Goal: Task Accomplishment & Management: Manage account settings

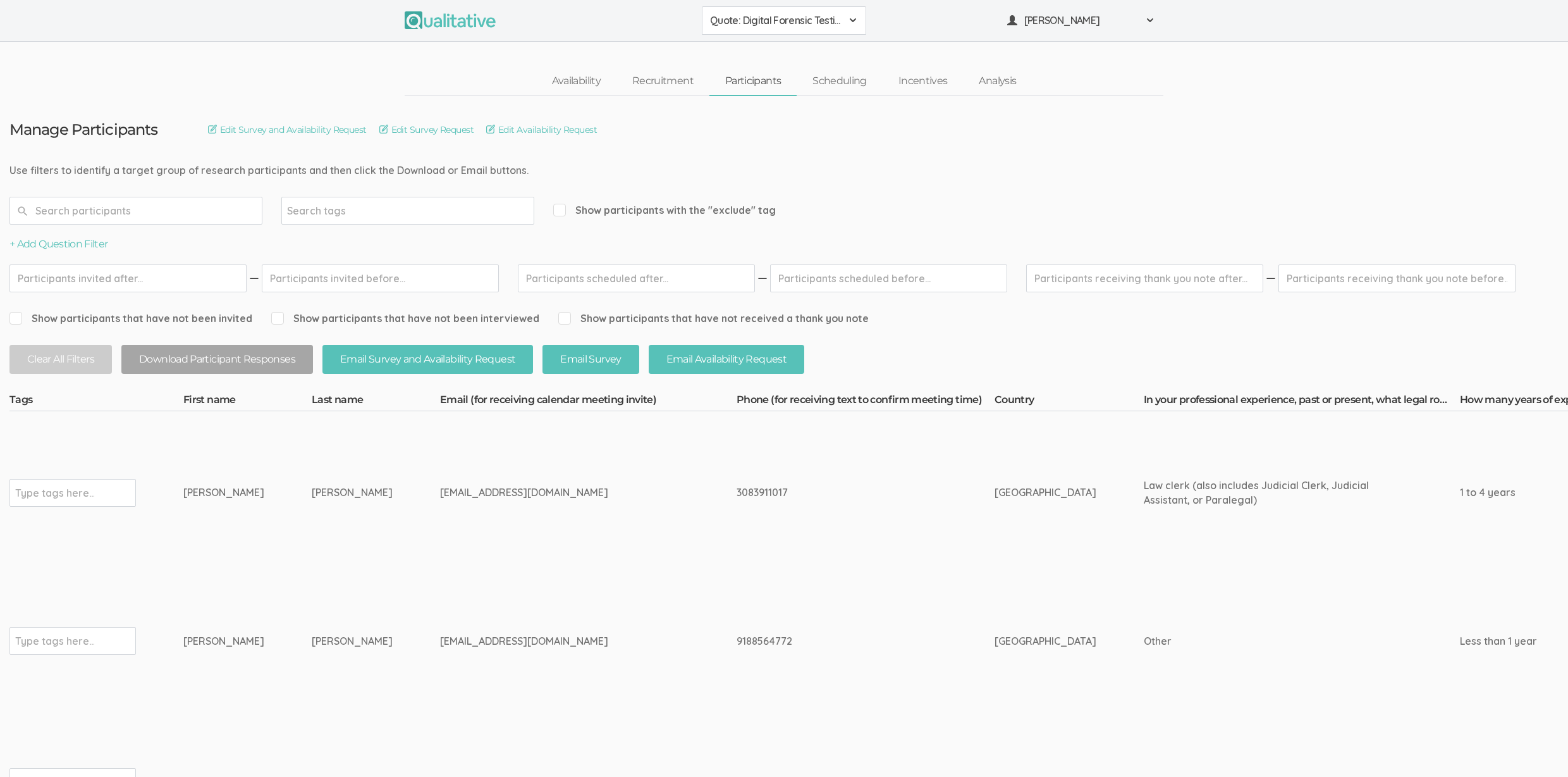
click at [465, 463] on td "shelbymueller@ymail.com" at bounding box center [588, 493] width 297 height 164
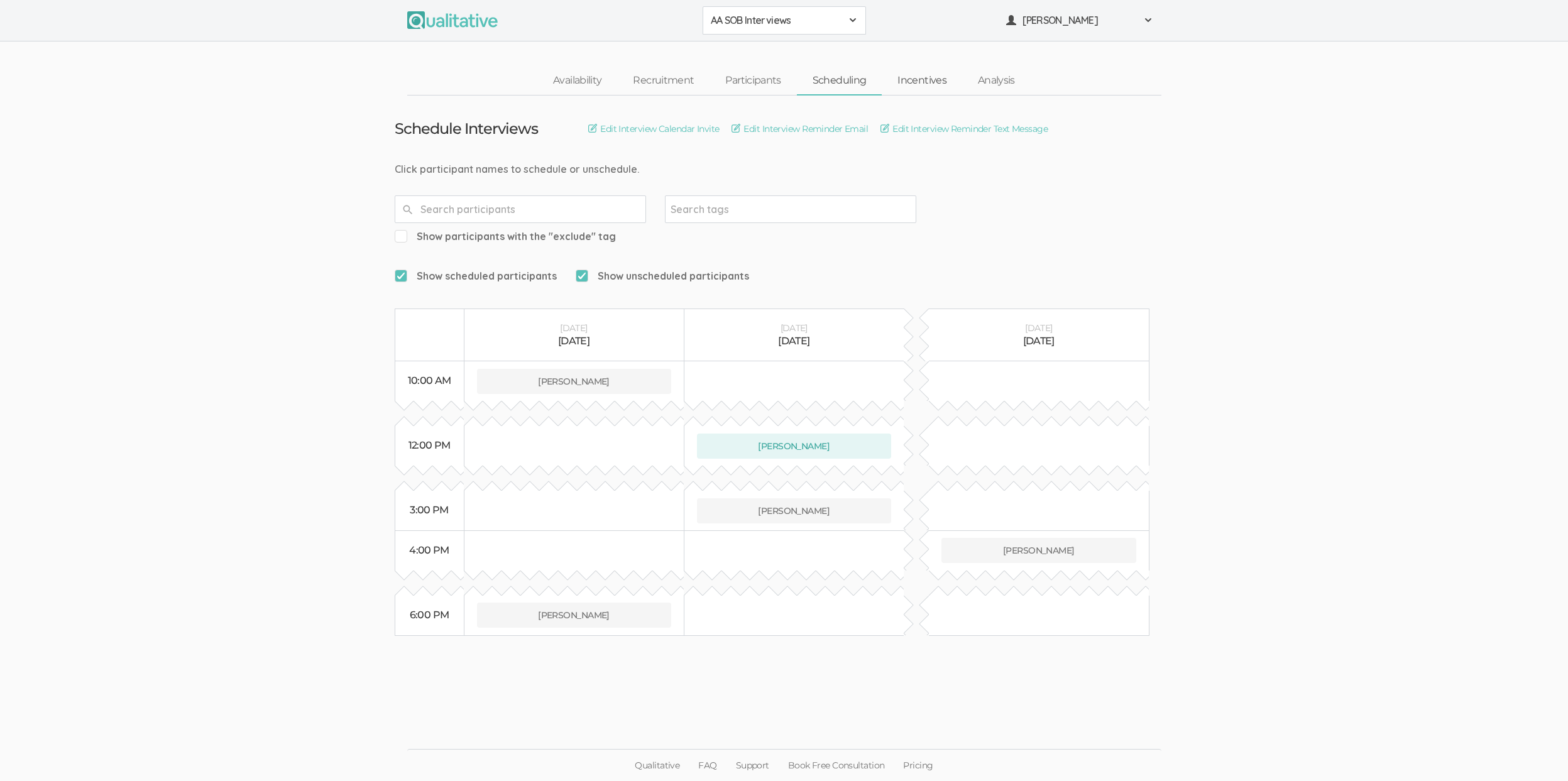
click at [907, 78] on link "Incentives" at bounding box center [922, 81] width 80 height 27
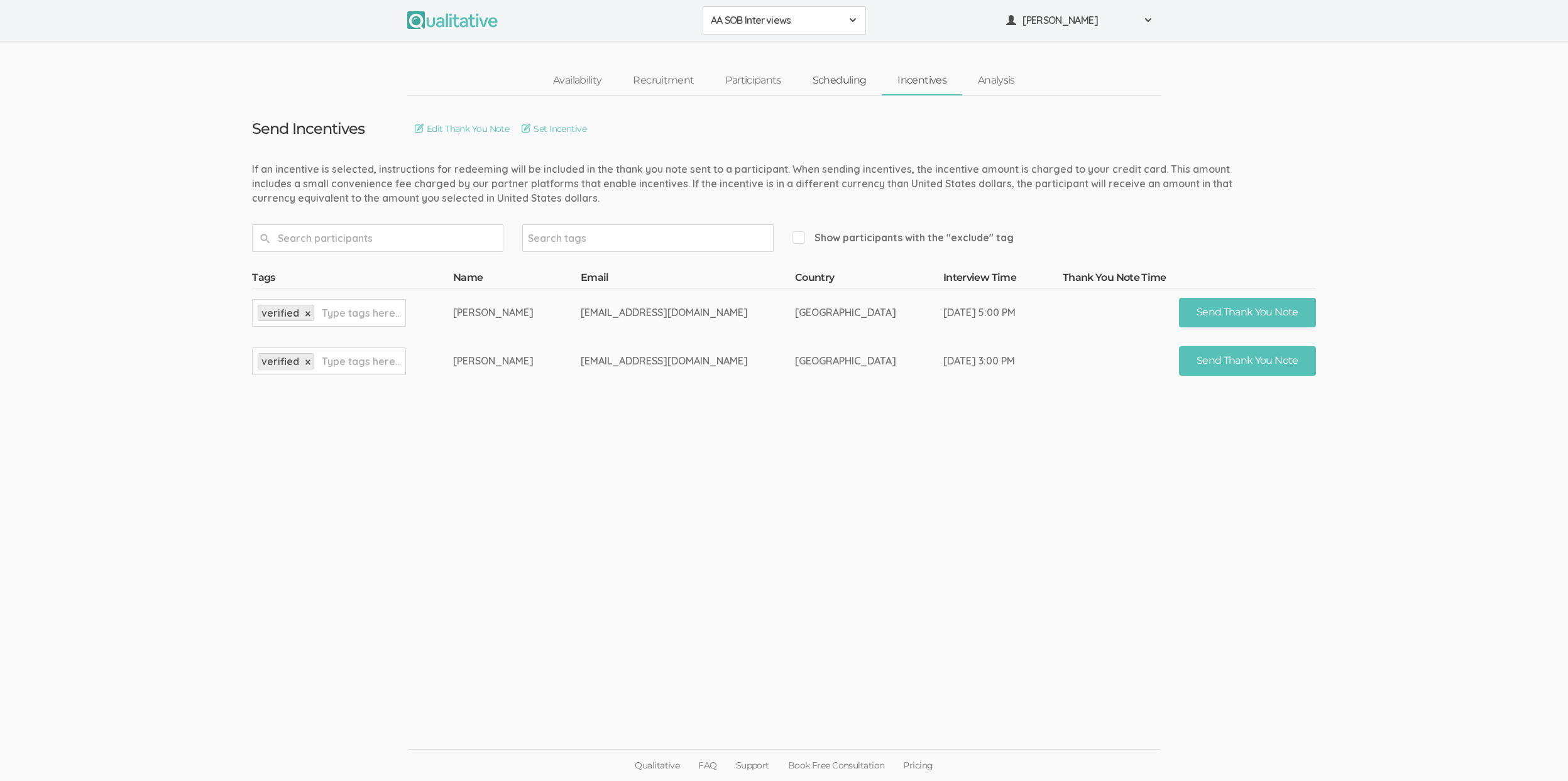
click at [837, 84] on link "Scheduling" at bounding box center [838, 81] width 85 height 27
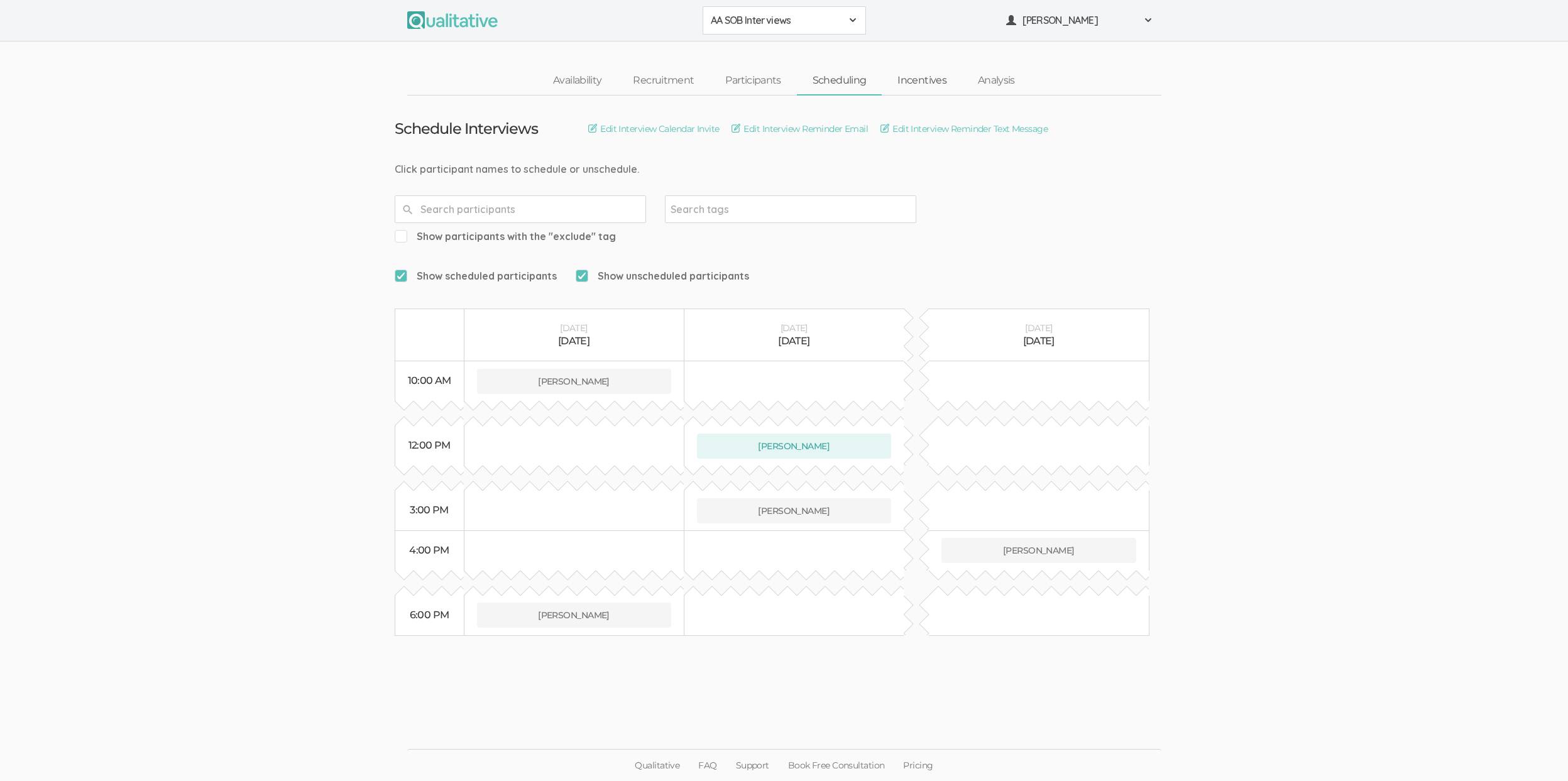
click at [911, 76] on link "Incentives" at bounding box center [922, 81] width 80 height 27
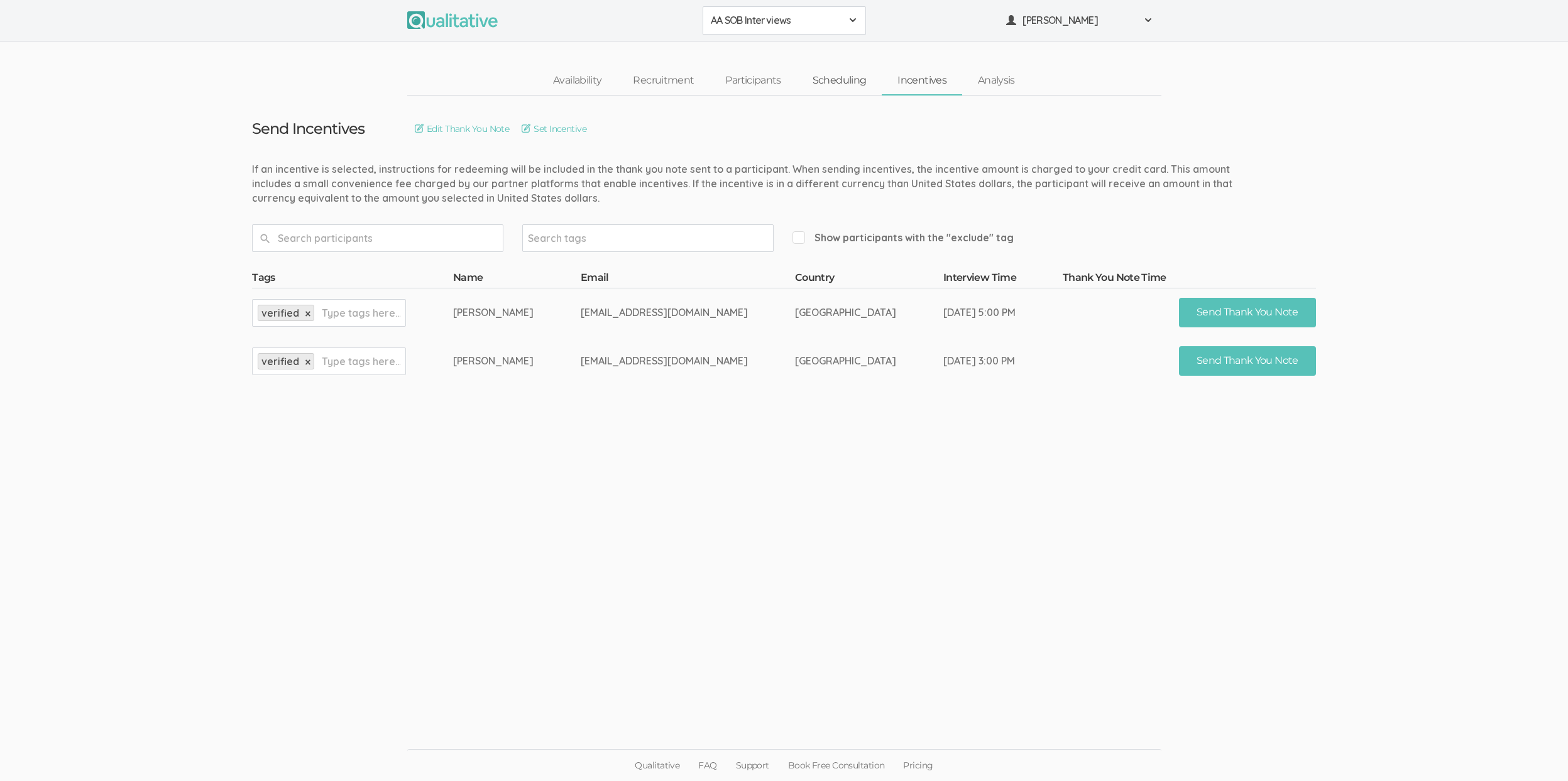
click at [846, 82] on link "Scheduling" at bounding box center [838, 81] width 85 height 27
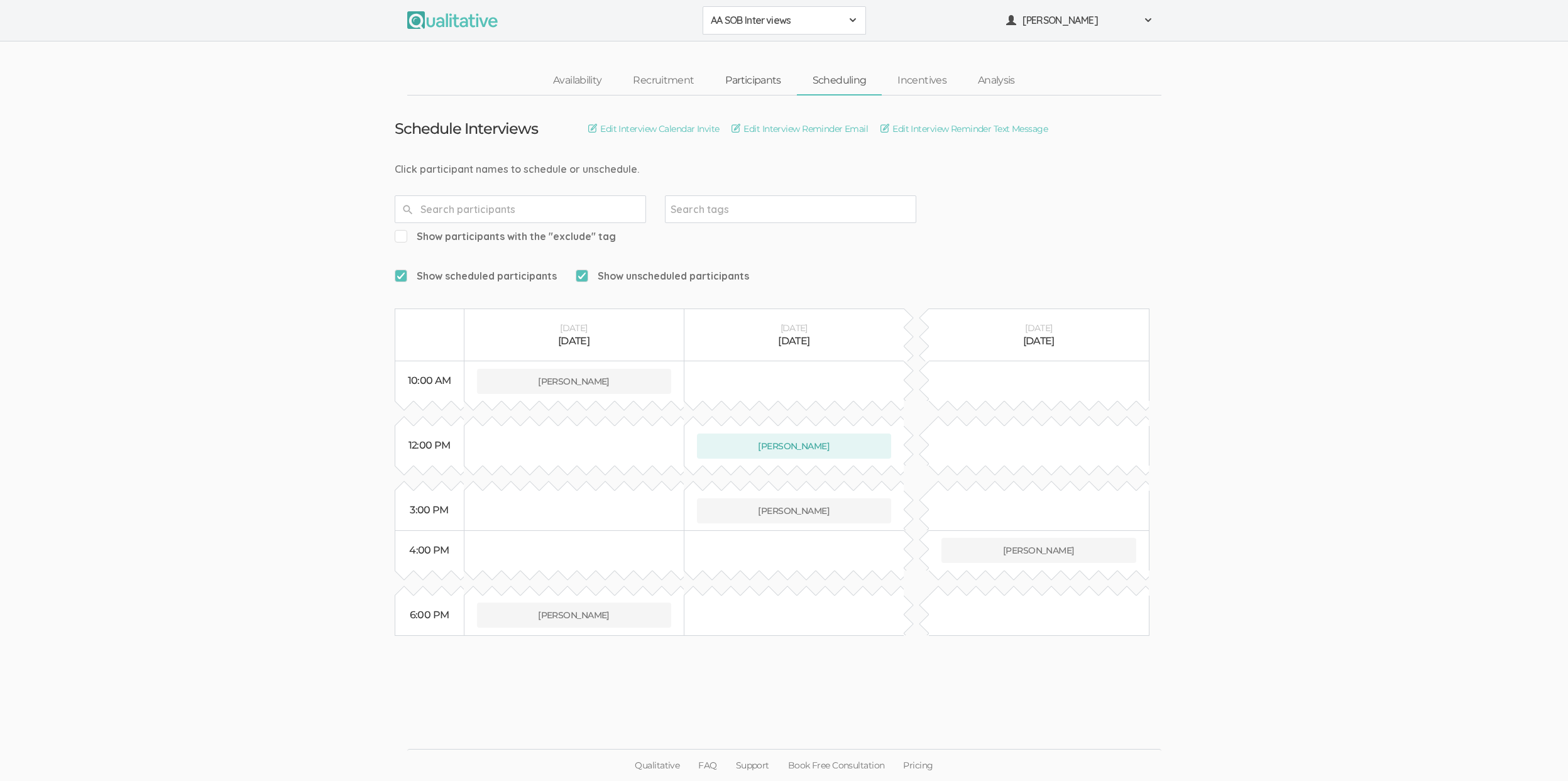
click at [774, 88] on link "Participants" at bounding box center [752, 81] width 87 height 27
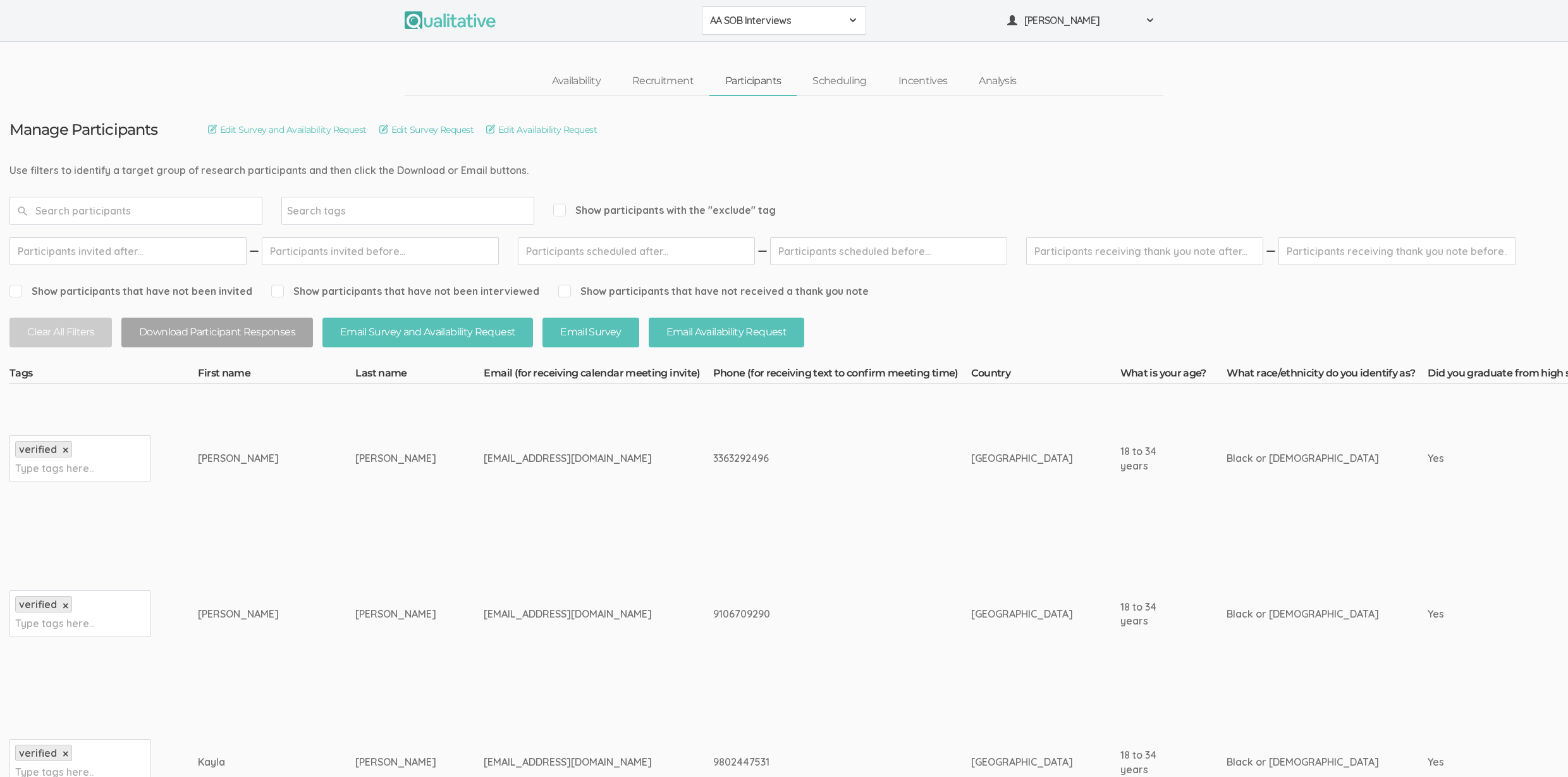
click at [356, 525] on td "McCoy" at bounding box center [420, 458] width 128 height 149
click at [919, 82] on link "Incentives" at bounding box center [923, 82] width 81 height 28
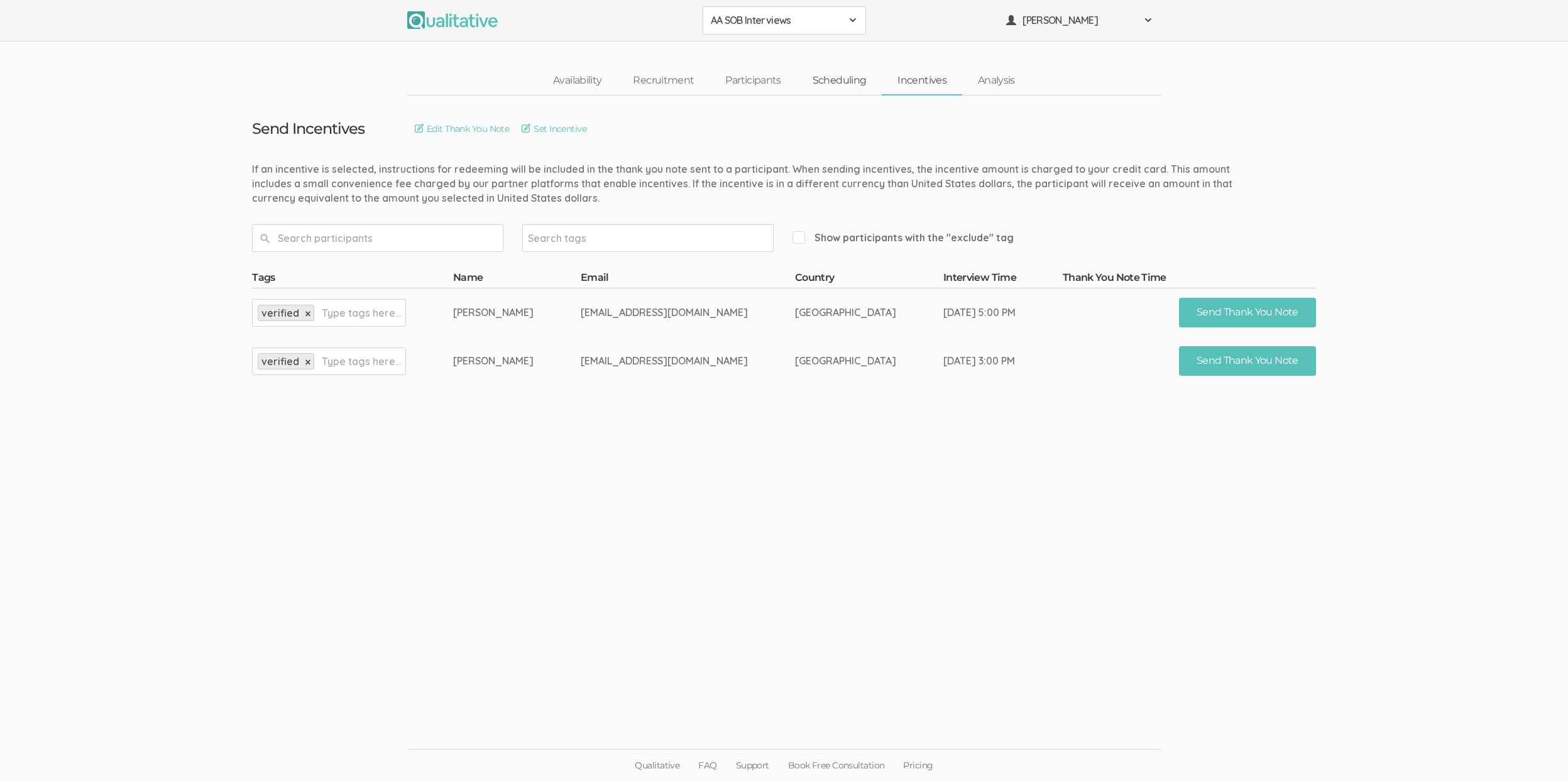
click at [846, 85] on link "Scheduling" at bounding box center [838, 81] width 85 height 27
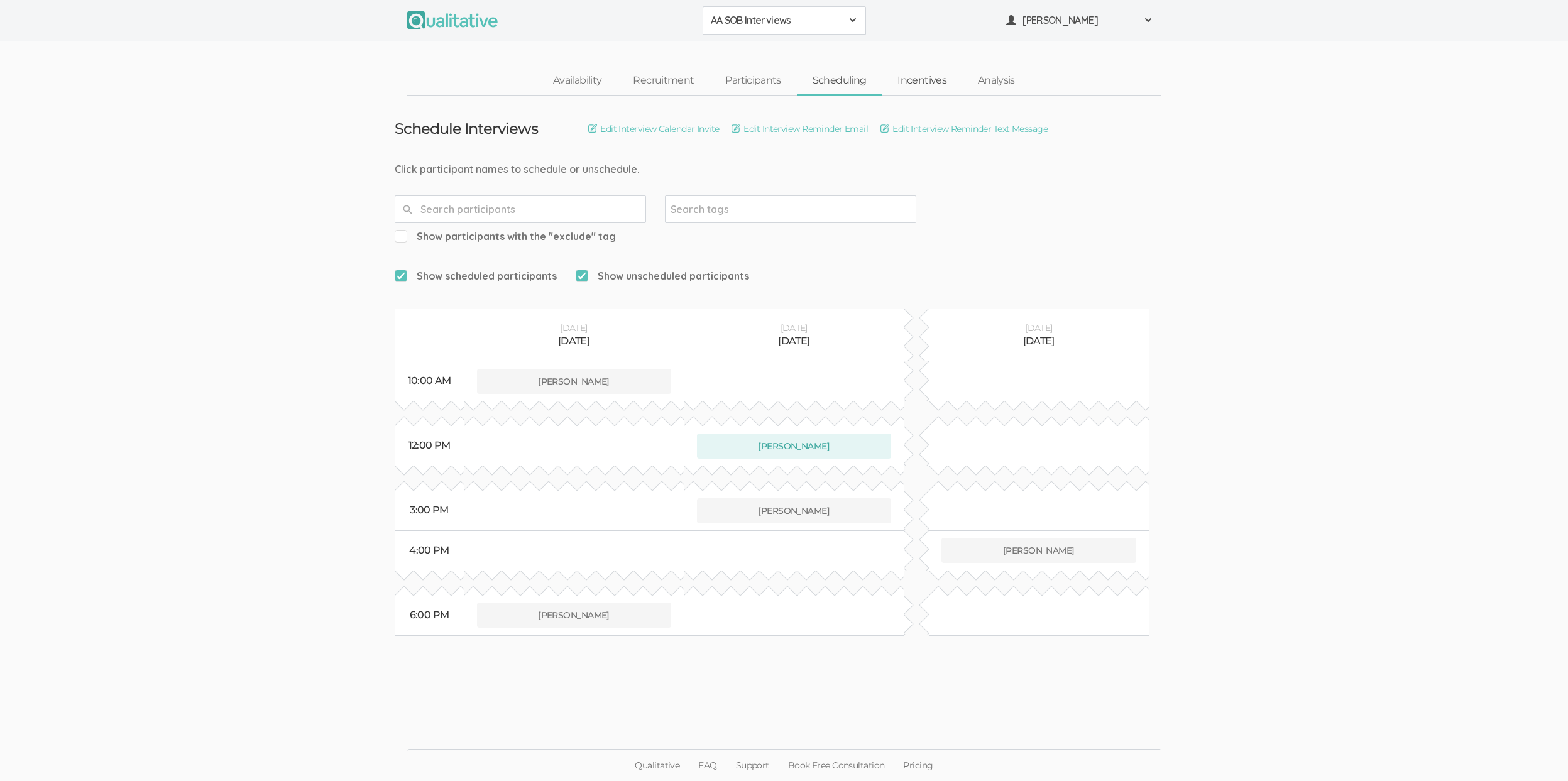
click at [915, 80] on link "Incentives" at bounding box center [922, 81] width 80 height 27
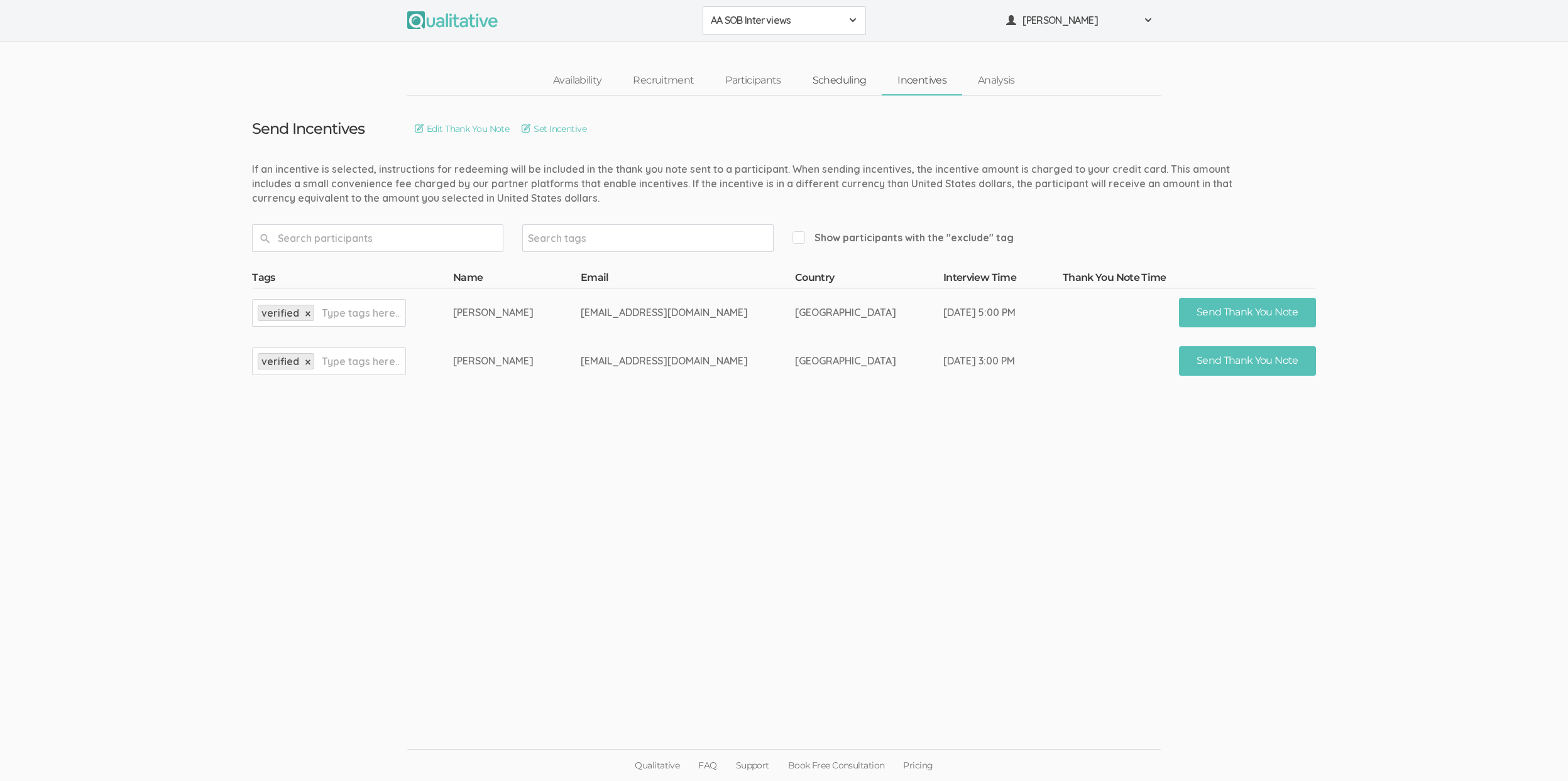
click at [846, 81] on link "Scheduling" at bounding box center [838, 81] width 85 height 27
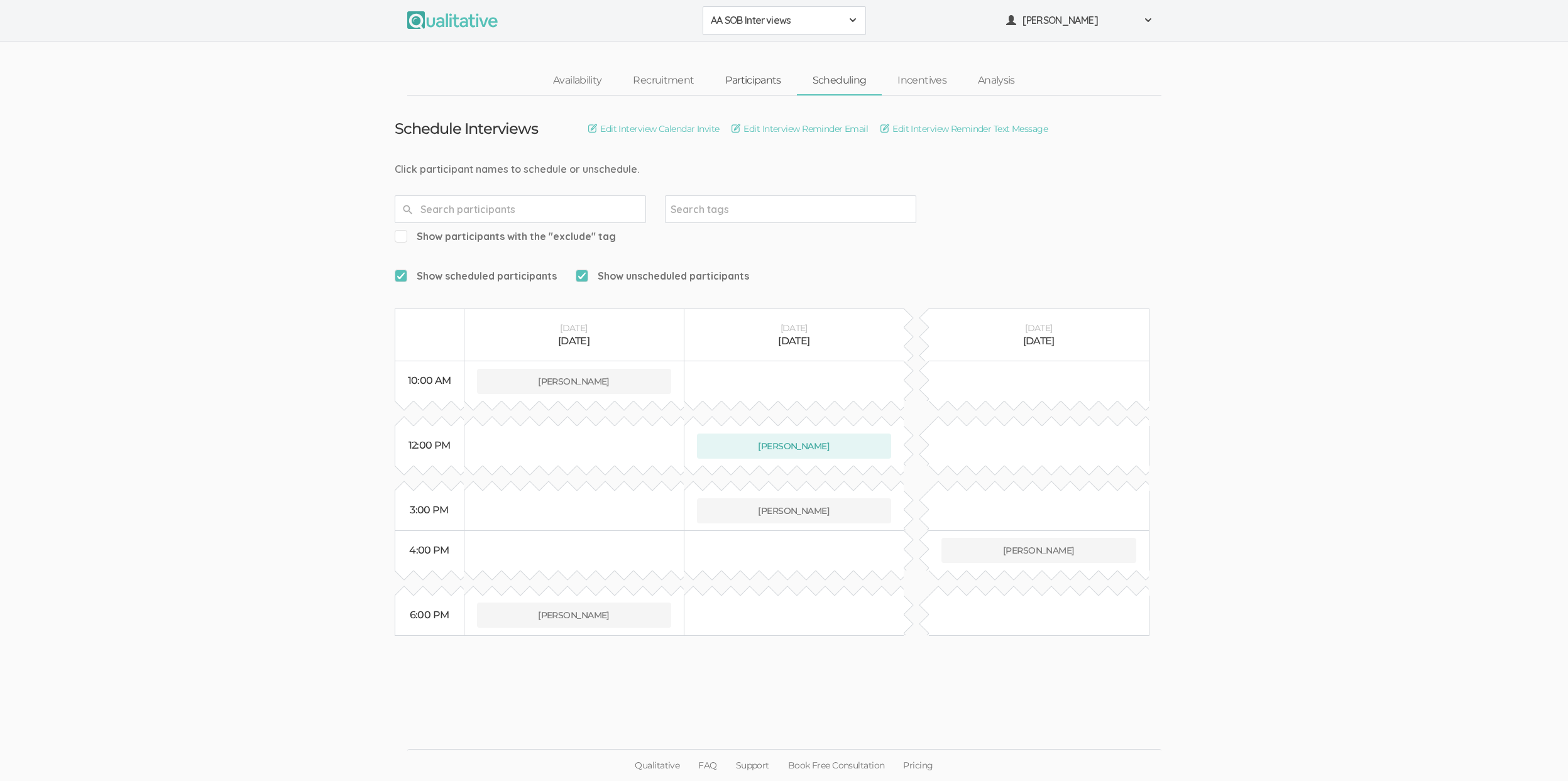
click at [760, 78] on link "Participants" at bounding box center [752, 81] width 87 height 27
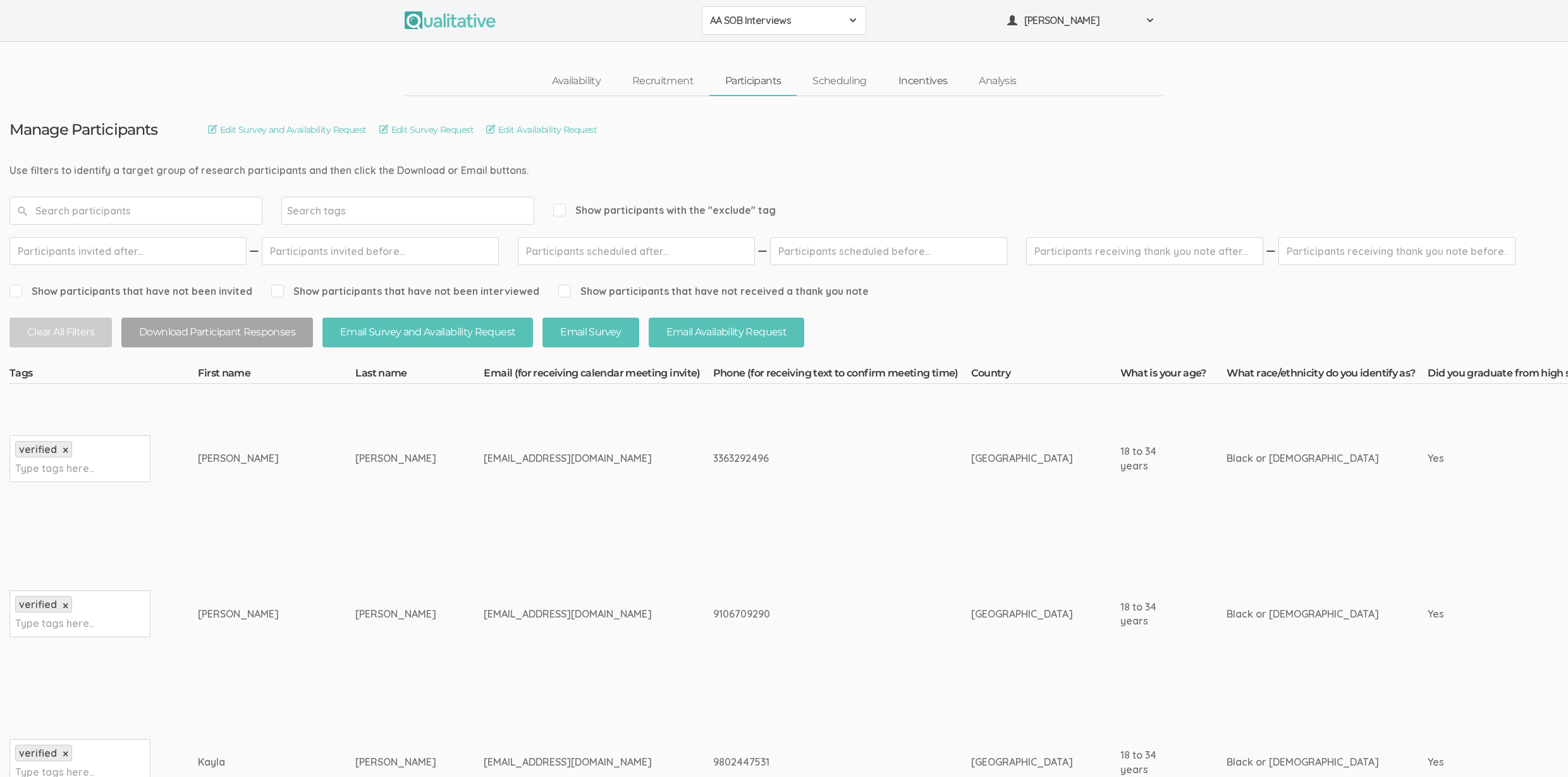
click at [920, 75] on link "Incentives" at bounding box center [923, 82] width 81 height 28
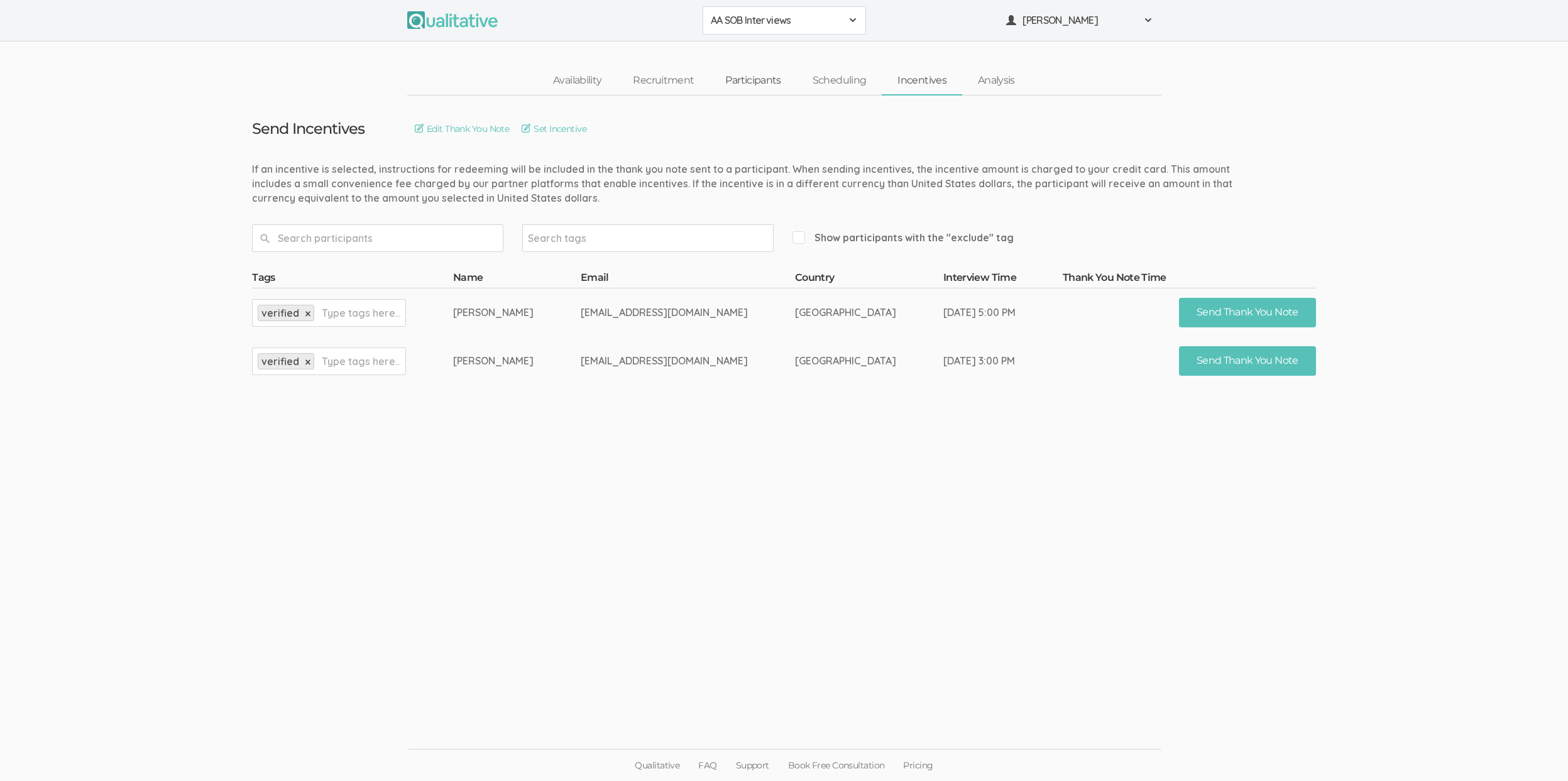
click at [765, 84] on link "Participants" at bounding box center [752, 81] width 87 height 27
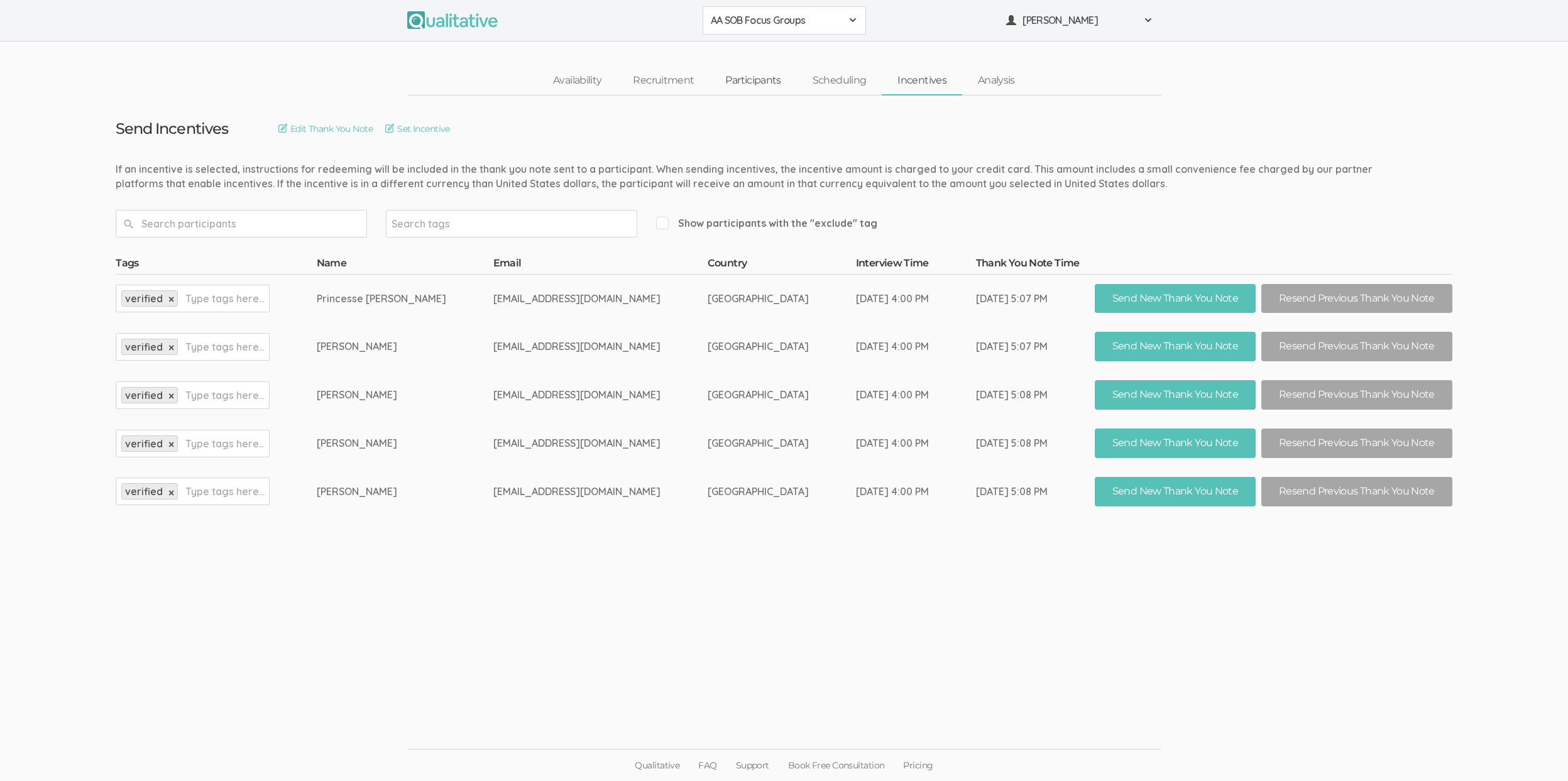
click at [746, 87] on link "Participants" at bounding box center [752, 81] width 87 height 27
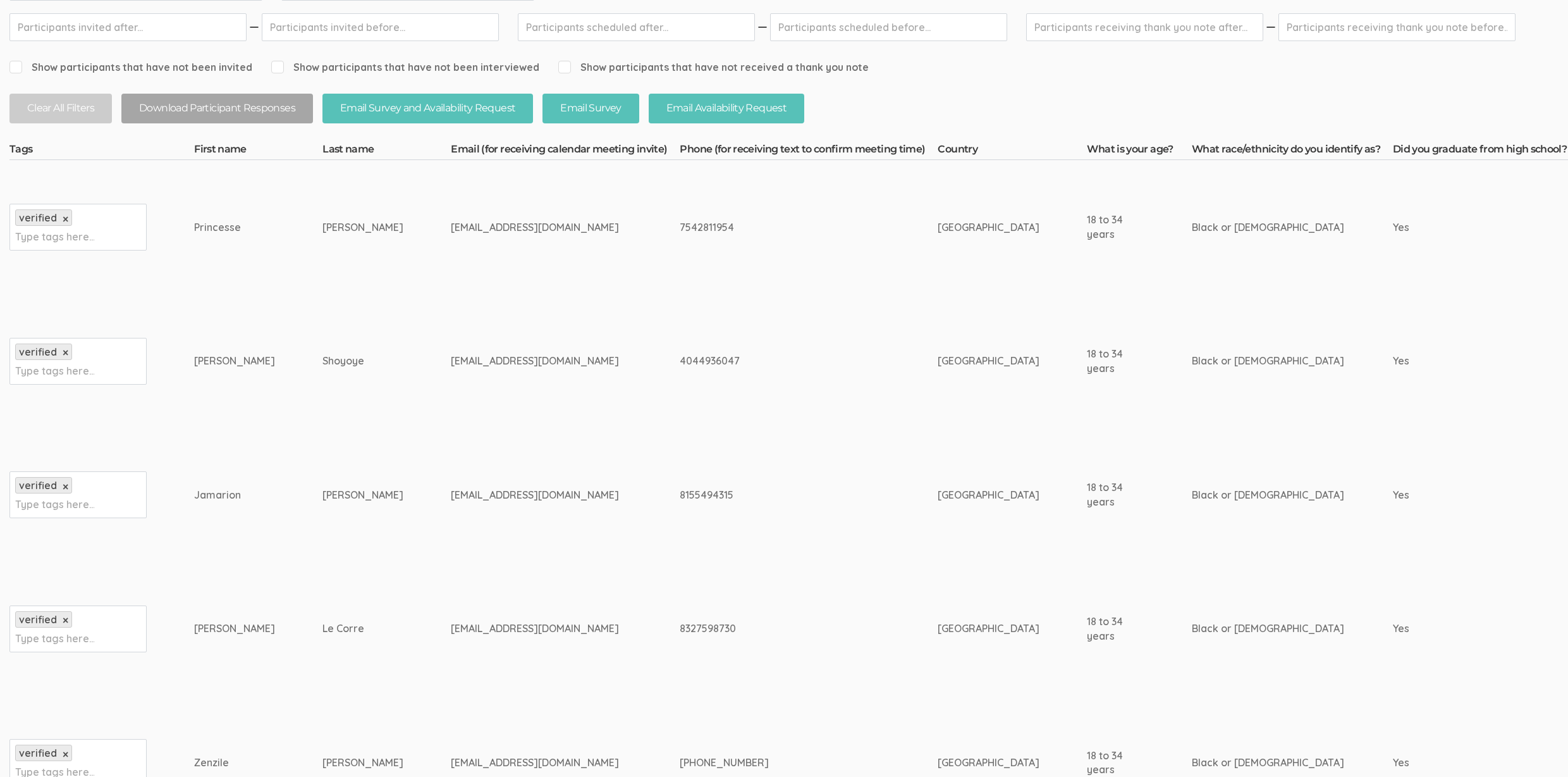
scroll to position [222, 0]
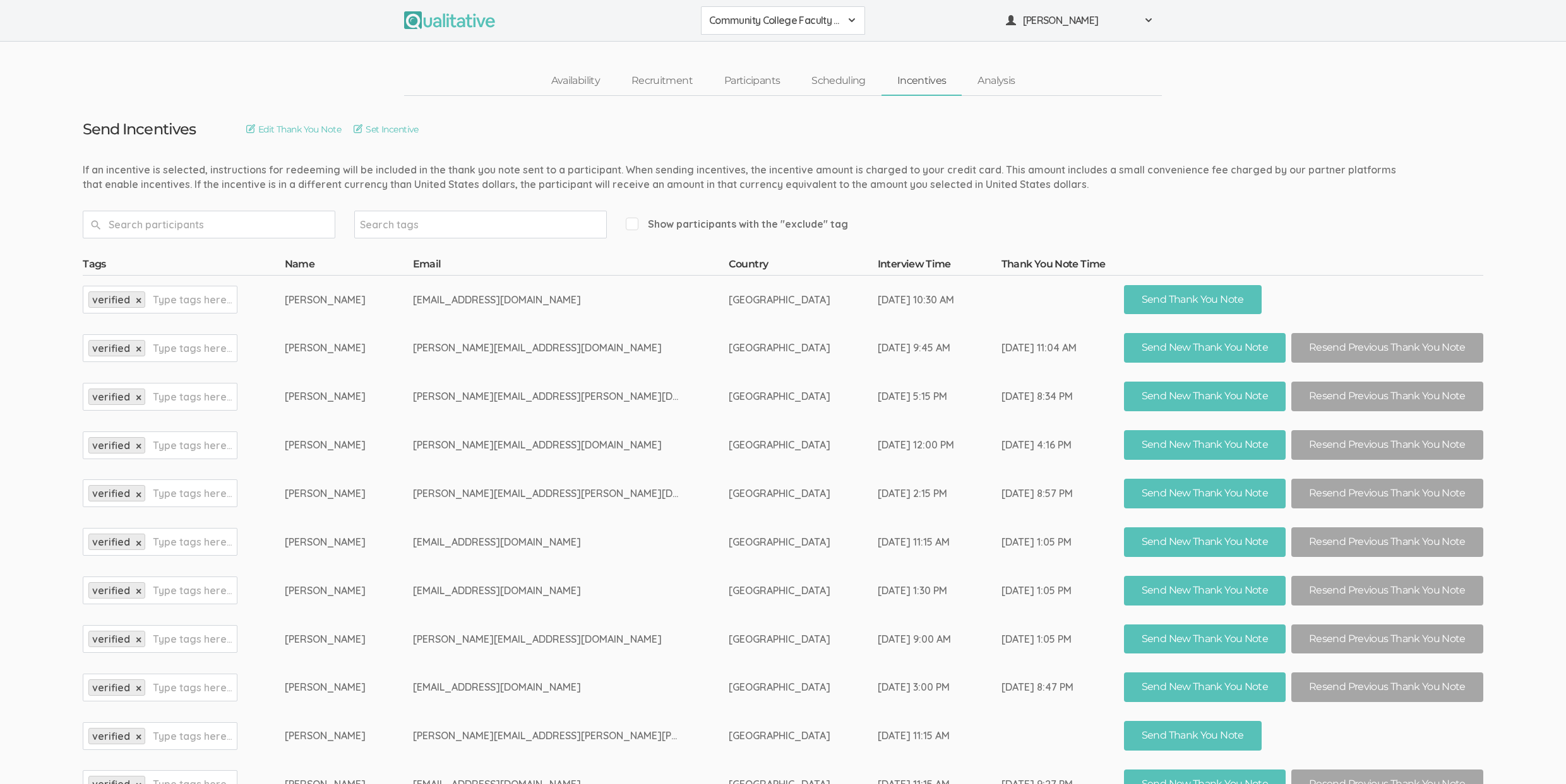
click at [495, 300] on td "[EMAIL_ADDRESS][DOMAIN_NAME]" at bounding box center [571, 299] width 316 height 48
copy tr "dmcdaniel@panola.edu"
click at [284, 86] on div "Availability Recruitment Participants Scheduling Incentives Analysis" at bounding box center [783, 82] width 1566 height 30
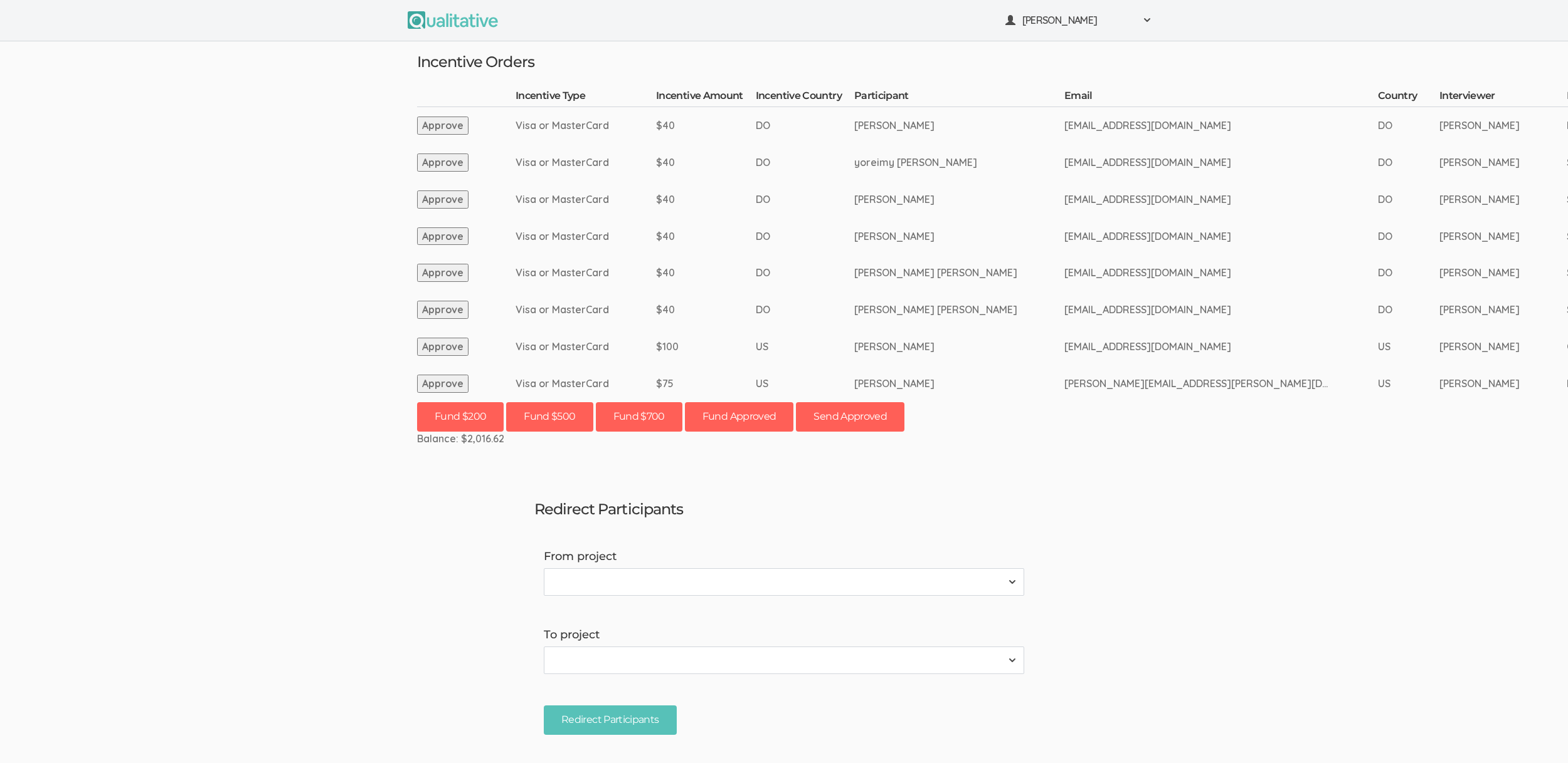
click at [249, 312] on ui-view "[PERSON_NAME] Project Workspace Profile Organization Settings" at bounding box center [784, 381] width 1568 height 763
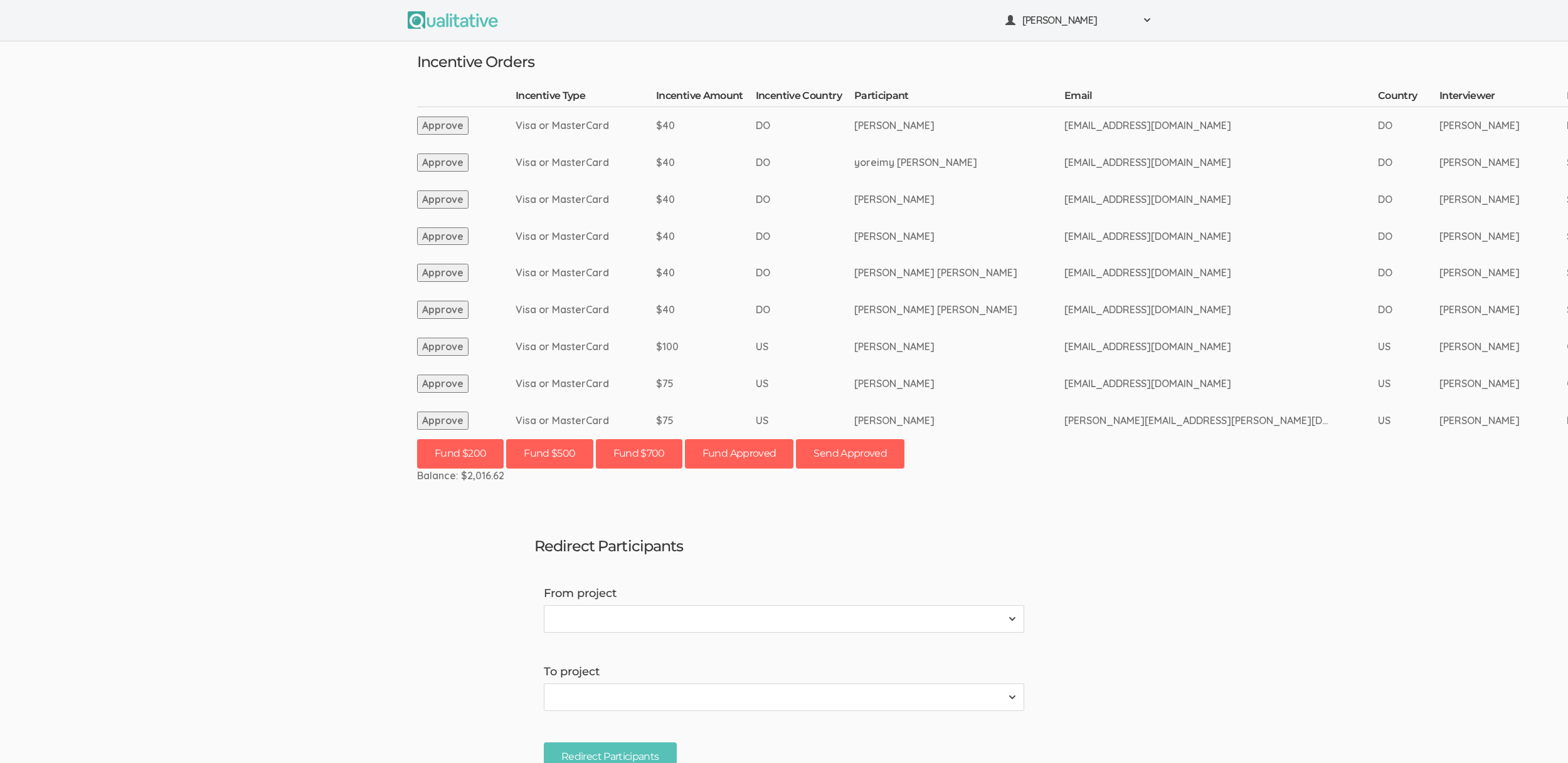
click at [437, 381] on button "Approve" at bounding box center [443, 384] width 52 height 19
click at [1104, 377] on td "[EMAIL_ADDRESS][DOMAIN_NAME]" at bounding box center [1234, 384] width 314 height 37
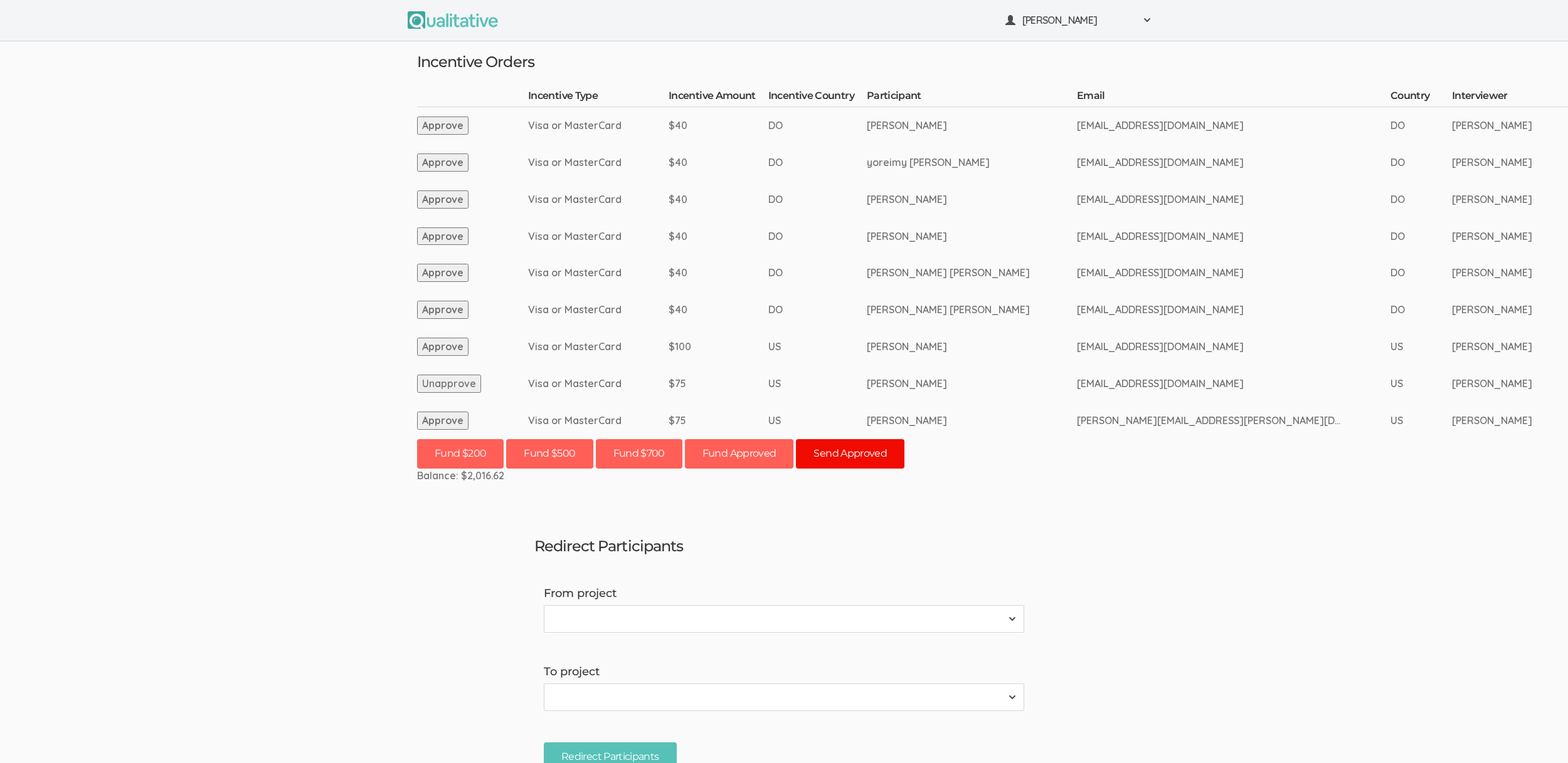
click at [883, 448] on button "Send Approved" at bounding box center [849, 454] width 109 height 29
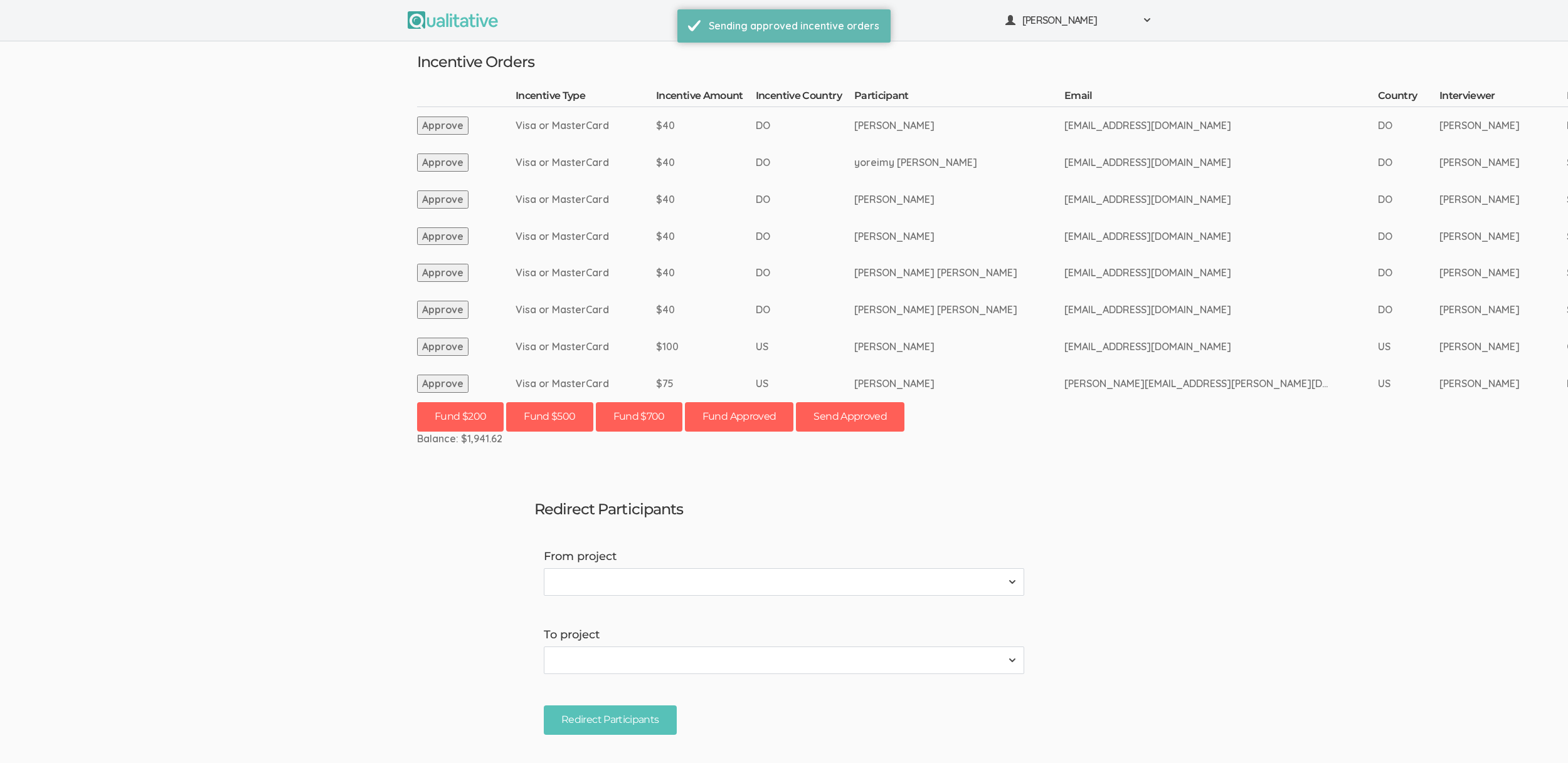
click at [1039, 462] on ui-view "[PERSON_NAME] Project Workspace Profile Organization Settings" at bounding box center [784, 381] width 1568 height 763
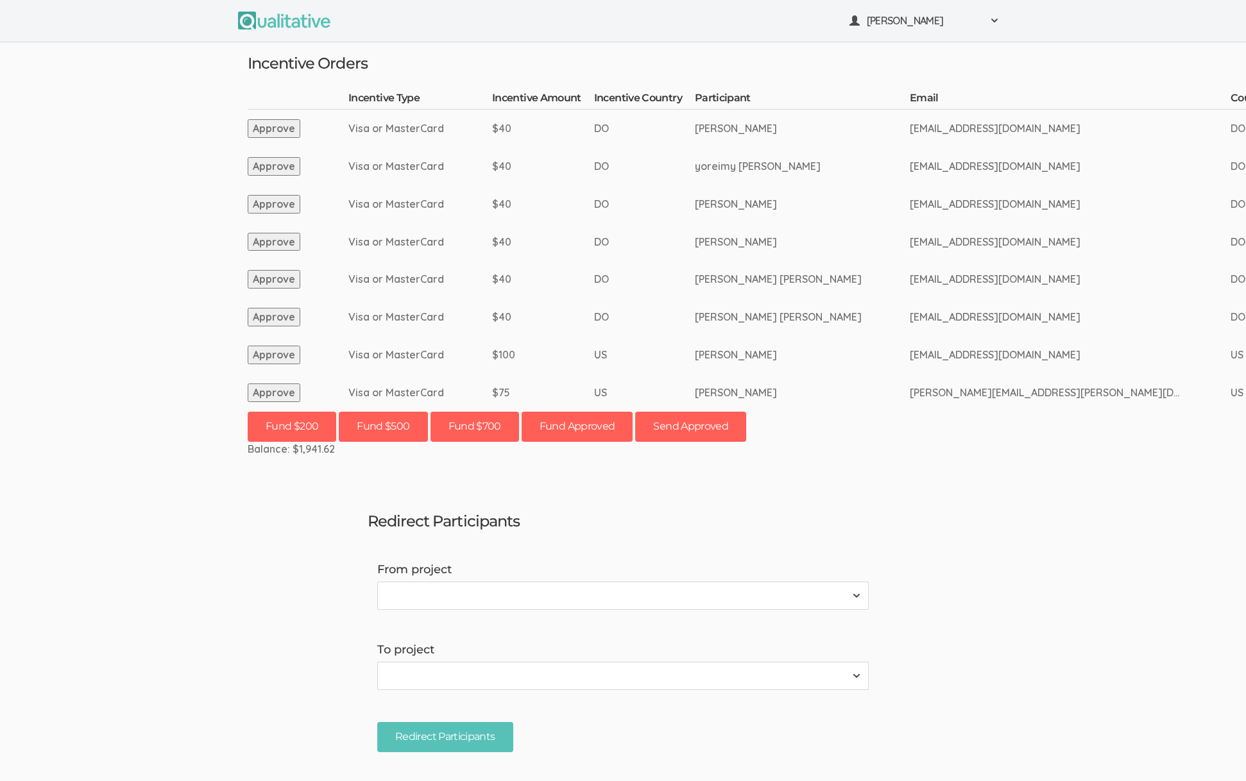
click at [911, 532] on ui-view "[PERSON_NAME] Project Workspace Profile Organization Settings" at bounding box center [623, 390] width 1246 height 781
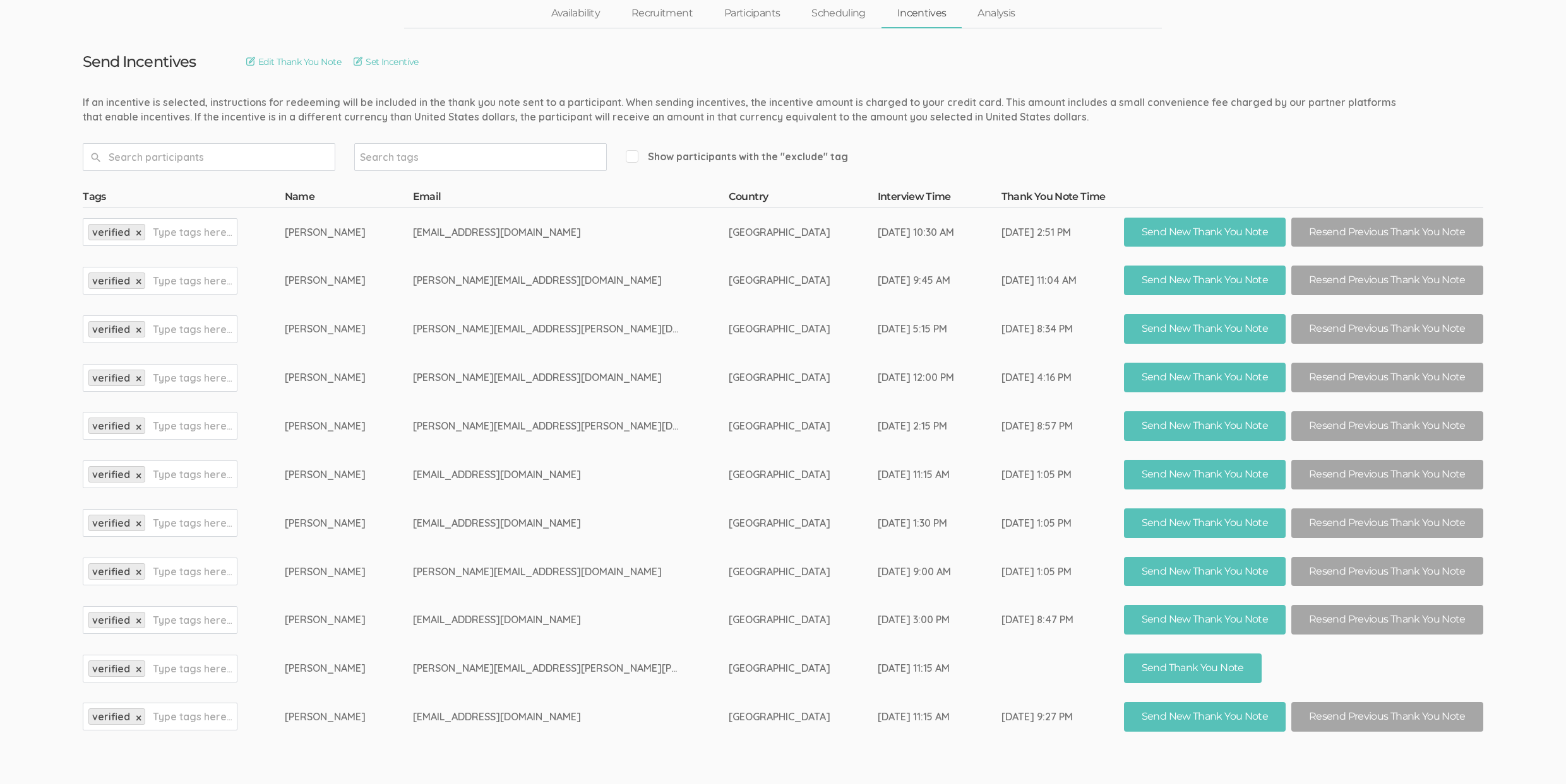
scroll to position [68, 0]
click at [878, 519] on td "Aug 13, 1:30 PM" at bounding box center [940, 522] width 124 height 48
drag, startPoint x: 518, startPoint y: 384, endPoint x: 561, endPoint y: 423, distance: 58.1
click at [538, 400] on tbody "Tags Name Email Country Interview Time Thank You Note Time verified × Type tags…" at bounding box center [783, 464] width 1401 height 552
click at [585, 456] on td "eebersole22@gmail.com" at bounding box center [571, 473] width 316 height 48
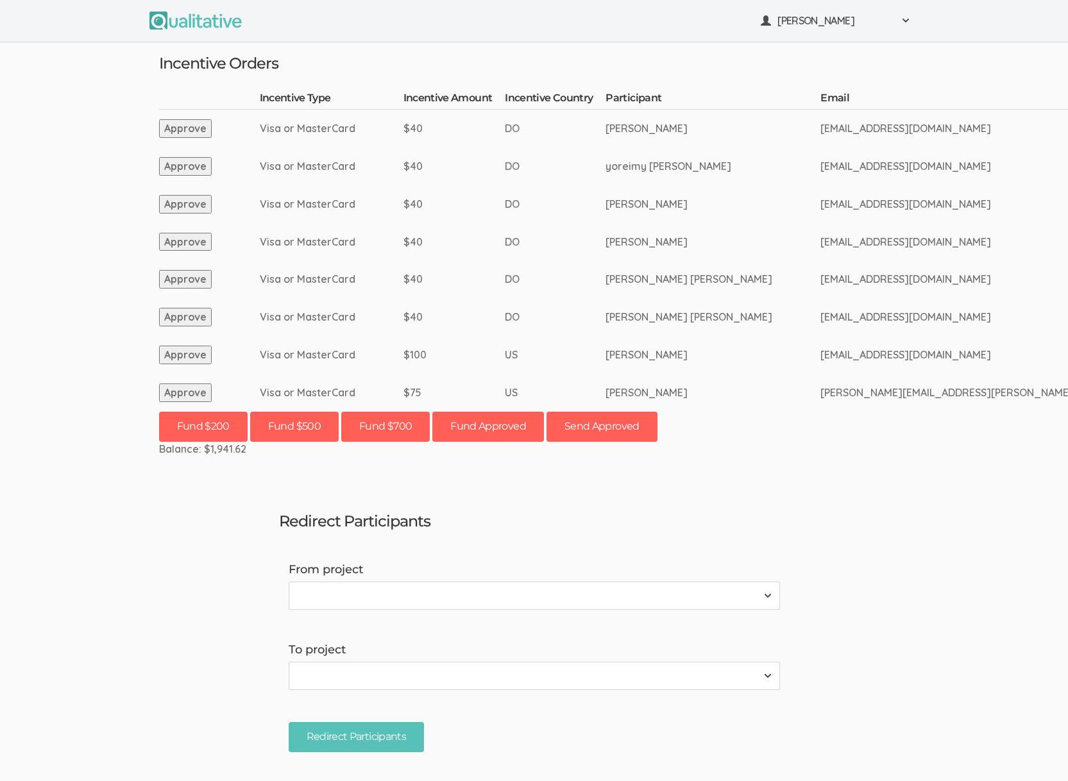
click at [897, 476] on ui-view "[PERSON_NAME] Project Workspace Profile Organization Settings" at bounding box center [534, 390] width 1068 height 781
click at [476, 290] on td "$40" at bounding box center [455, 279] width 102 height 38
click at [429, 315] on td "$40" at bounding box center [455, 317] width 102 height 38
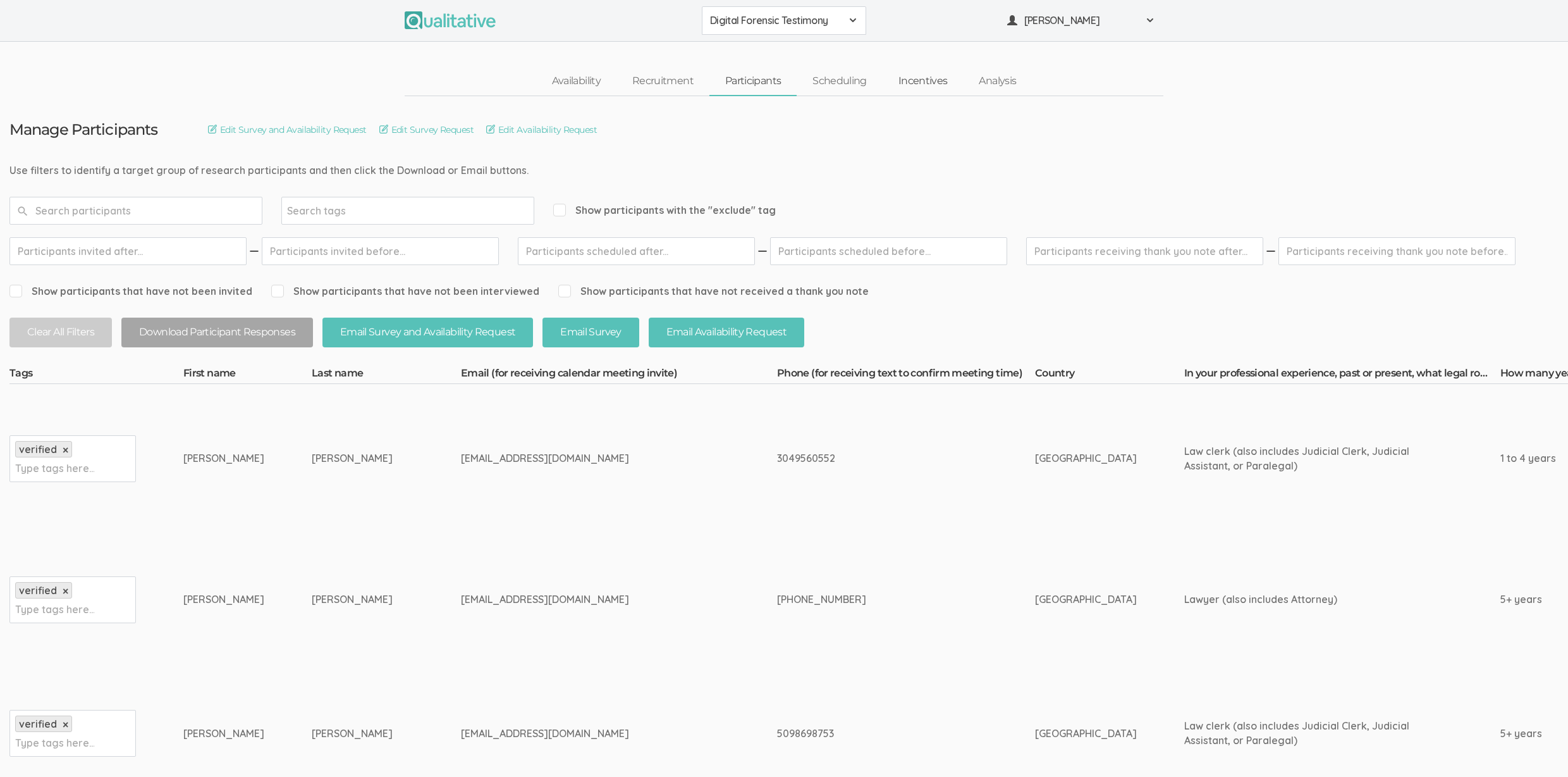
click at [927, 86] on link "Incentives" at bounding box center [923, 82] width 81 height 28
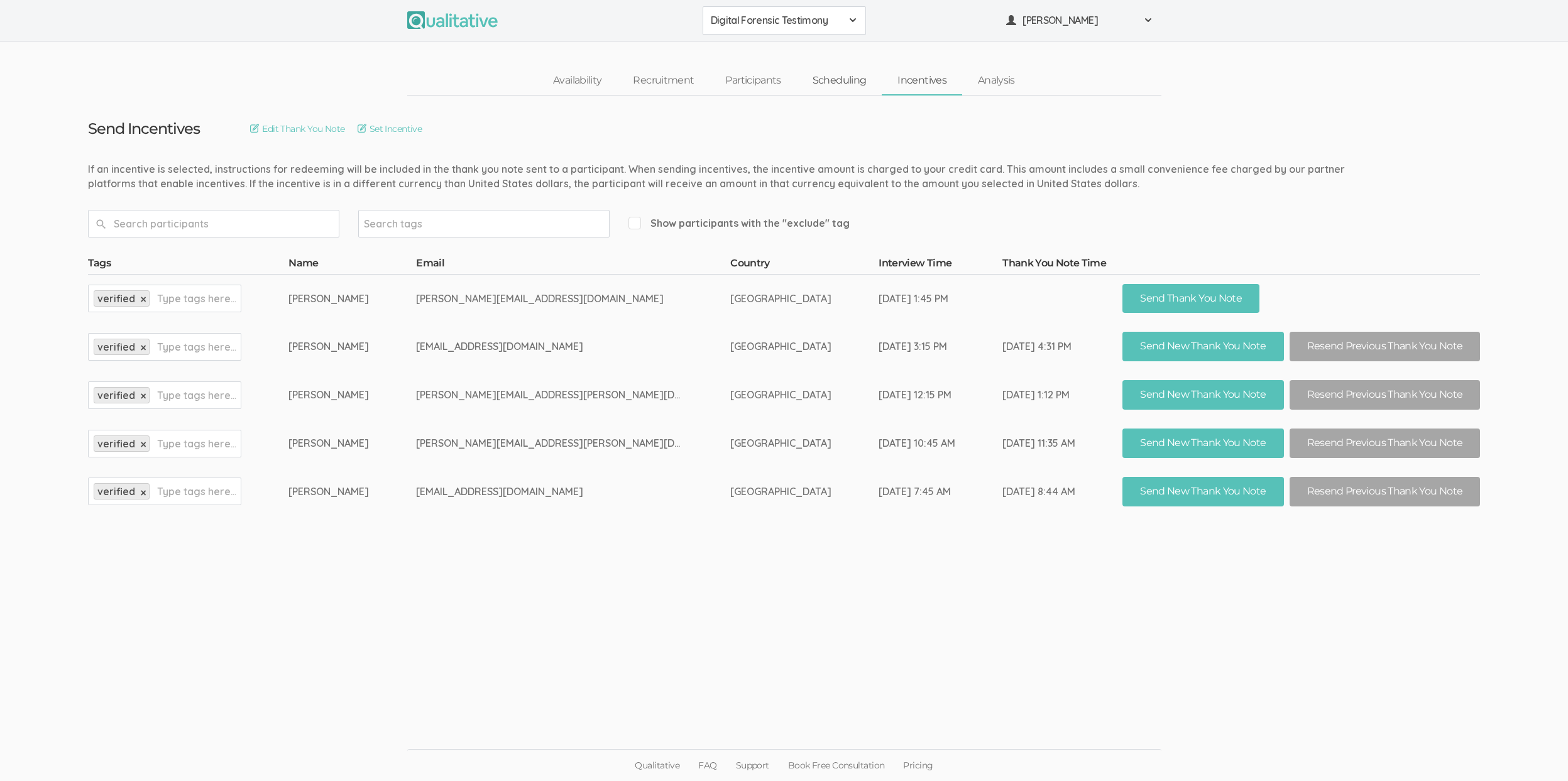
click at [818, 78] on link "Scheduling" at bounding box center [838, 81] width 85 height 27
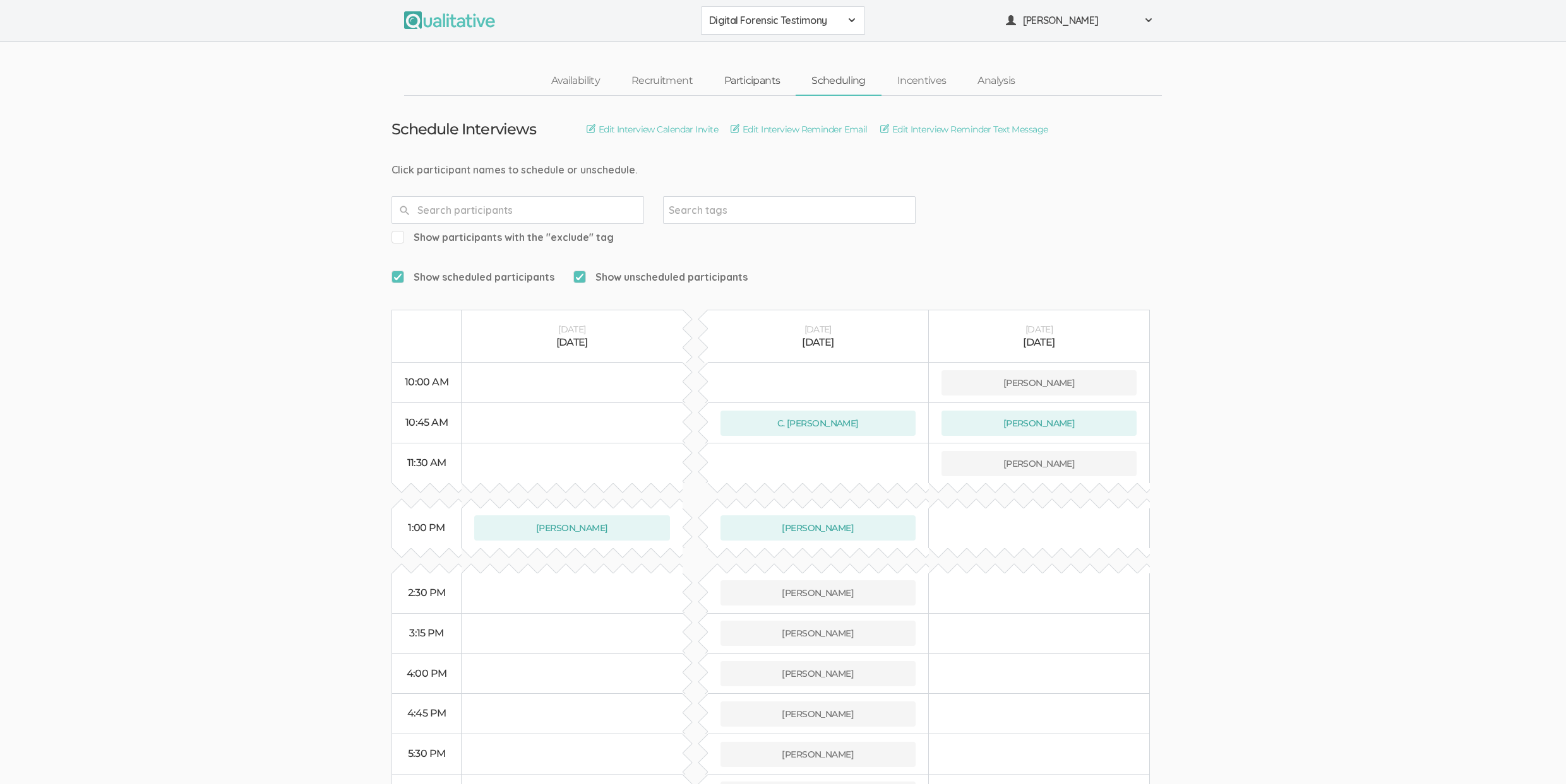
click at [726, 81] on link "Participants" at bounding box center [752, 82] width 88 height 28
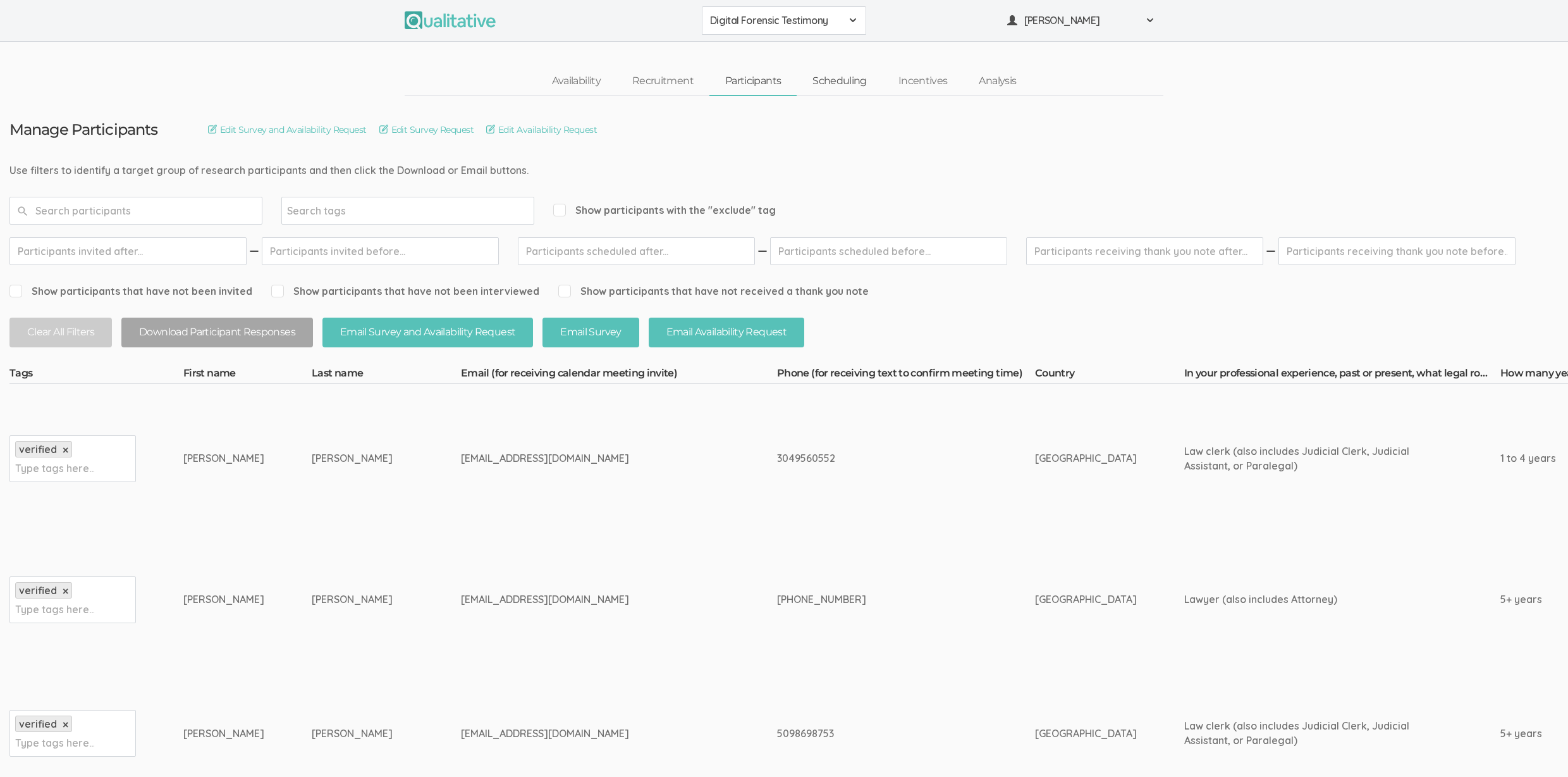
click at [846, 82] on link "Scheduling" at bounding box center [839, 82] width 86 height 28
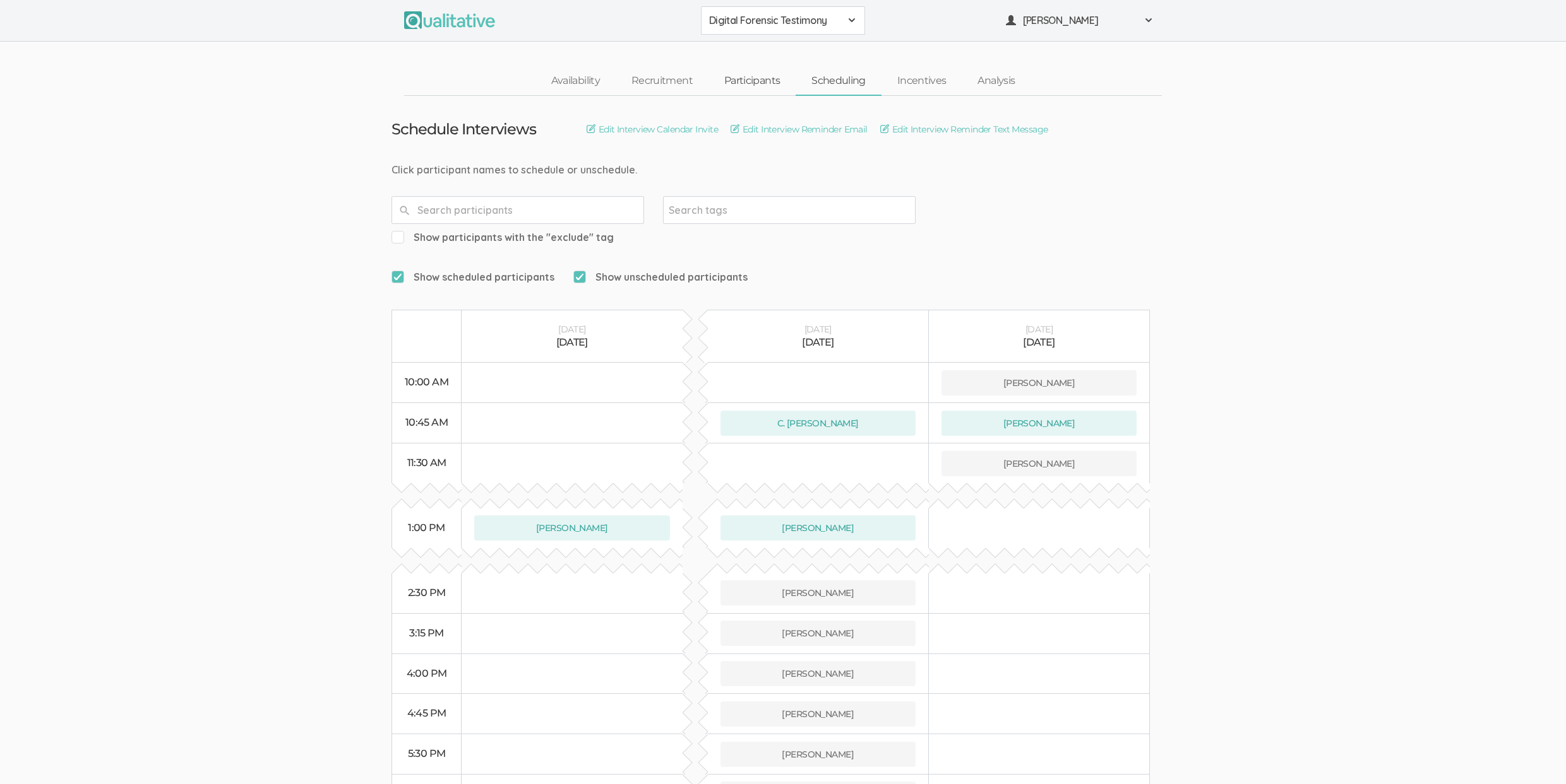
click at [742, 79] on link "Participants" at bounding box center [752, 82] width 88 height 28
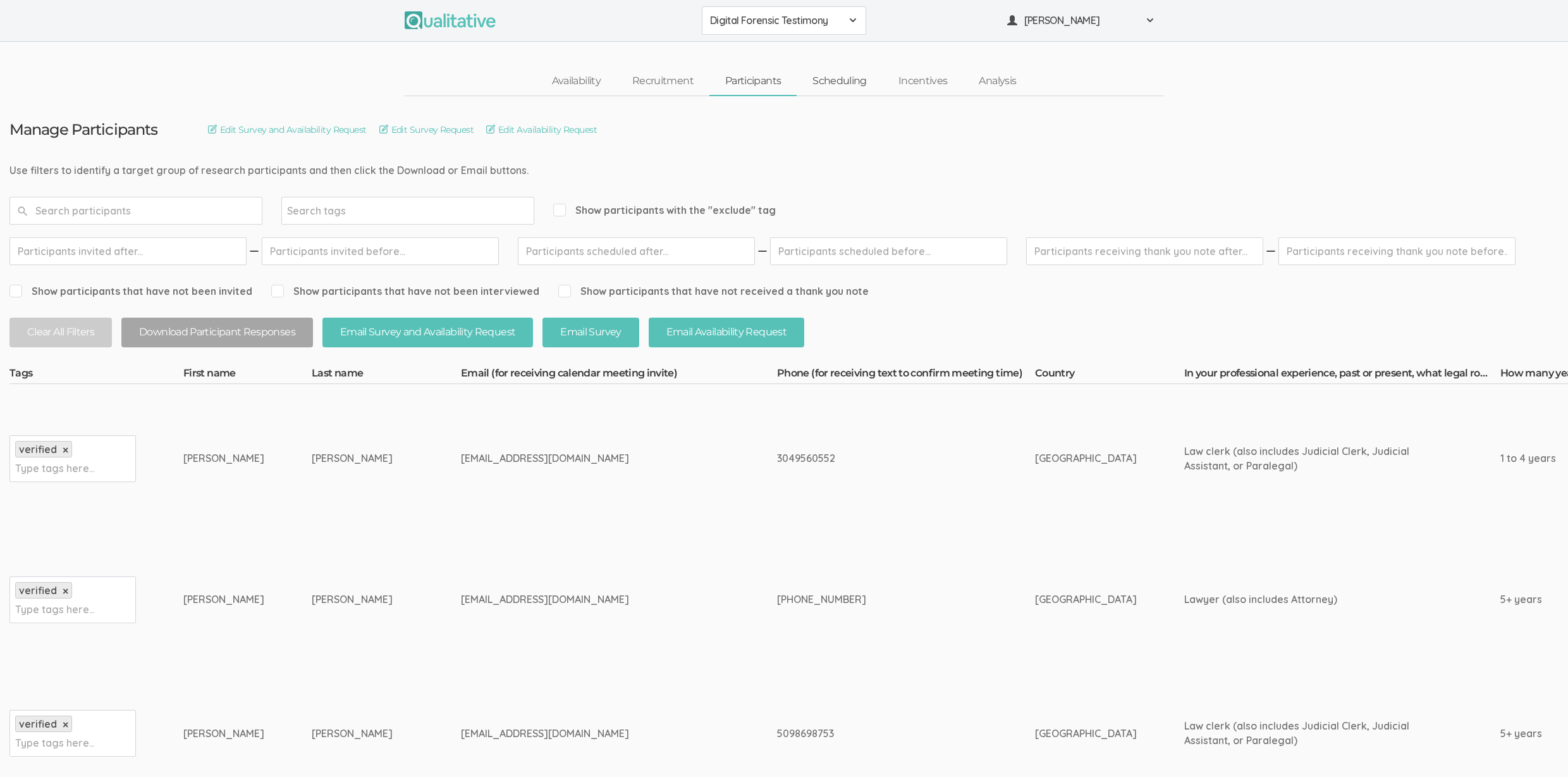
click at [827, 84] on link "Scheduling" at bounding box center [839, 82] width 86 height 28
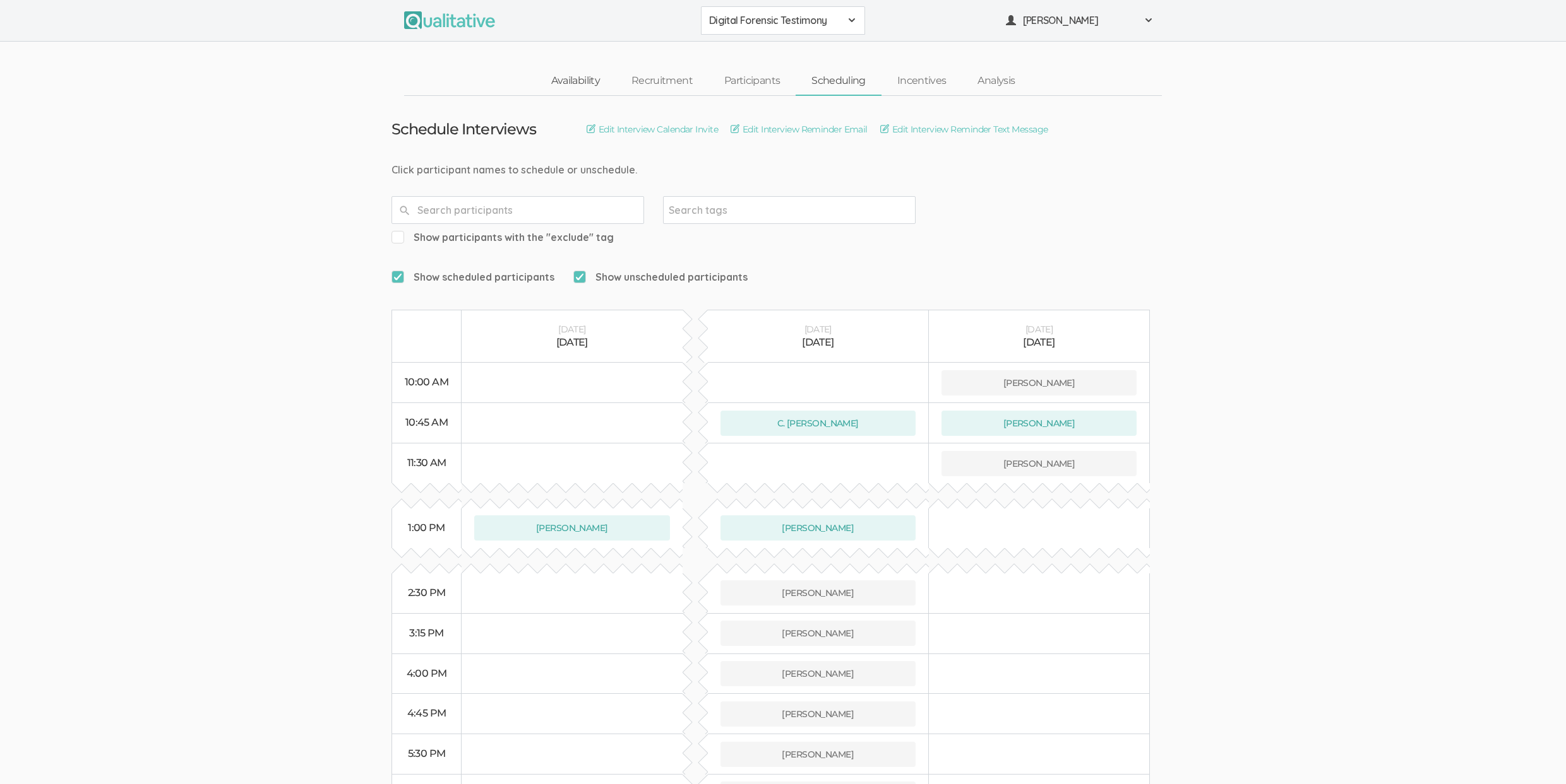
click at [586, 75] on link "Availability" at bounding box center [575, 82] width 80 height 28
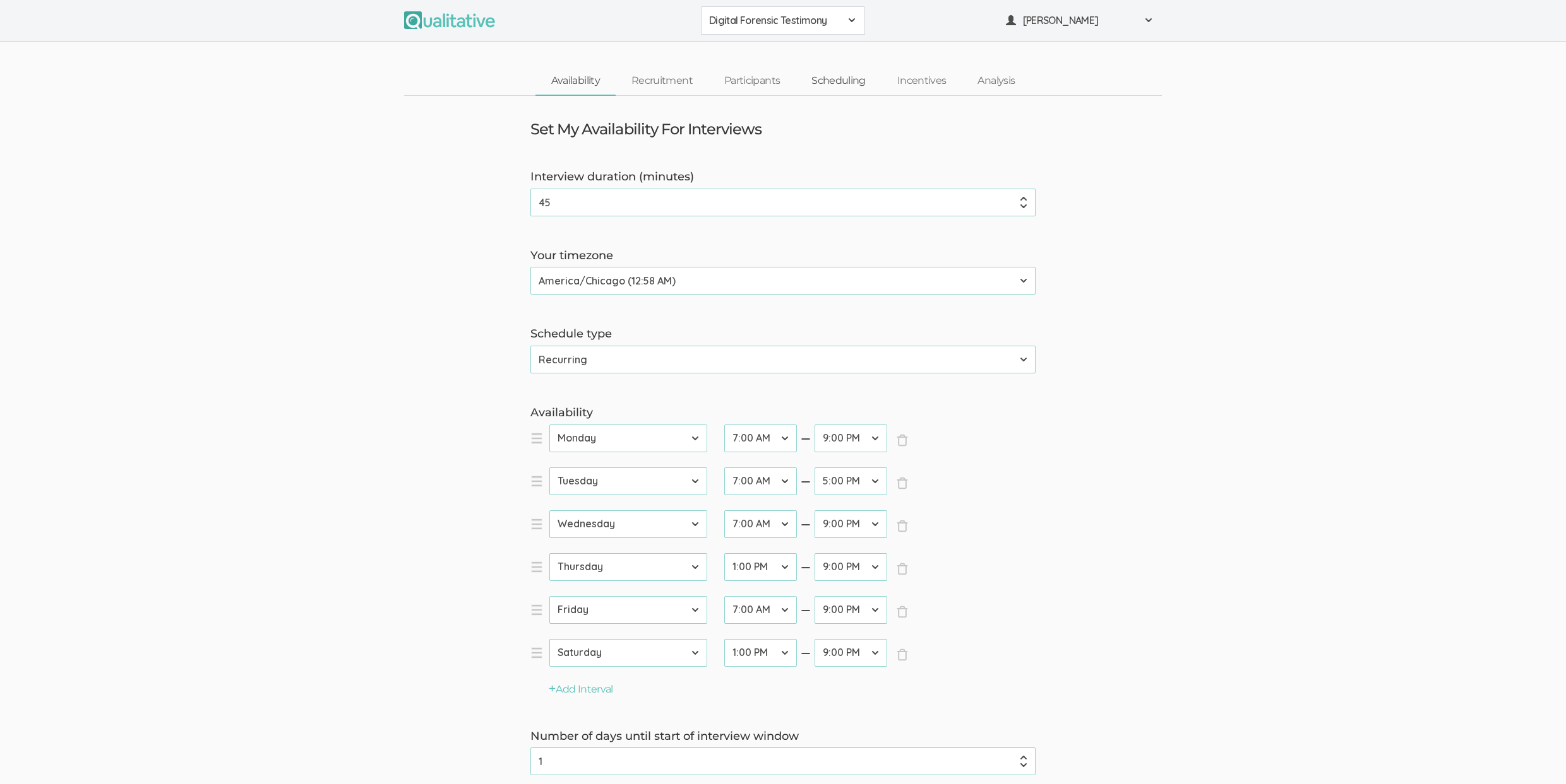
click at [843, 83] on link "Scheduling" at bounding box center [838, 82] width 86 height 28
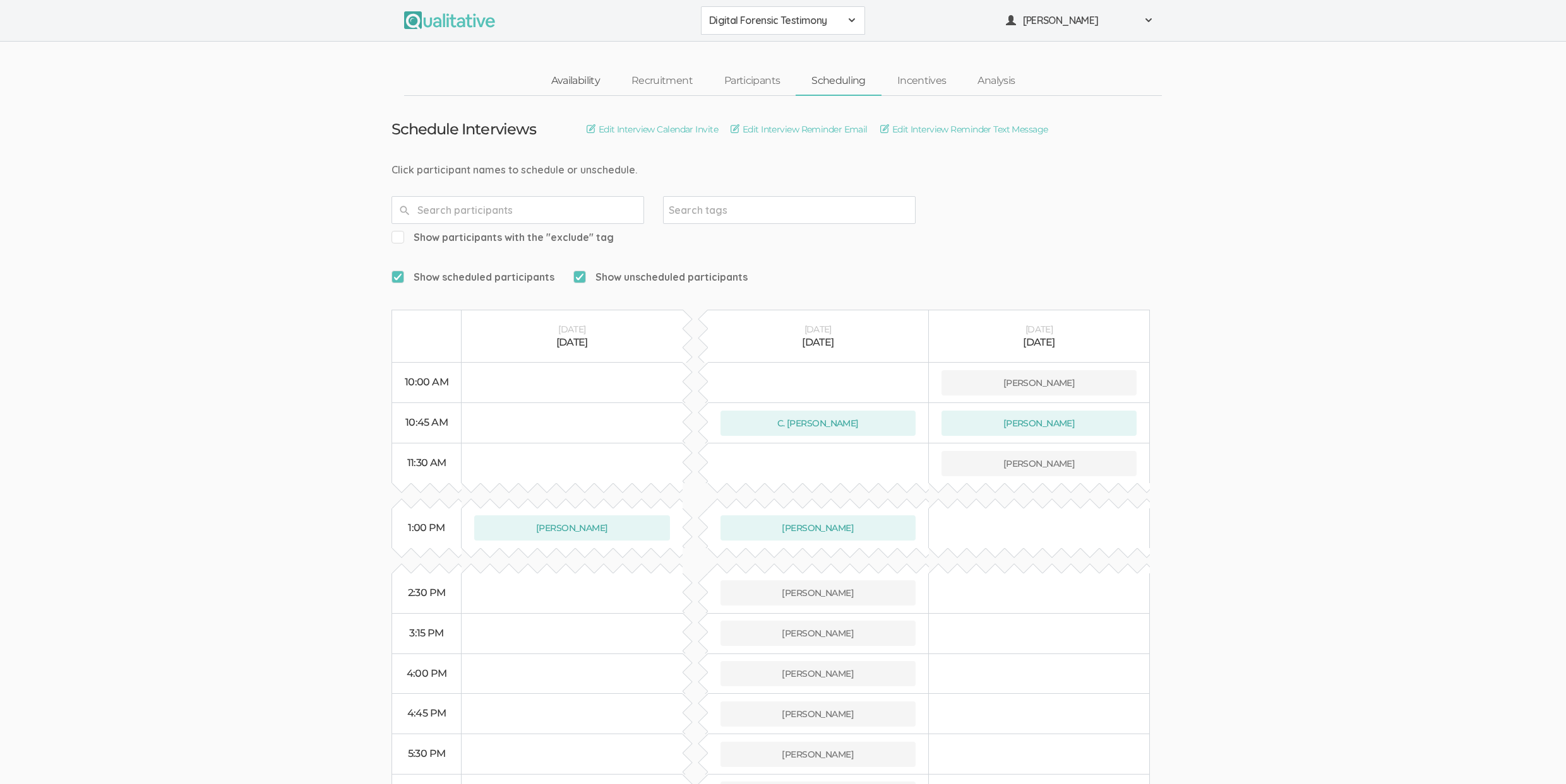
click at [581, 81] on link "Availability" at bounding box center [575, 82] width 80 height 28
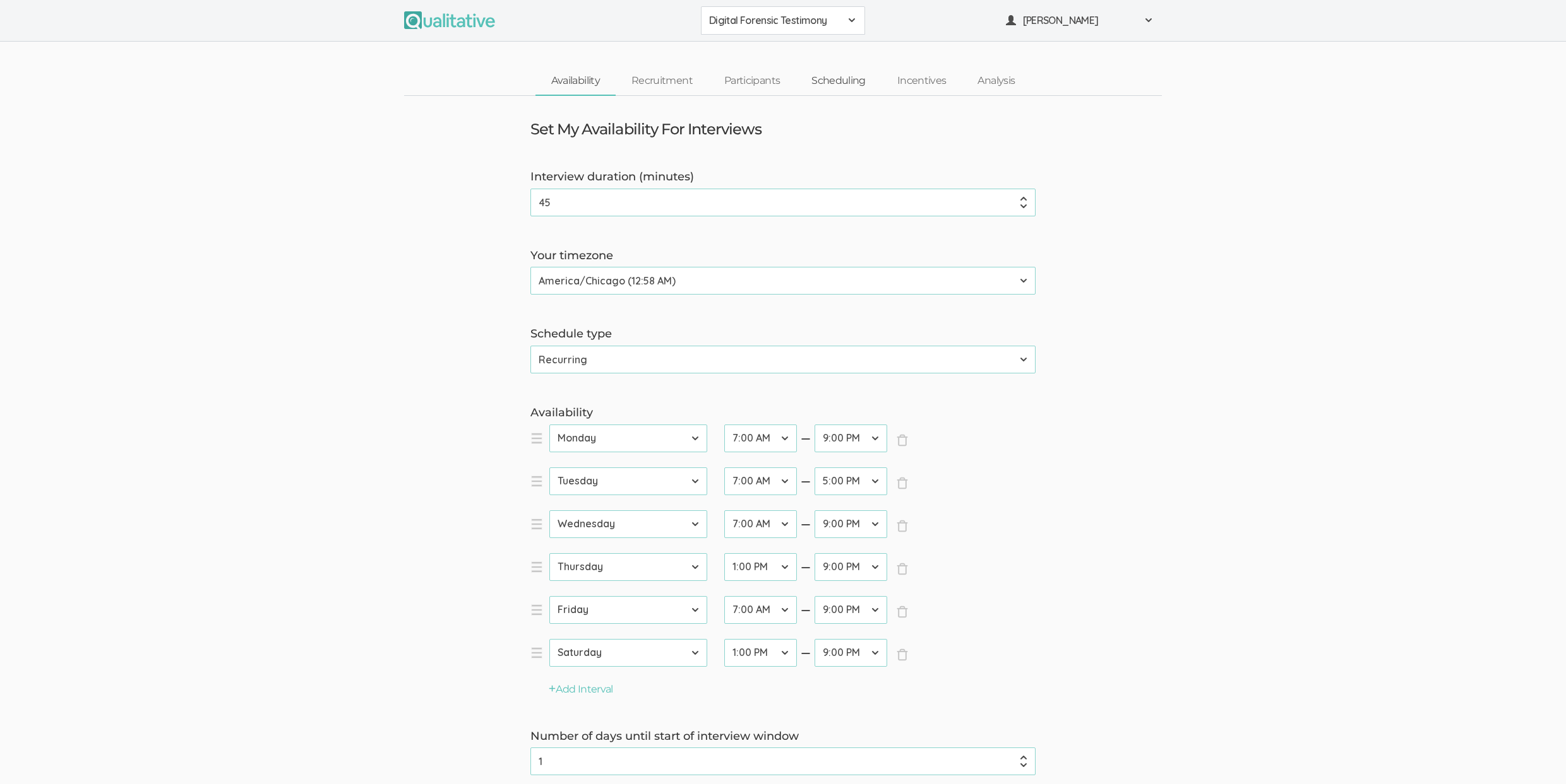
click at [827, 77] on link "Scheduling" at bounding box center [838, 82] width 86 height 28
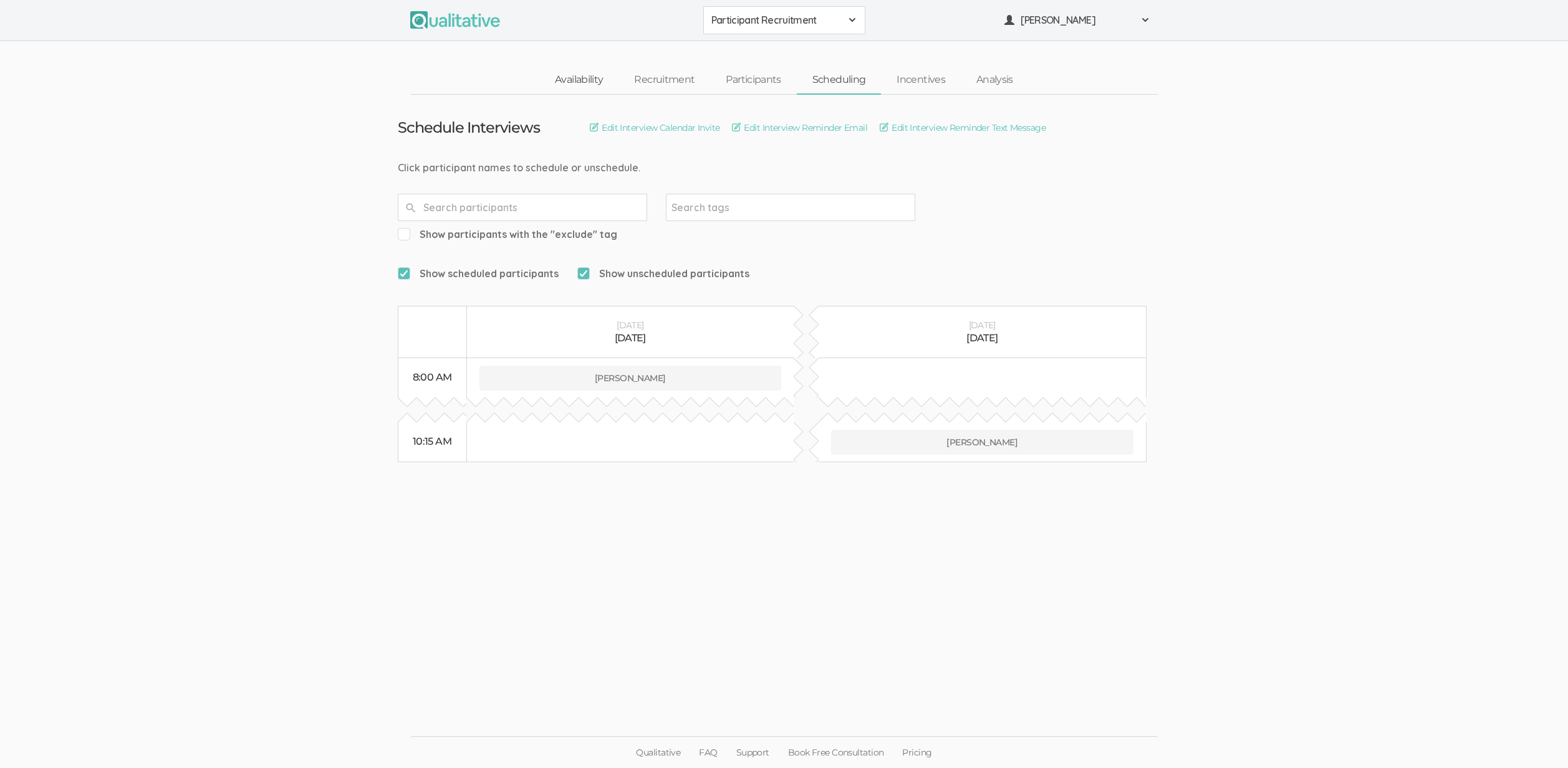
click at [582, 87] on link "Availability" at bounding box center [578, 81] width 79 height 27
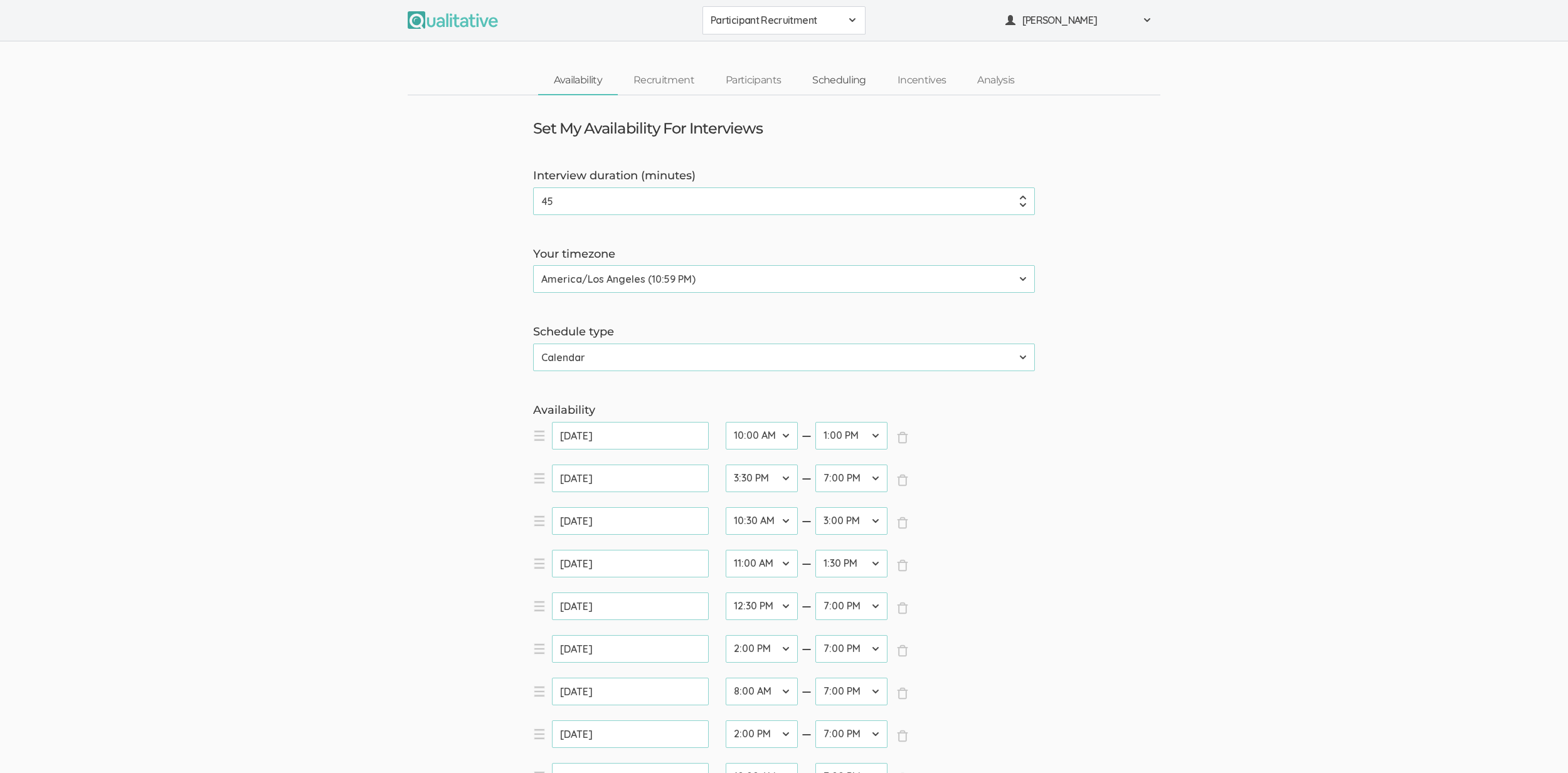
click at [836, 83] on link "Scheduling" at bounding box center [839, 81] width 85 height 27
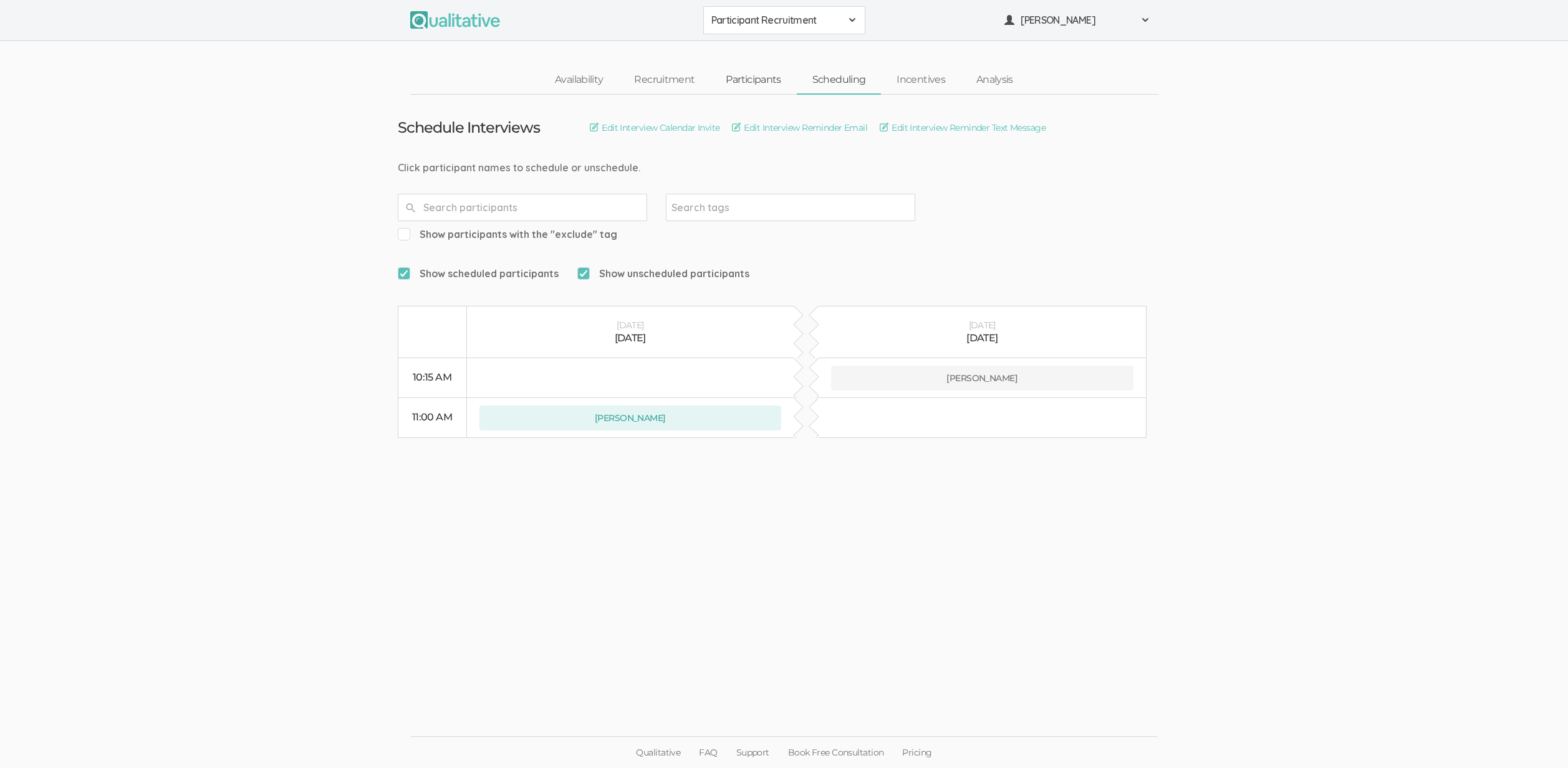
click at [741, 82] on link "Participants" at bounding box center [753, 81] width 86 height 27
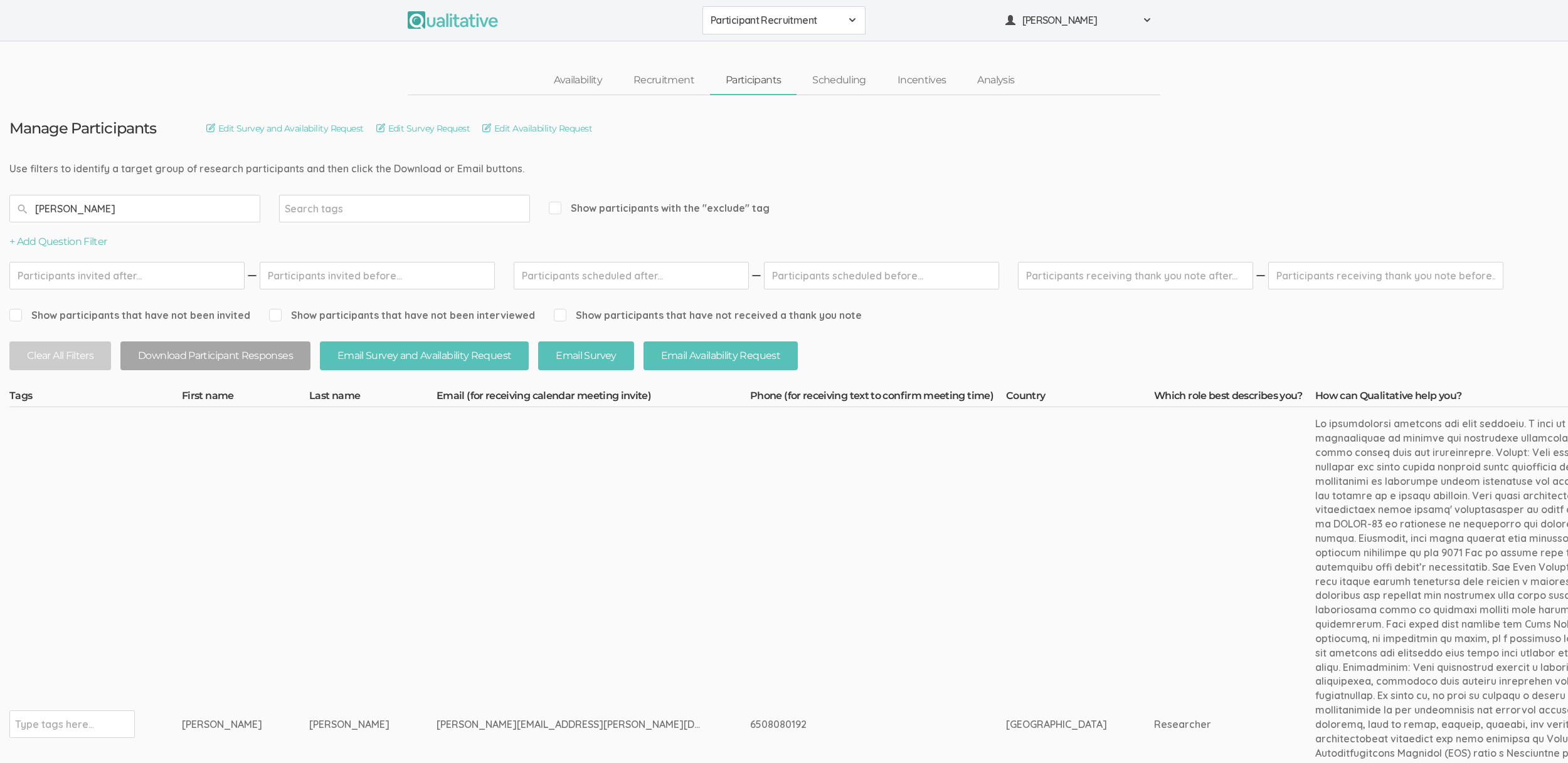
click at [76, 214] on input "starks" at bounding box center [135, 209] width 251 height 27
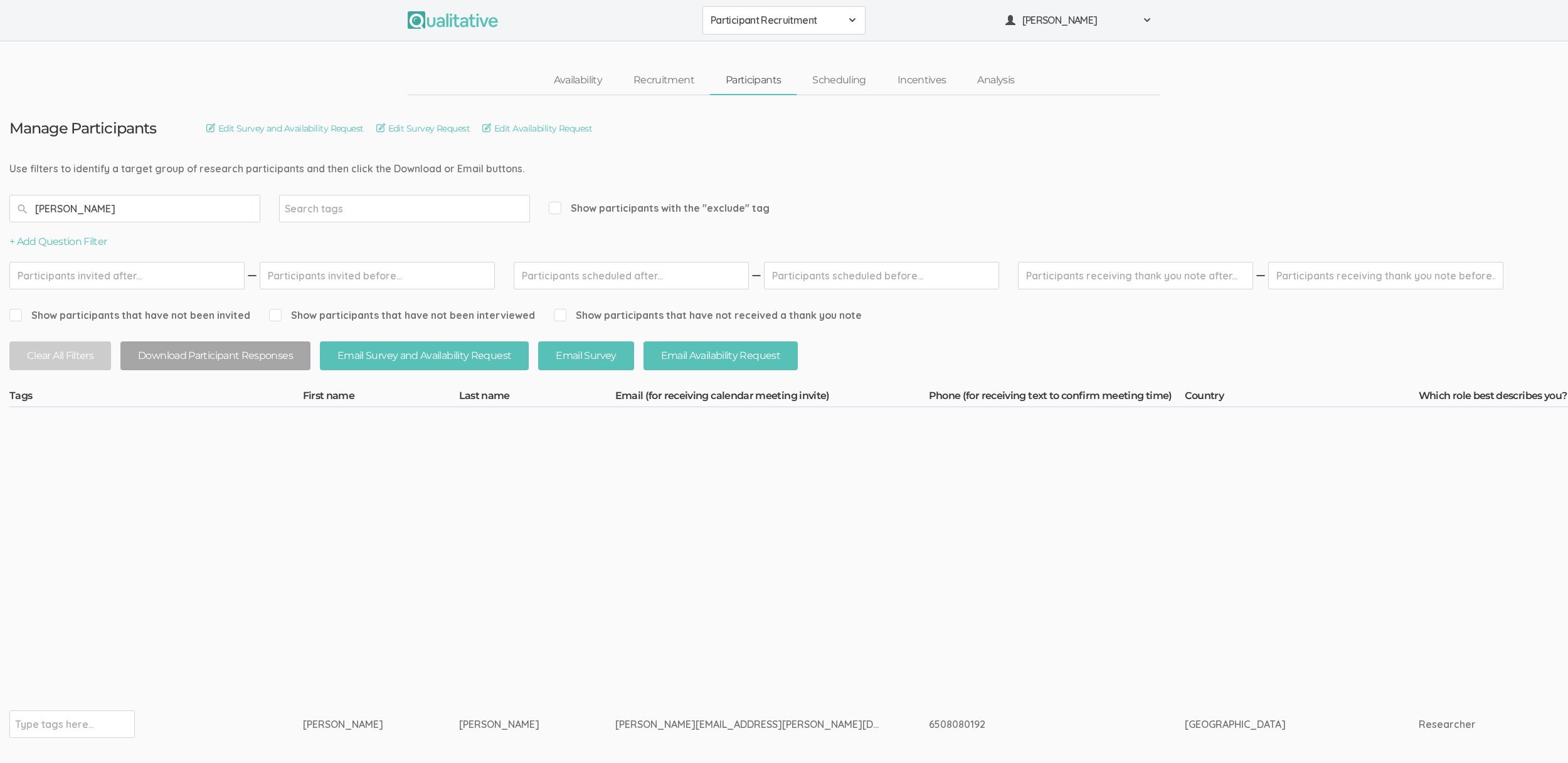
click at [132, 202] on input "erica" at bounding box center [135, 209] width 251 height 27
type input "erica"
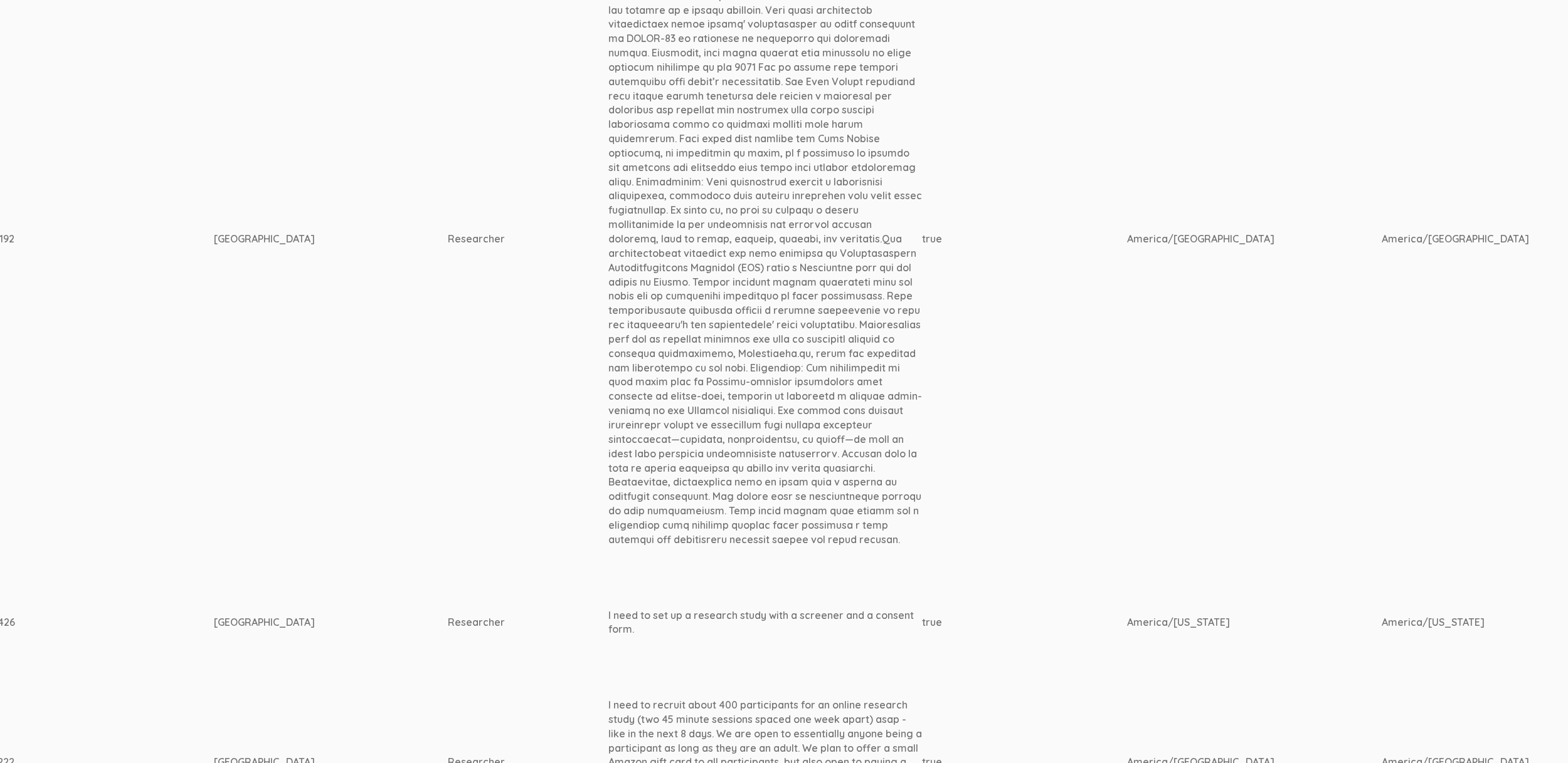
click at [239, 689] on td "United States of America" at bounding box center [330, 762] width 234 height 148
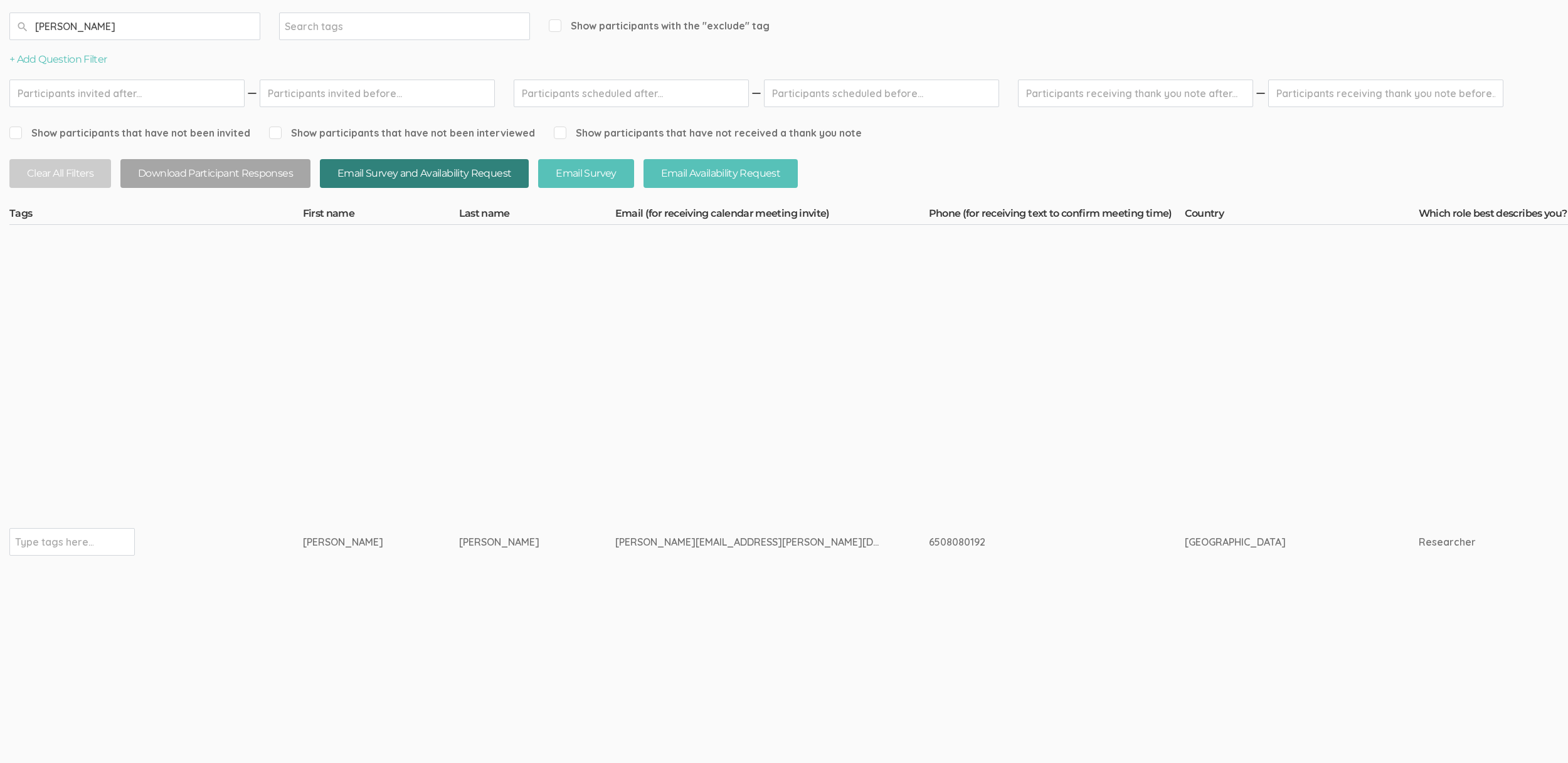
scroll to position [0, 0]
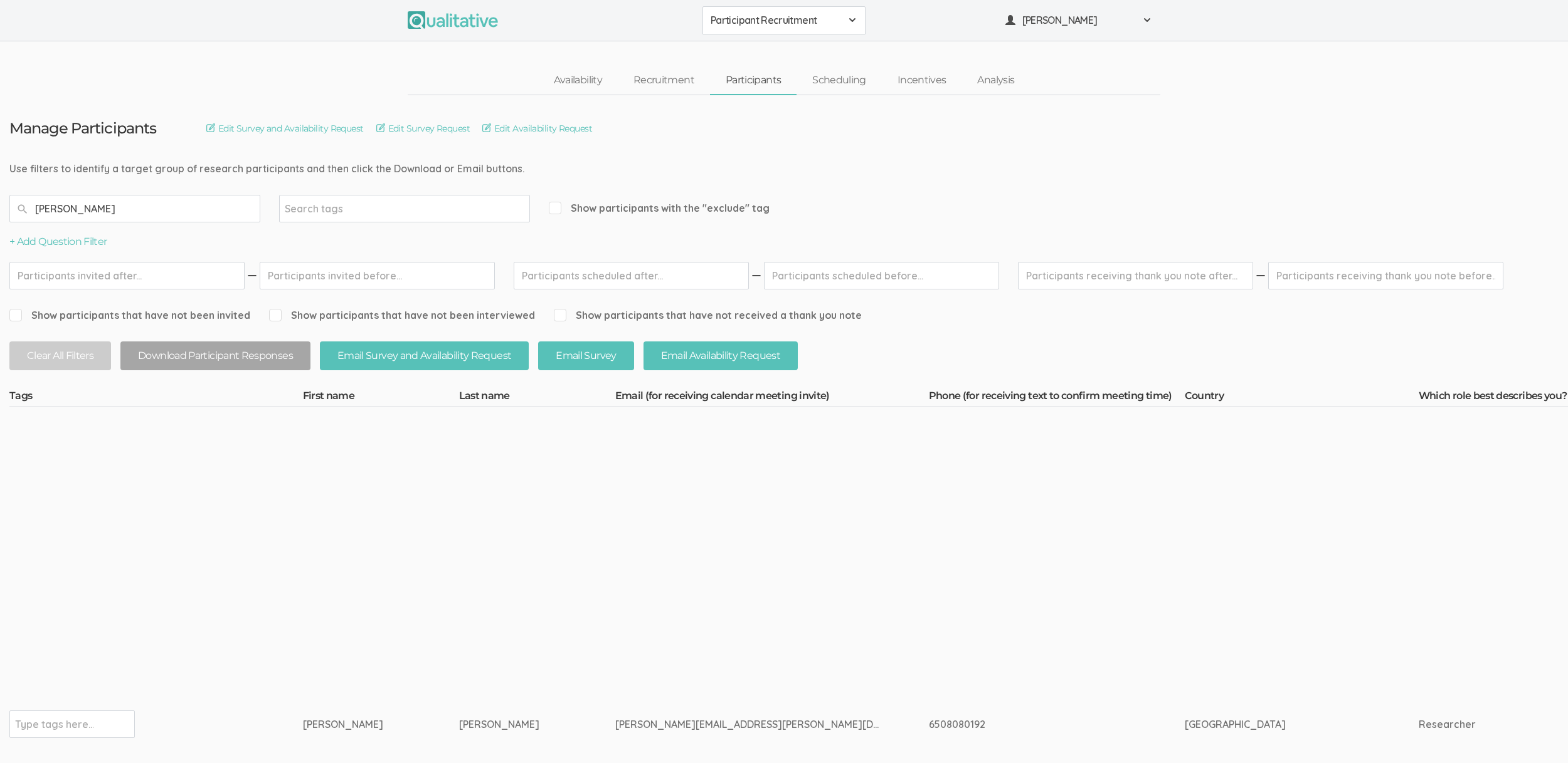
click at [195, 212] on input "erica" at bounding box center [135, 209] width 251 height 27
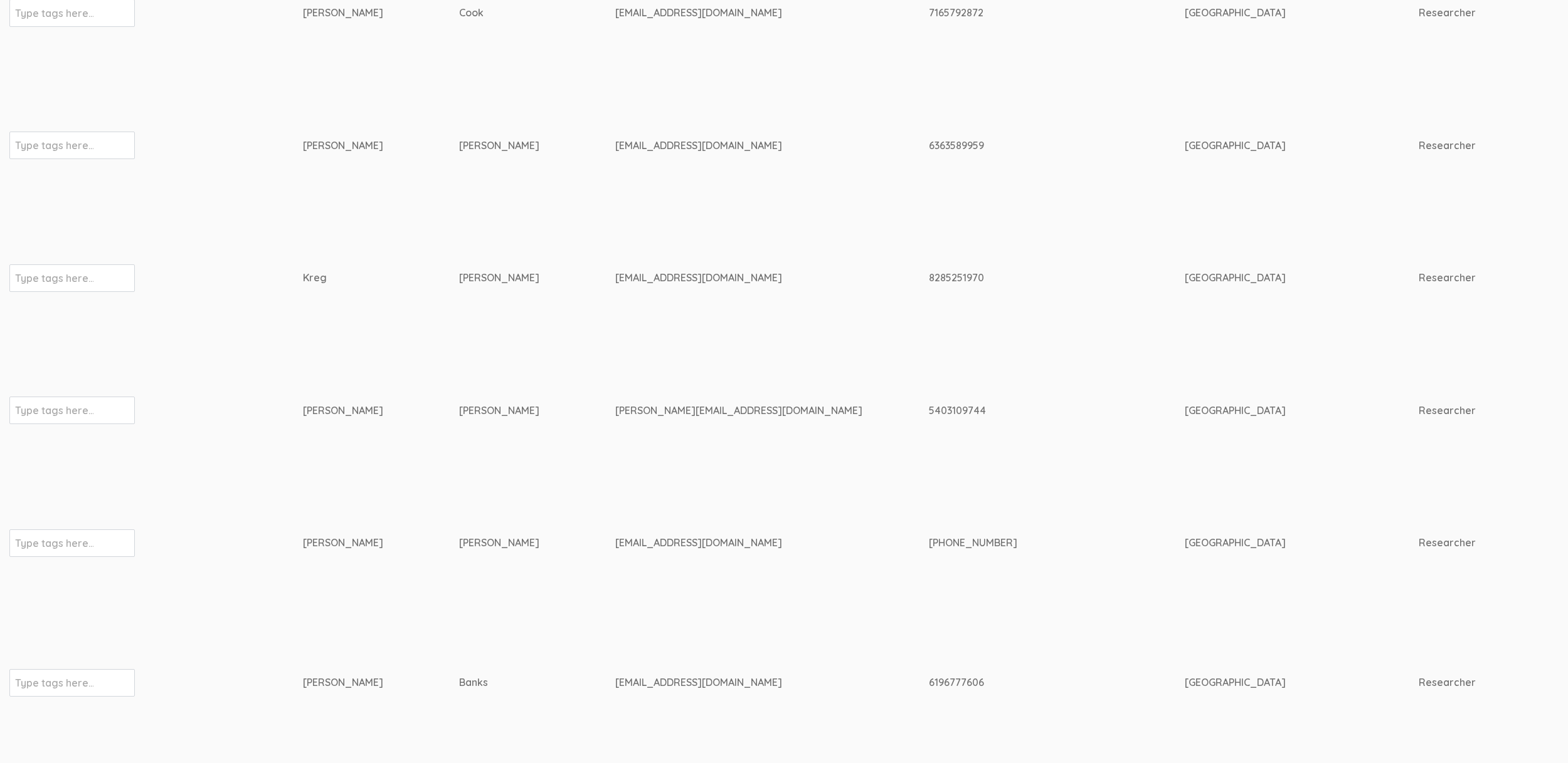
click at [615, 403] on div "linda.ipotts3@gmail.com" at bounding box center [748, 410] width 267 height 15
copy tr "linda.ipotts3@gmail.com"
click at [1010, 345] on td "5403109744" at bounding box center [1057, 411] width 256 height 133
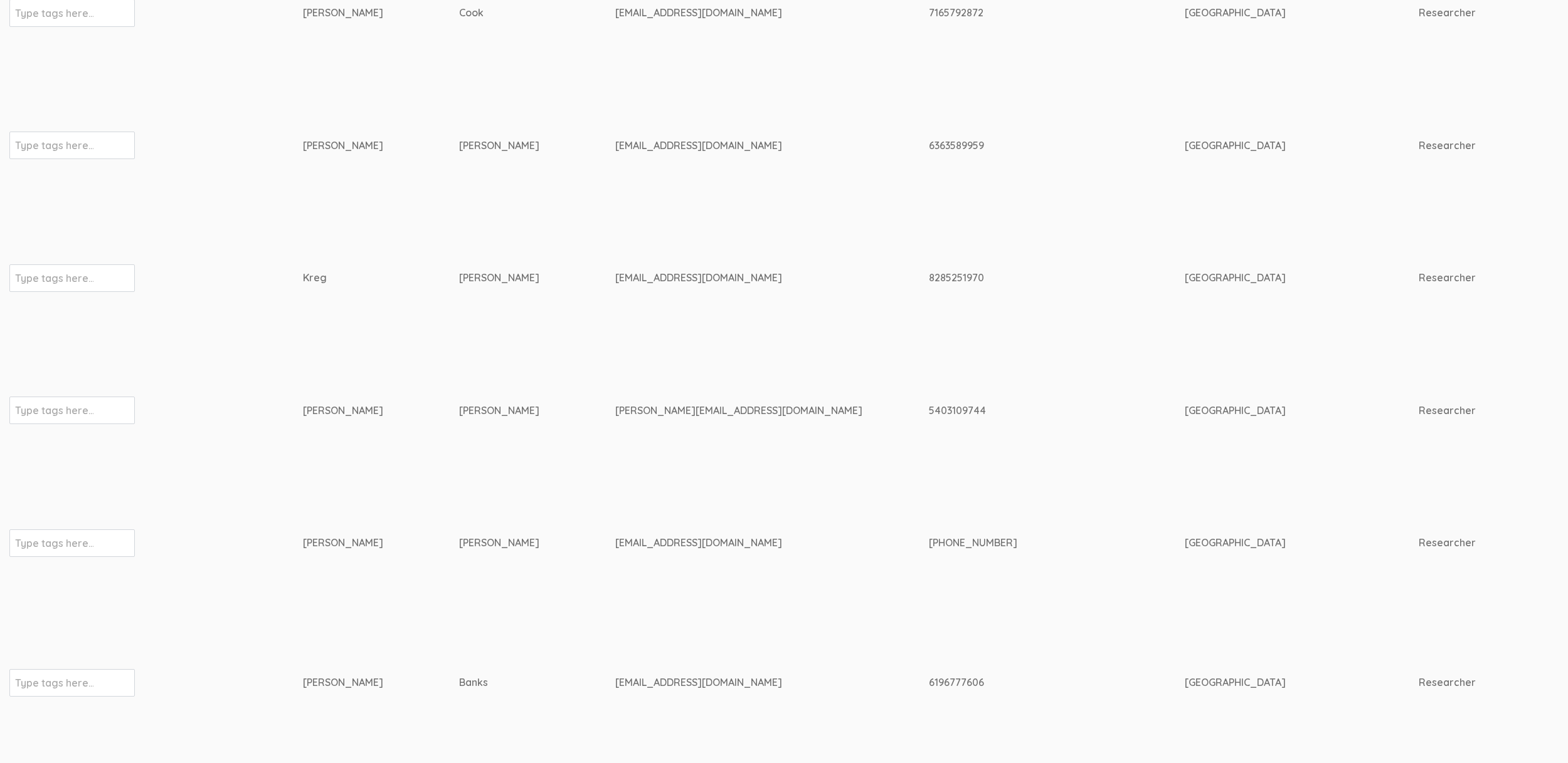
click at [335, 146] on td "Courtney" at bounding box center [381, 146] width 156 height 133
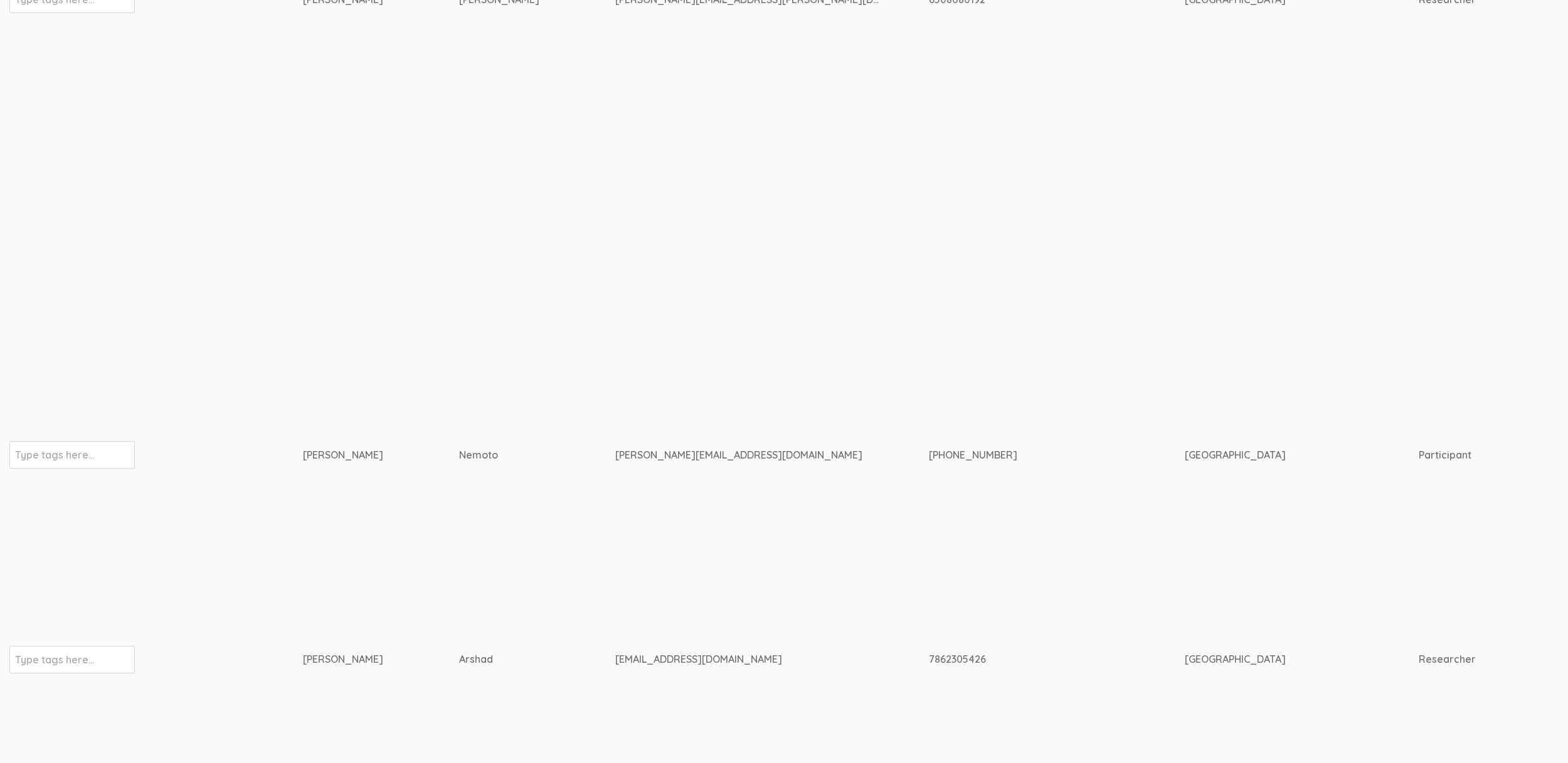
scroll to position [0, 0]
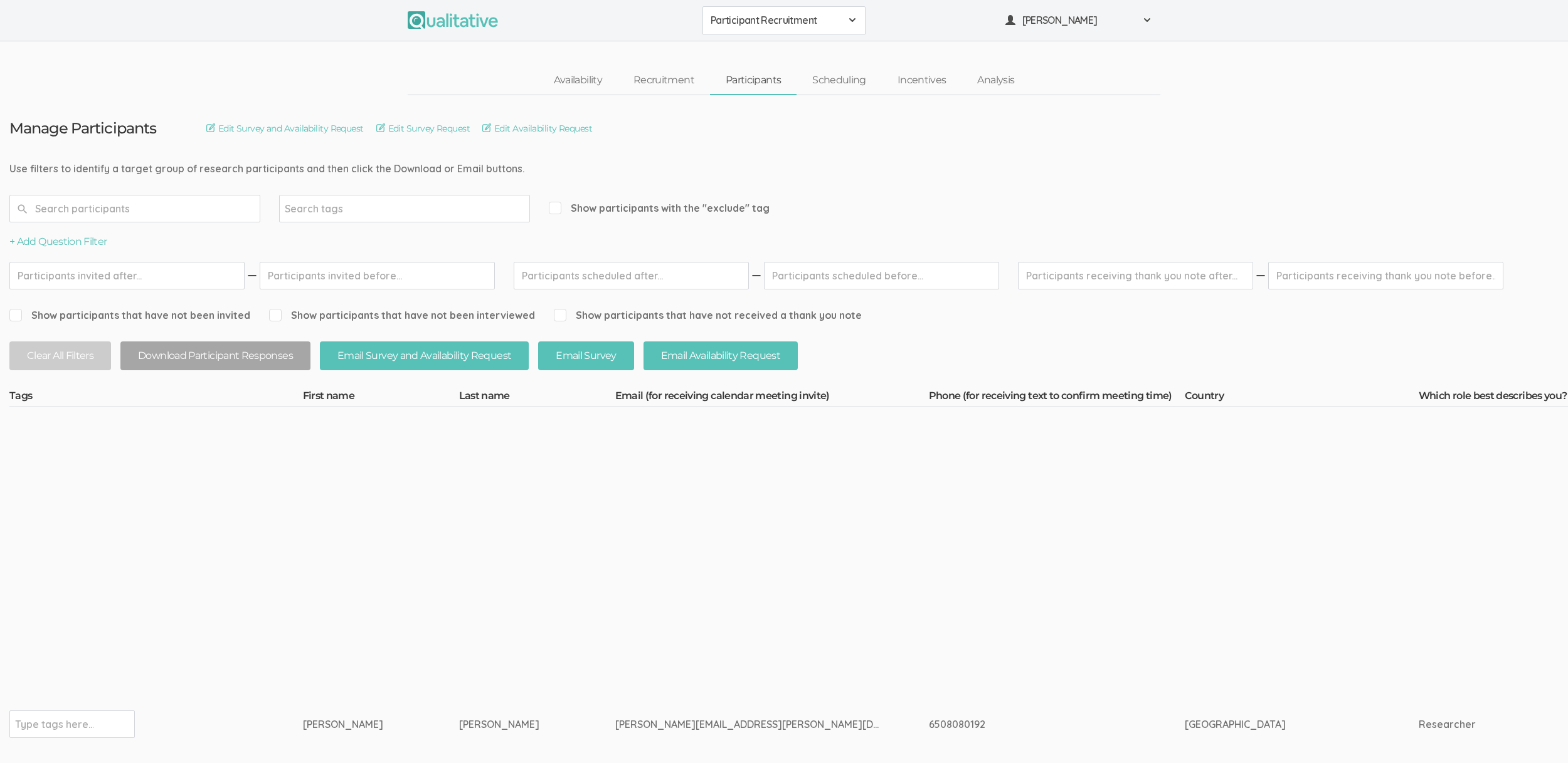
click at [789, 17] on span "Participant Recruitment" at bounding box center [775, 20] width 130 height 15
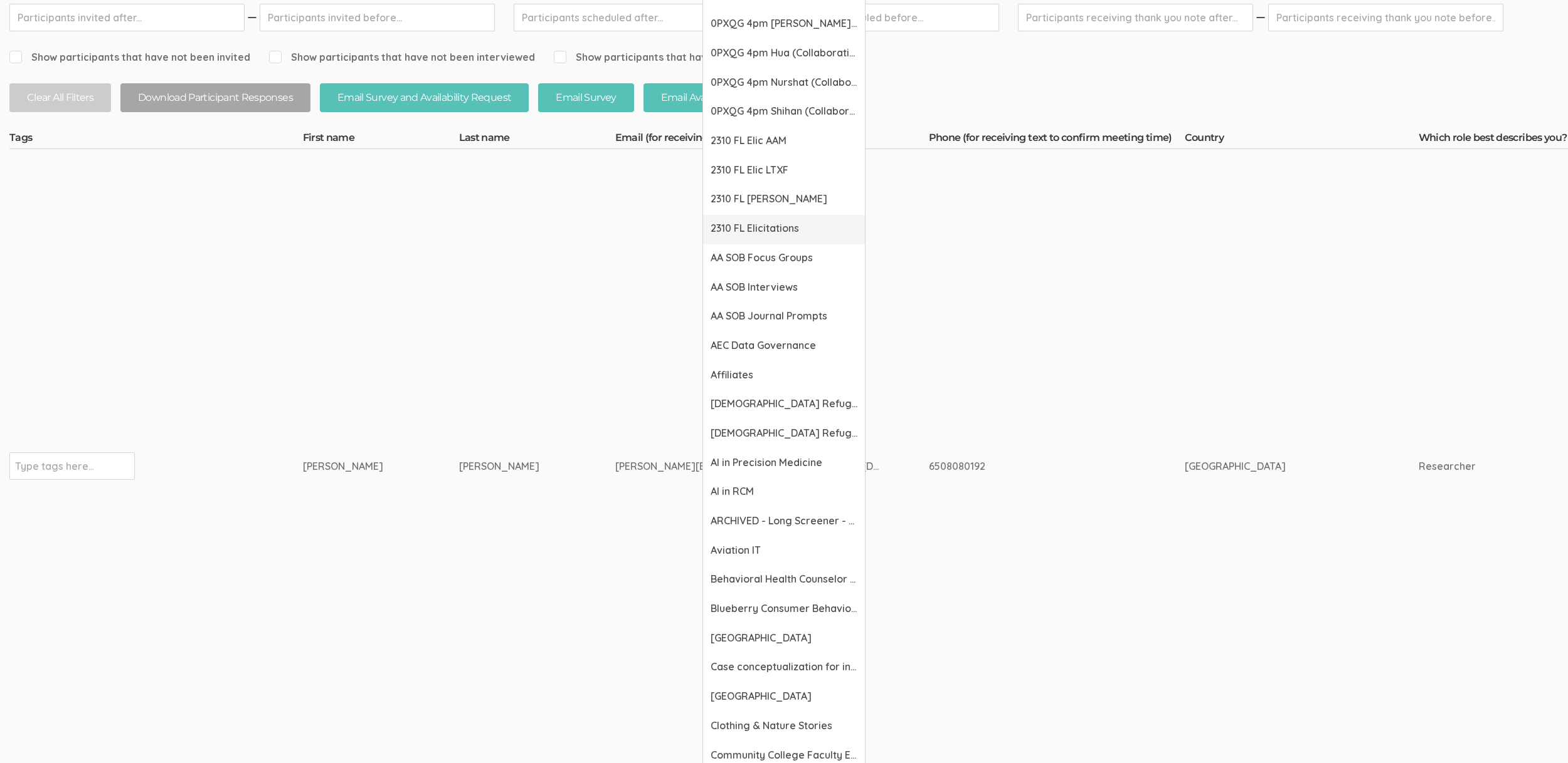
scroll to position [730, 0]
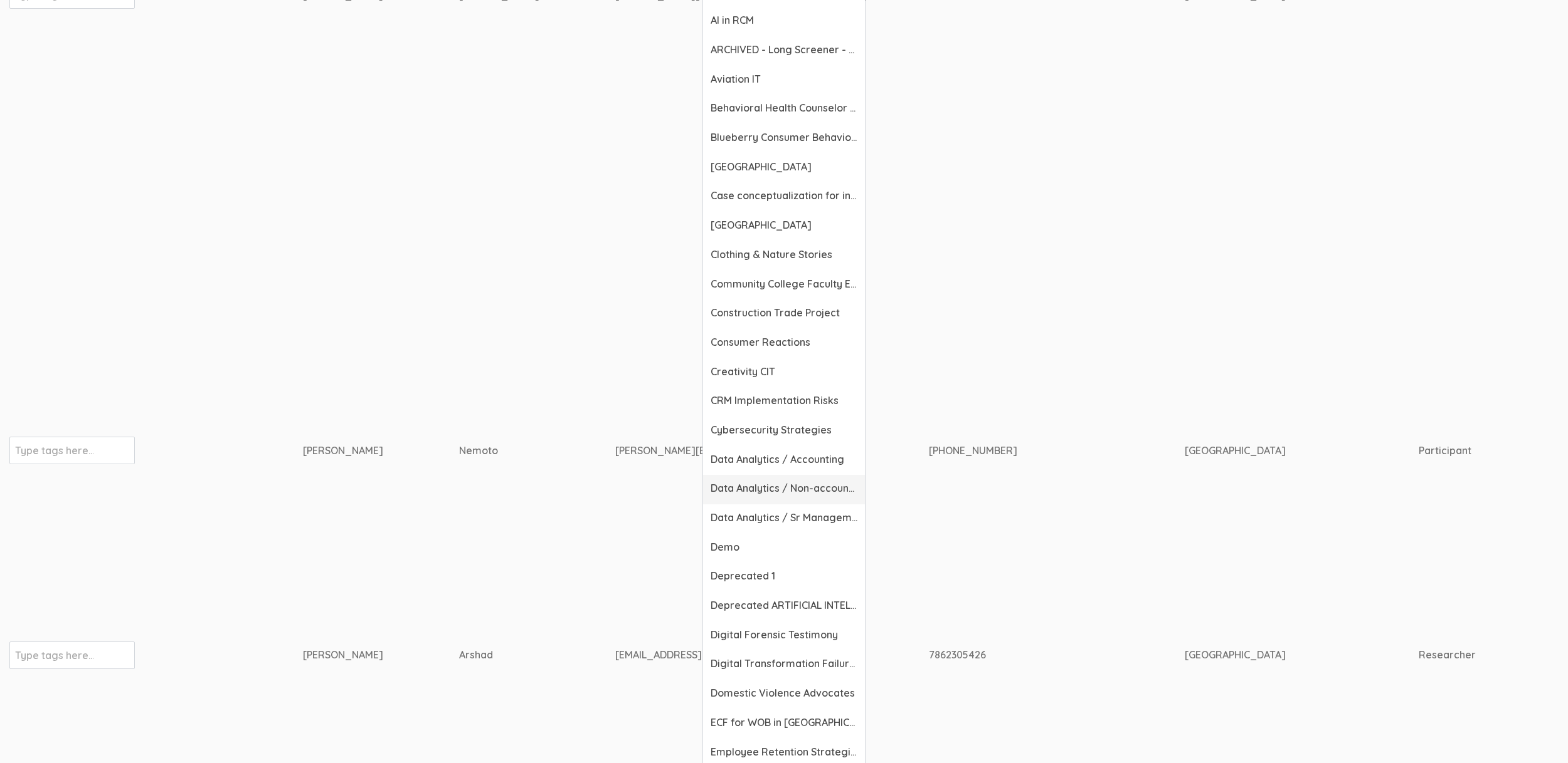
click at [737, 495] on link "Data Analytics / Non-accounting" at bounding box center [784, 489] width 162 height 29
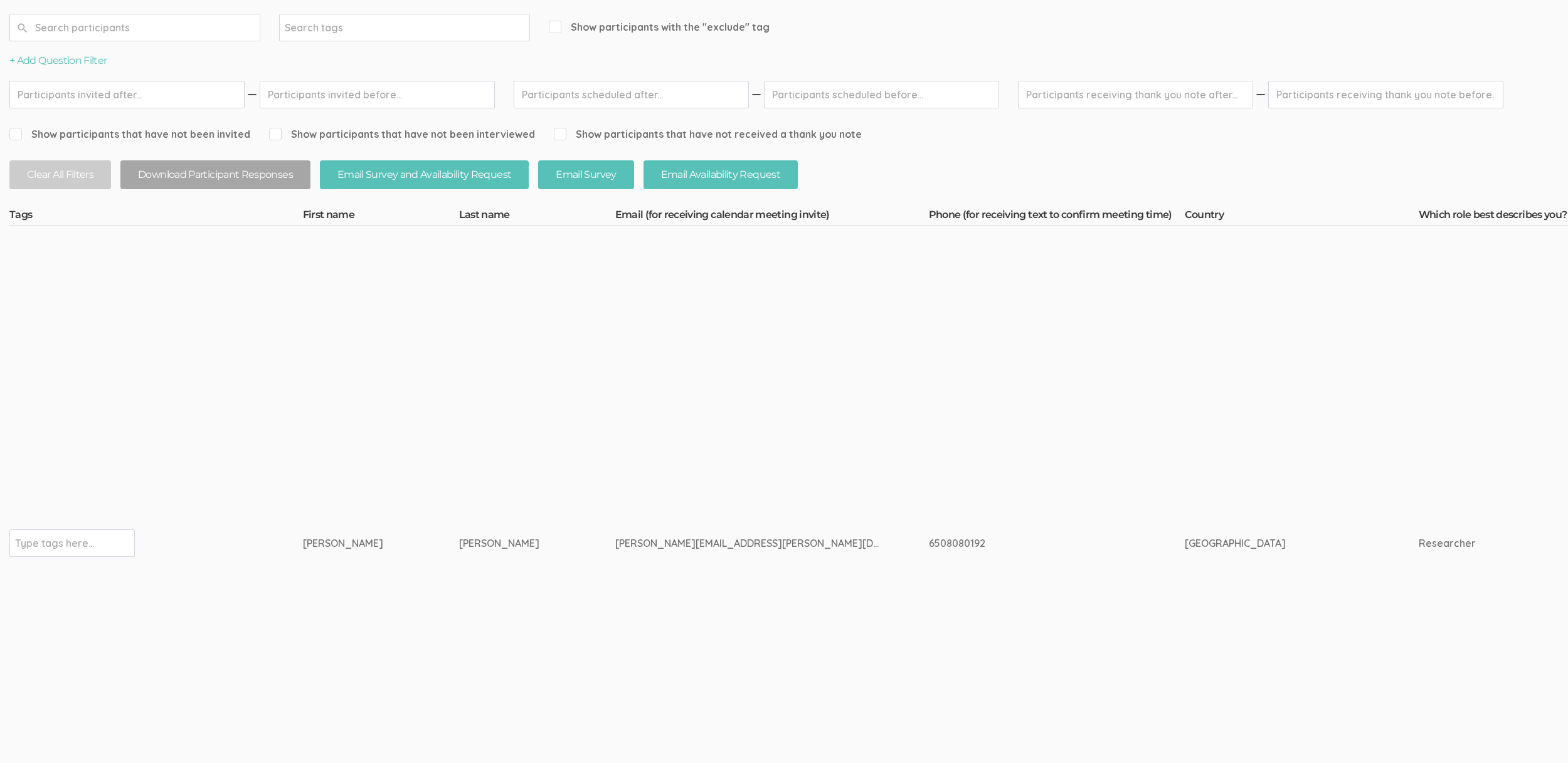
scroll to position [0, 0]
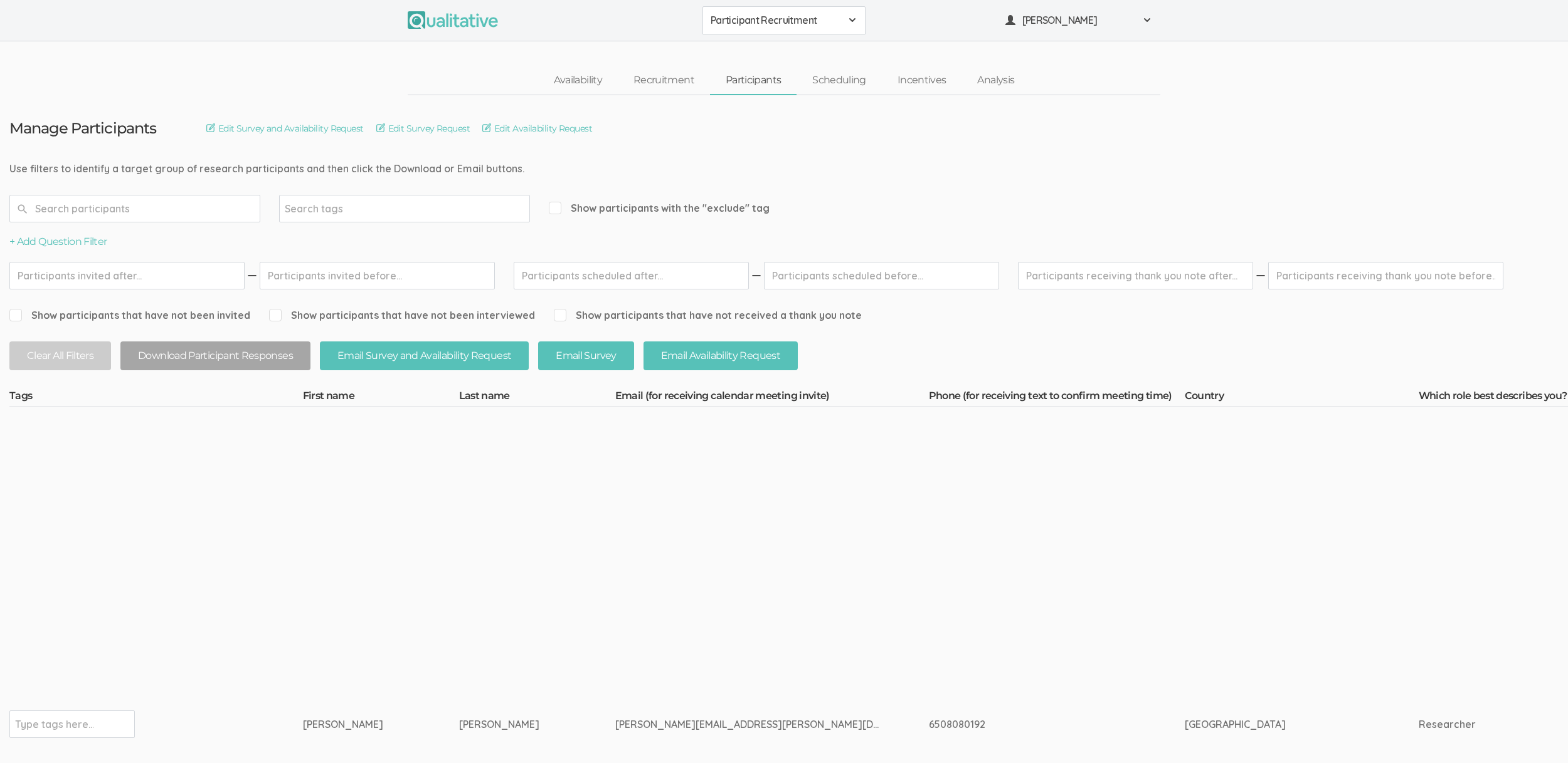
click at [774, 25] on span "Participant Recruitment" at bounding box center [775, 20] width 130 height 15
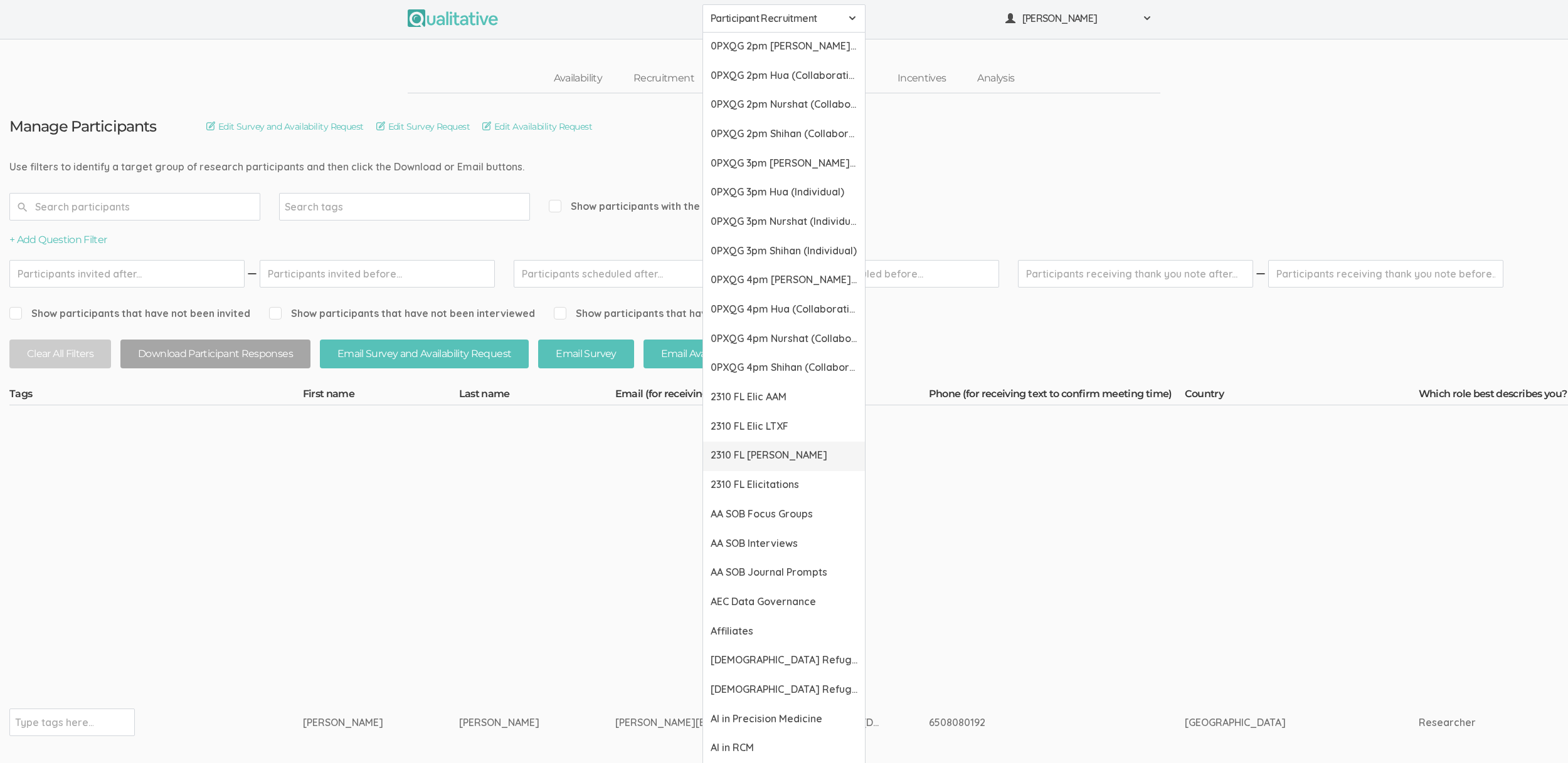
scroll to position [3, 0]
click at [1064, 521] on td "6508080192" at bounding box center [1057, 722] width 256 height 635
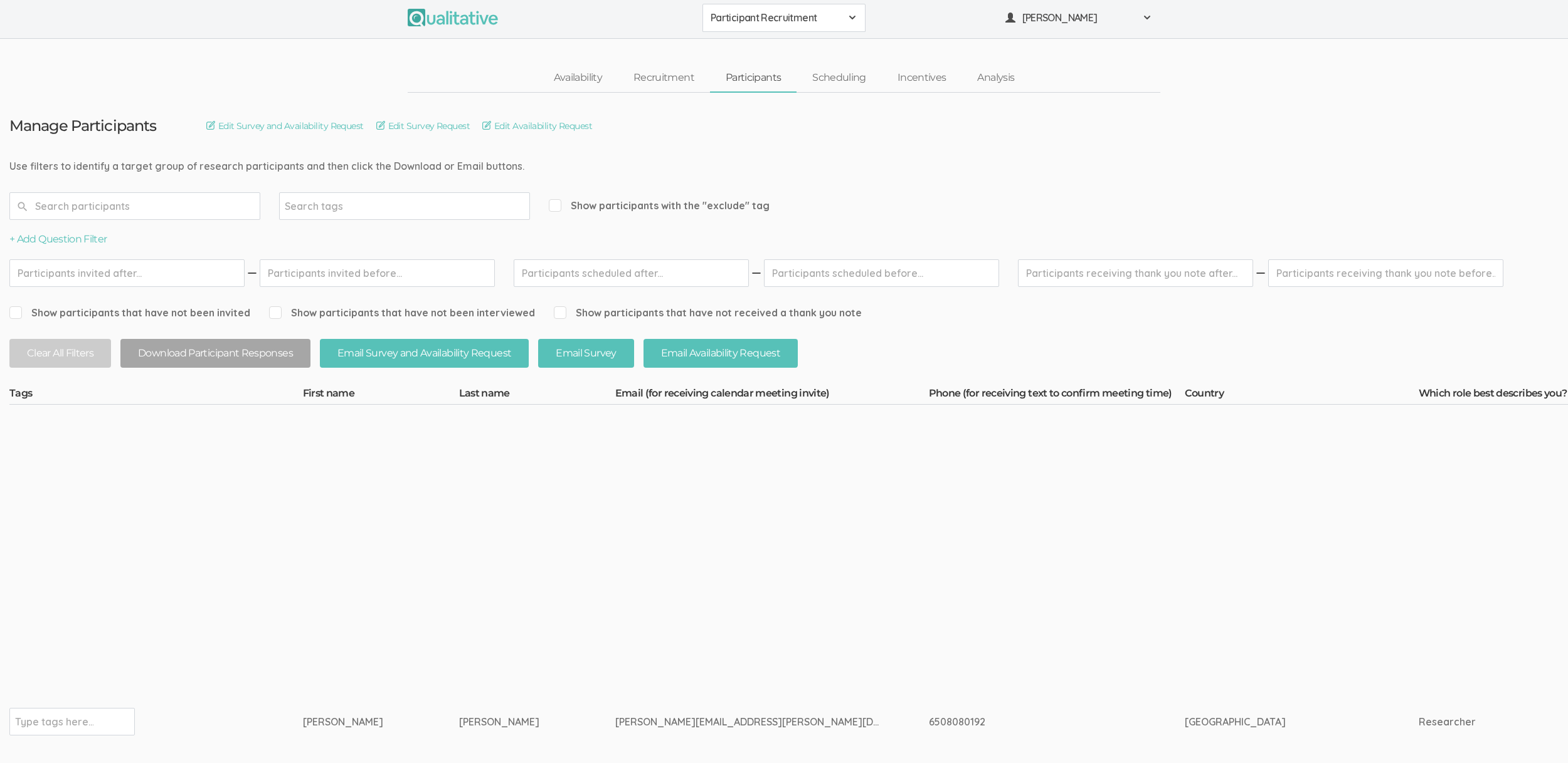
click at [763, 21] on span "Participant Recruitment" at bounding box center [775, 18] width 130 height 15
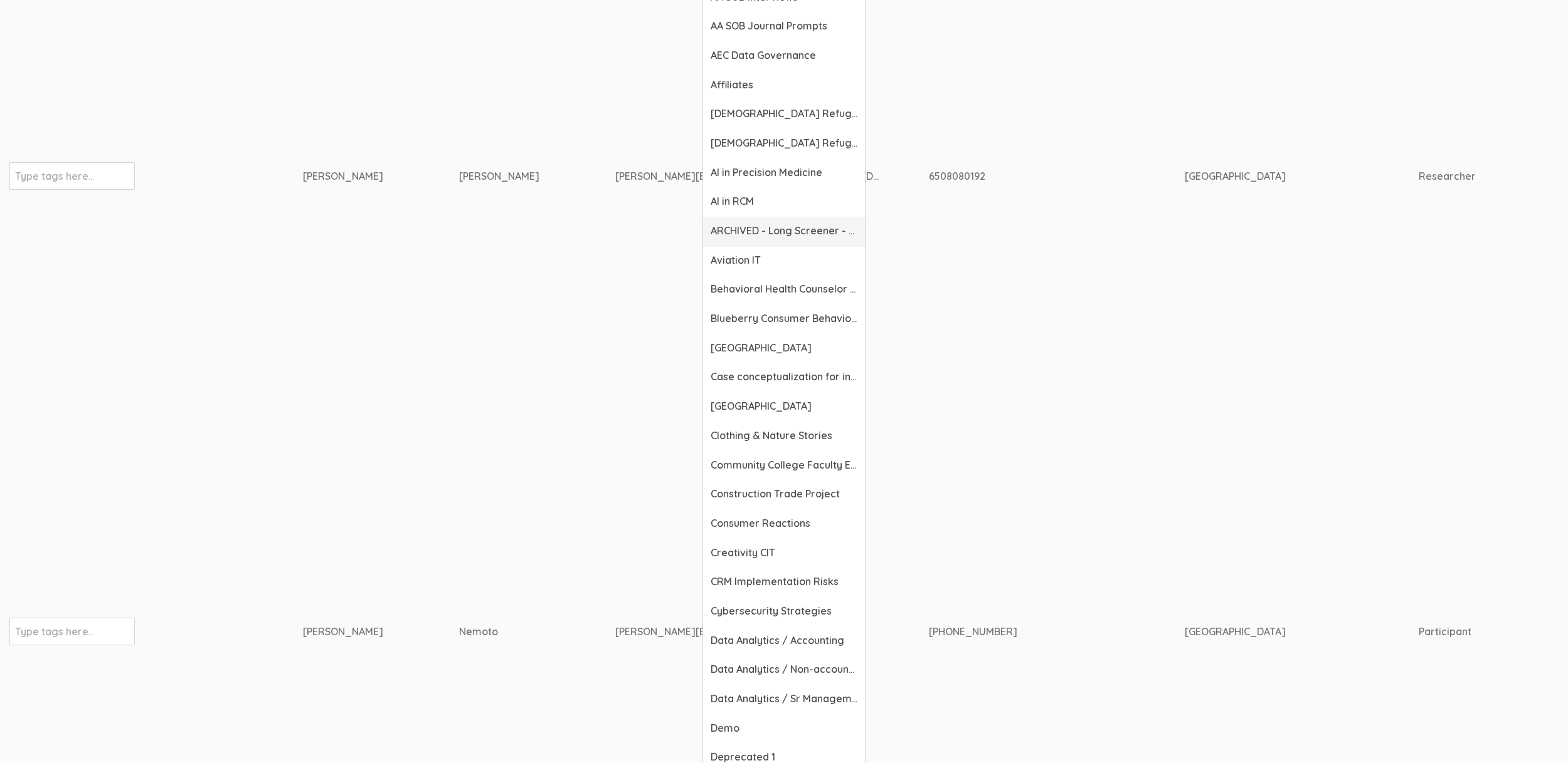
scroll to position [550, 0]
click at [770, 678] on link "Data Analytics / Non-accounting" at bounding box center [784, 669] width 162 height 29
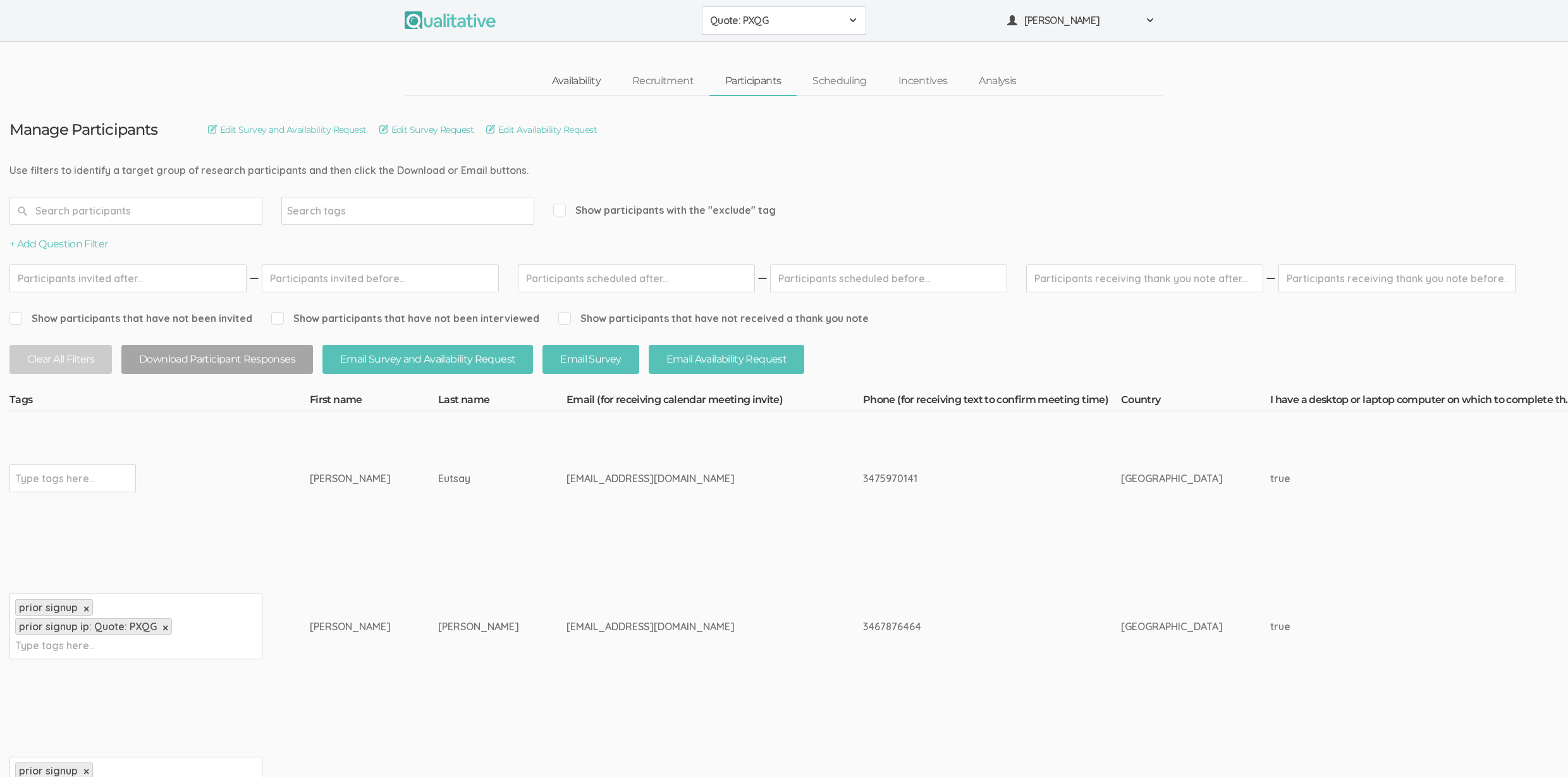
click at [586, 75] on link "Availability" at bounding box center [576, 82] width 80 height 28
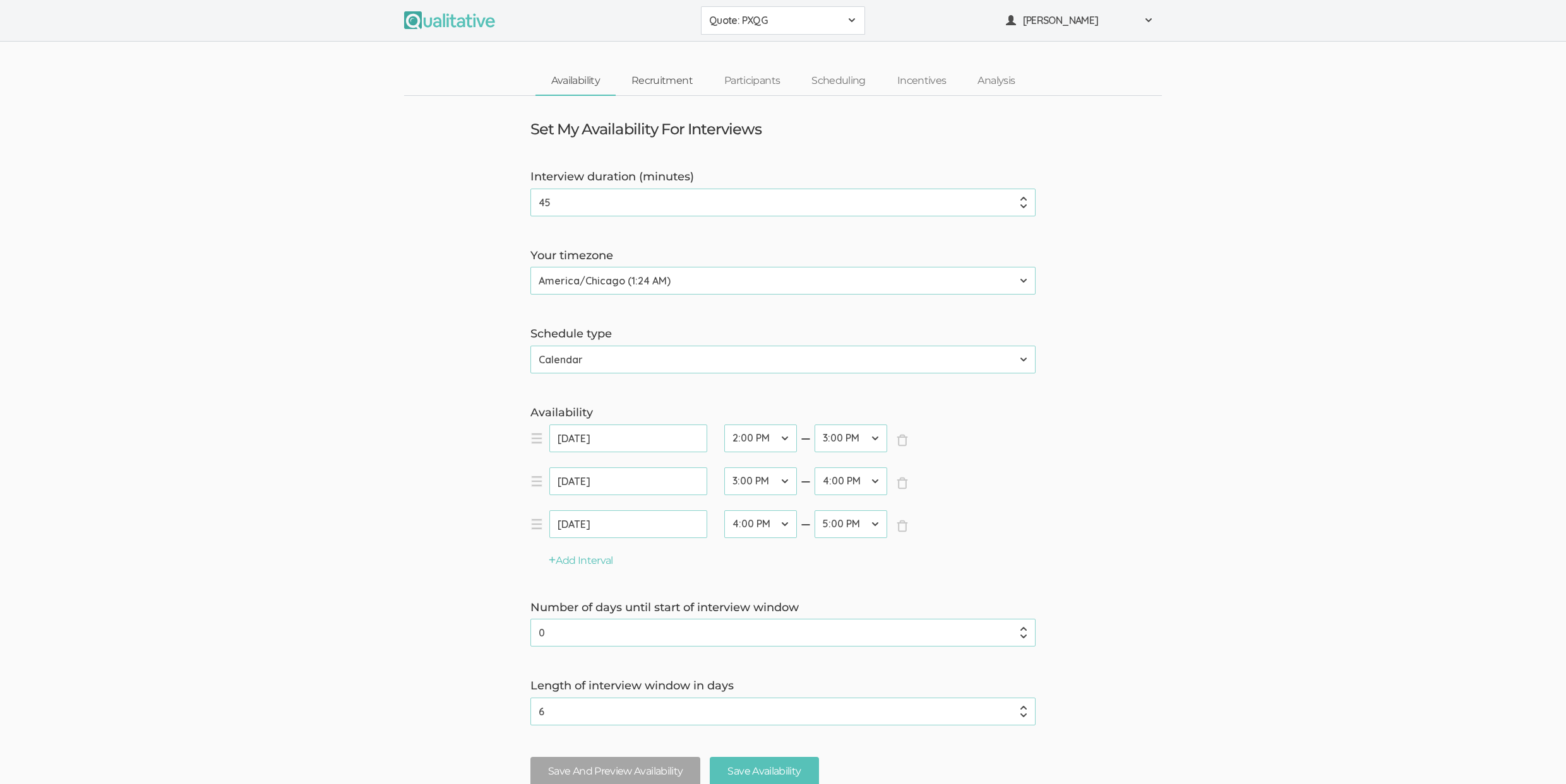
click at [663, 87] on link "Recruitment" at bounding box center [662, 82] width 93 height 28
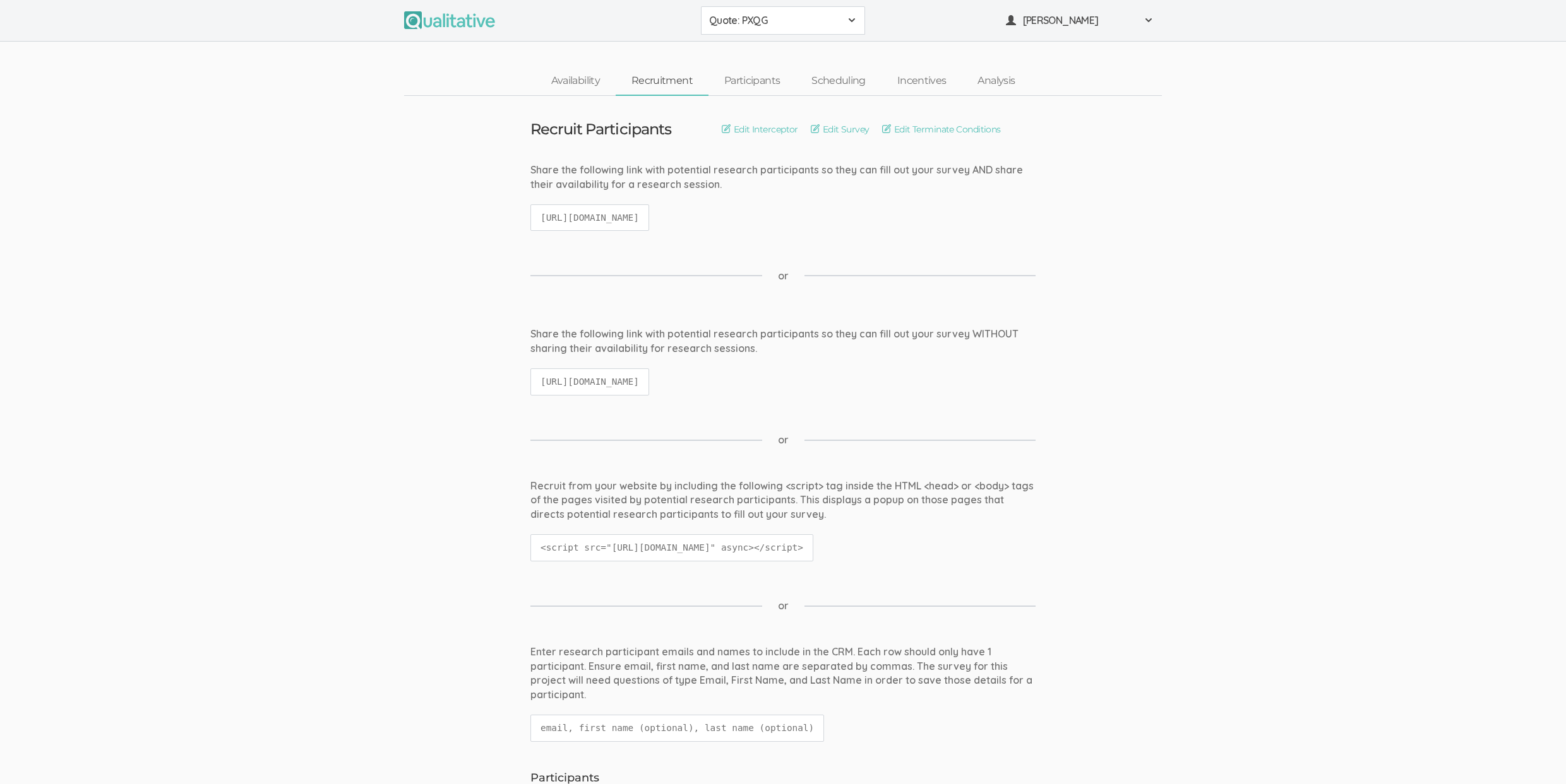
click at [824, 137] on div "Recruit Participants Edit Interceptor Edit Survey Edit Terminate Conditions" at bounding box center [783, 129] width 524 height 17
click at [831, 131] on link "Edit Survey" at bounding box center [841, 129] width 59 height 14
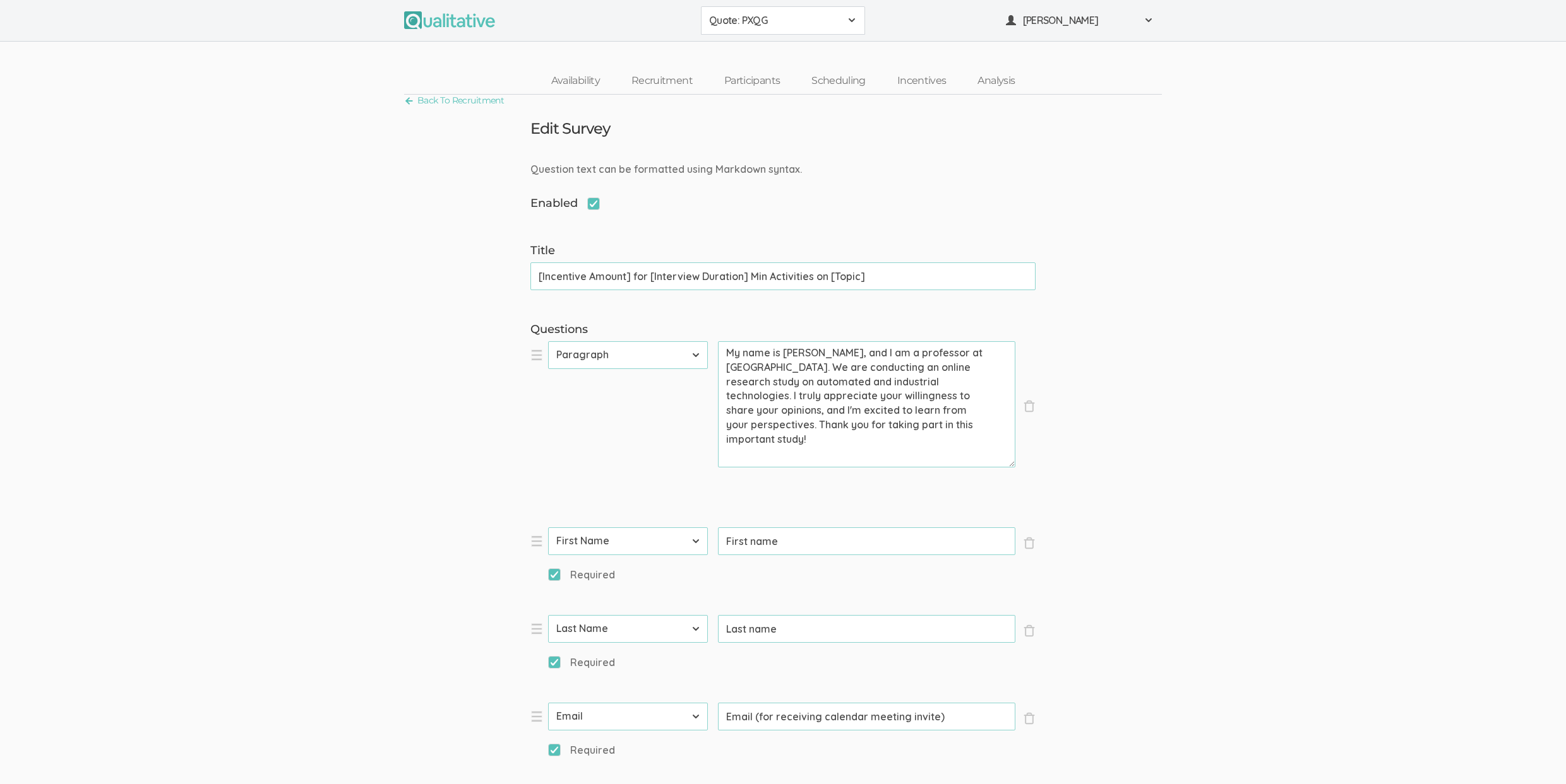
click at [591, 206] on span "Enabled" at bounding box center [565, 204] width 70 height 17
click at [538, 206] on input "Enabled" at bounding box center [534, 202] width 8 height 8
checkbox input "false"
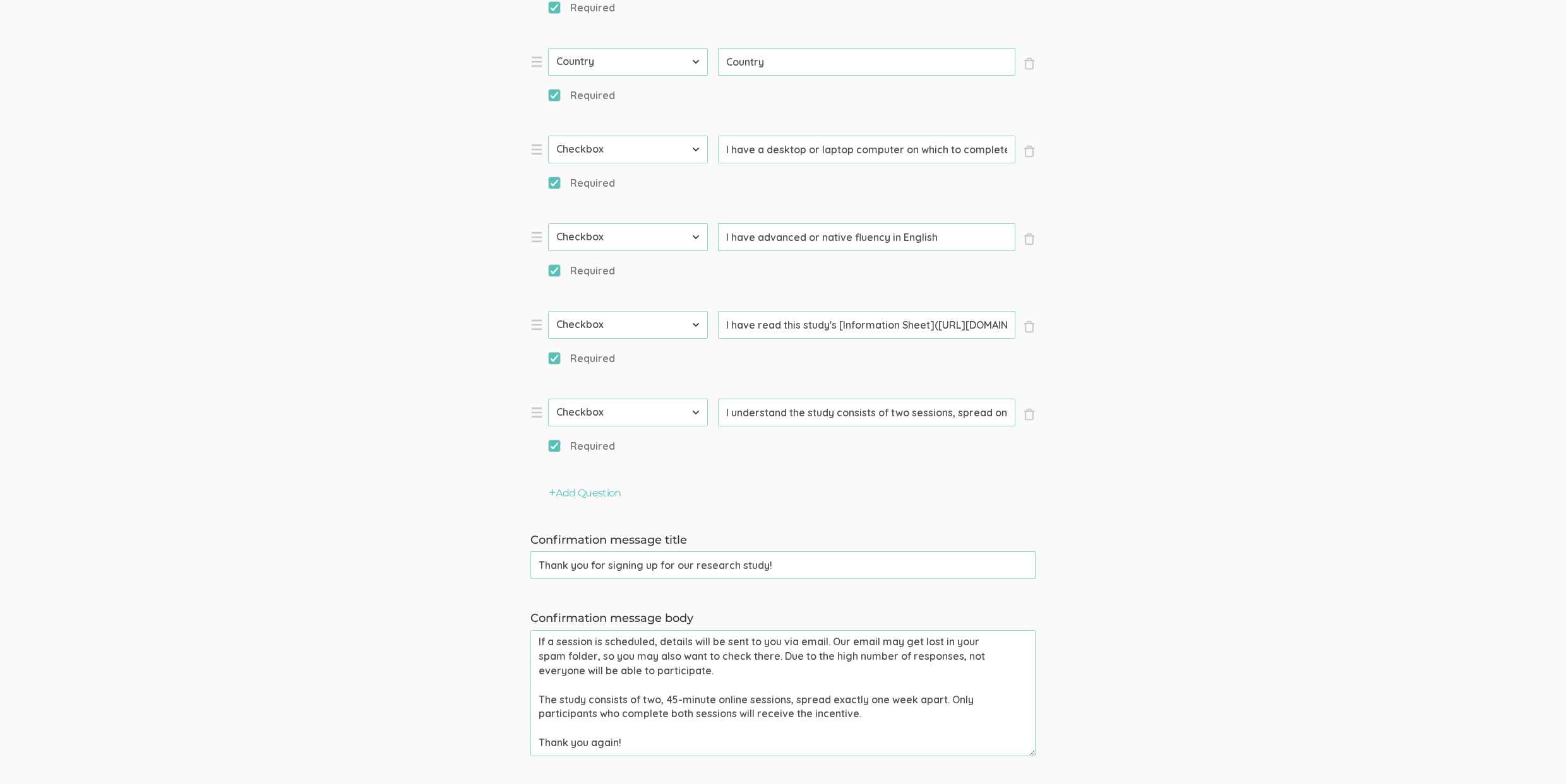
scroll to position [1143, 0]
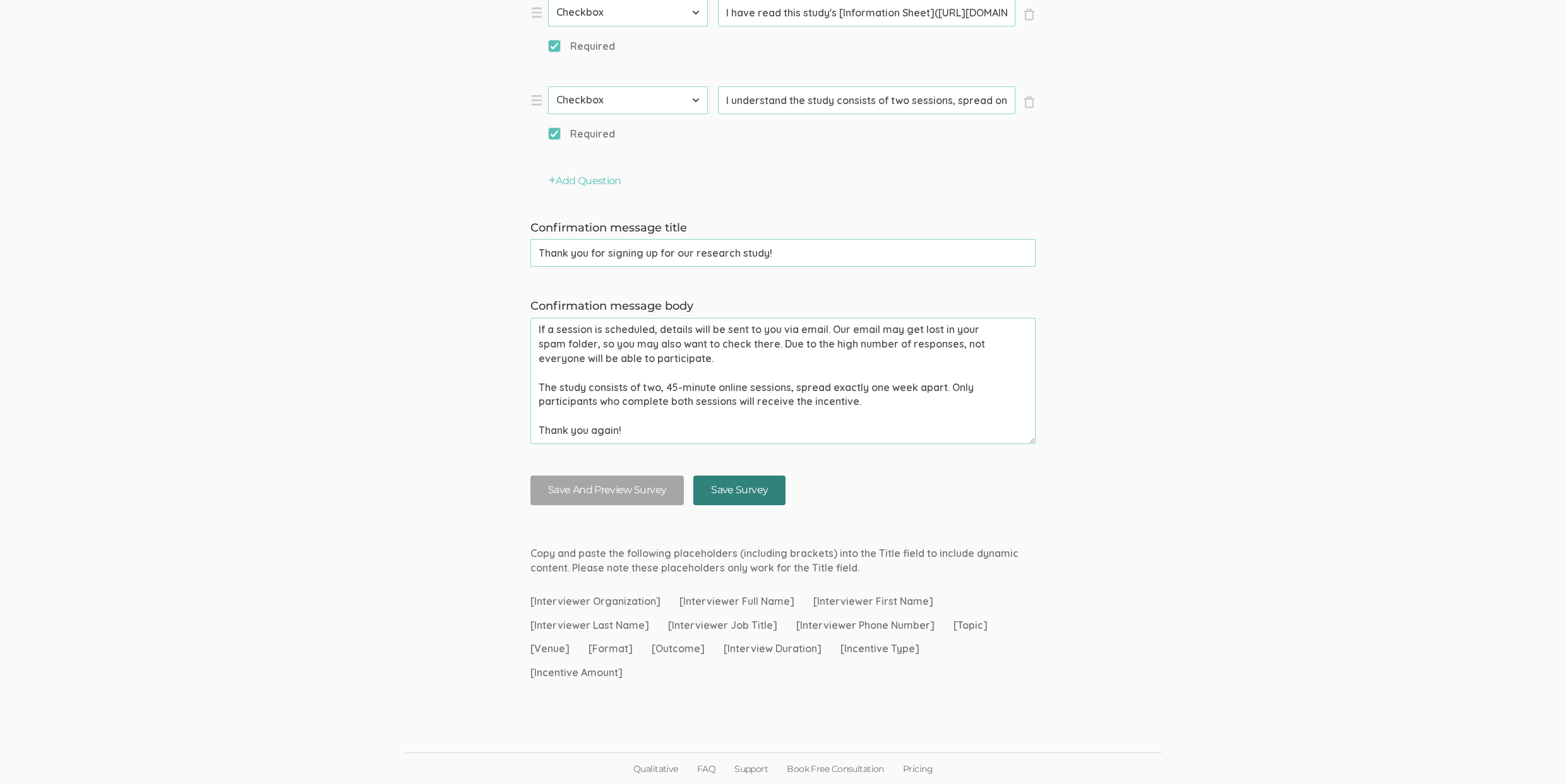
click at [756, 501] on input "Save Survey" at bounding box center [739, 491] width 93 height 30
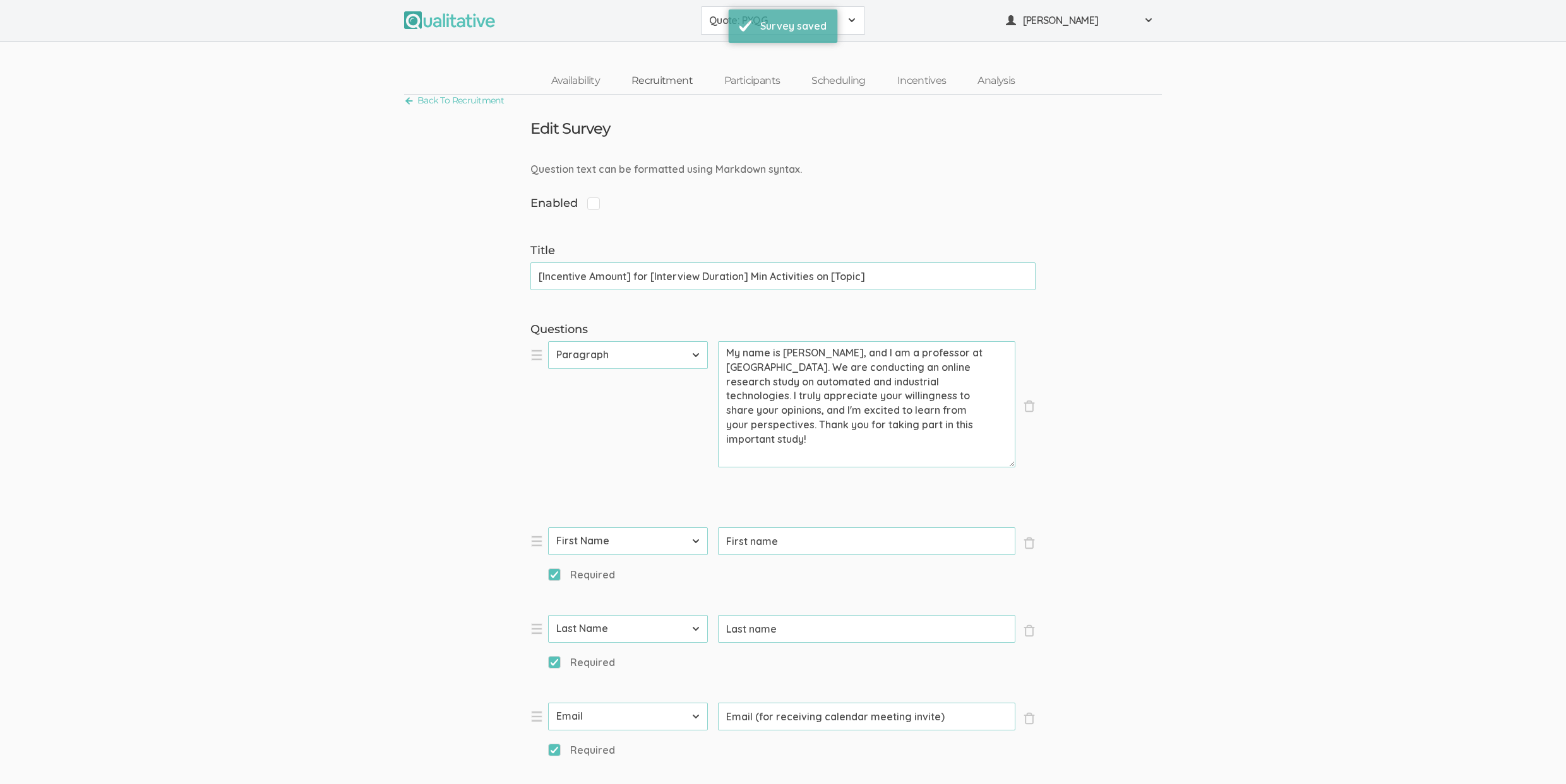
click at [654, 80] on link "Recruitment" at bounding box center [662, 82] width 93 height 28
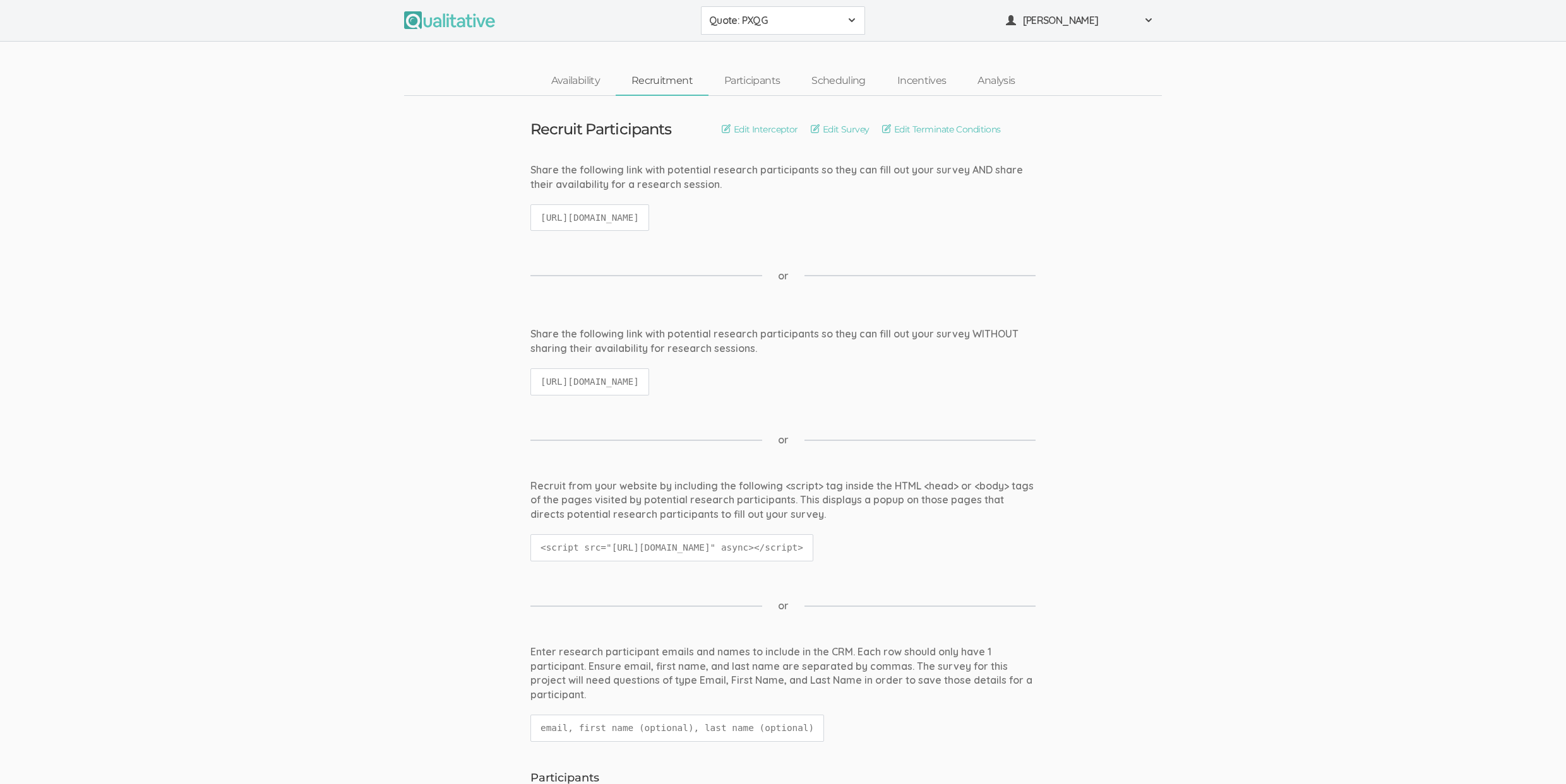
click at [747, 79] on link "Participants" at bounding box center [752, 82] width 88 height 28
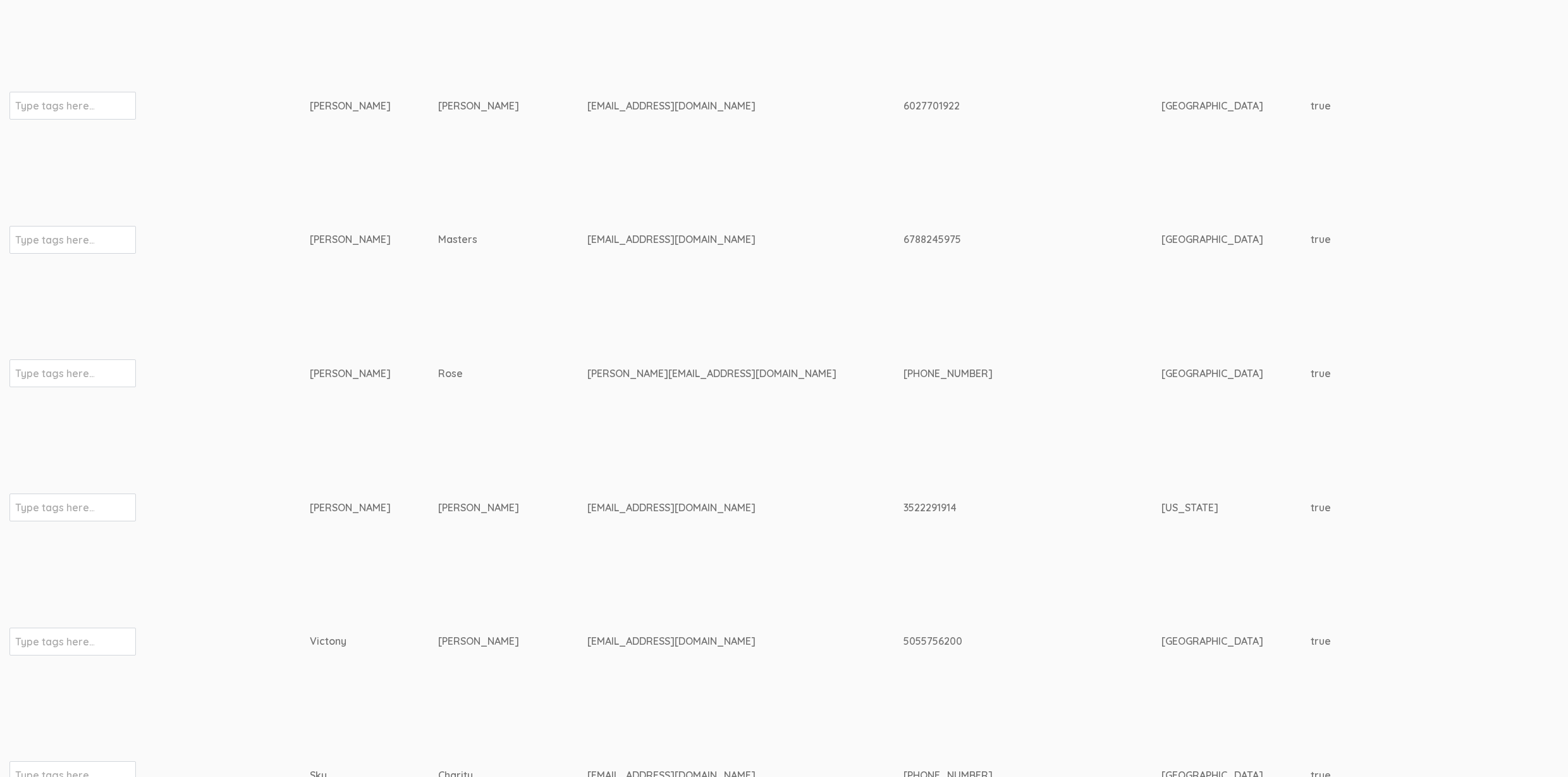
scroll to position [8421, 0]
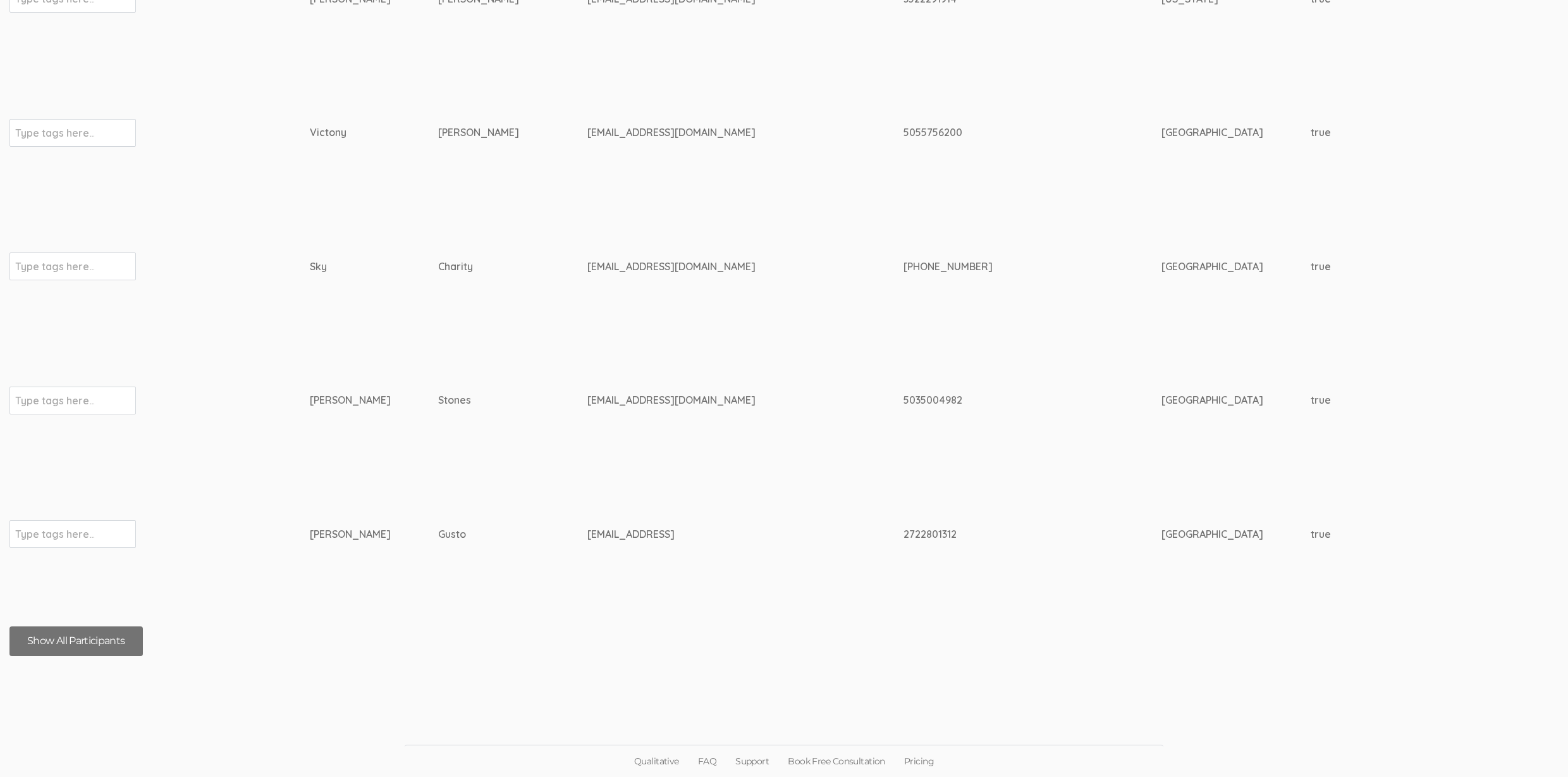
click at [64, 633] on button "Show All Participants" at bounding box center [76, 641] width 133 height 30
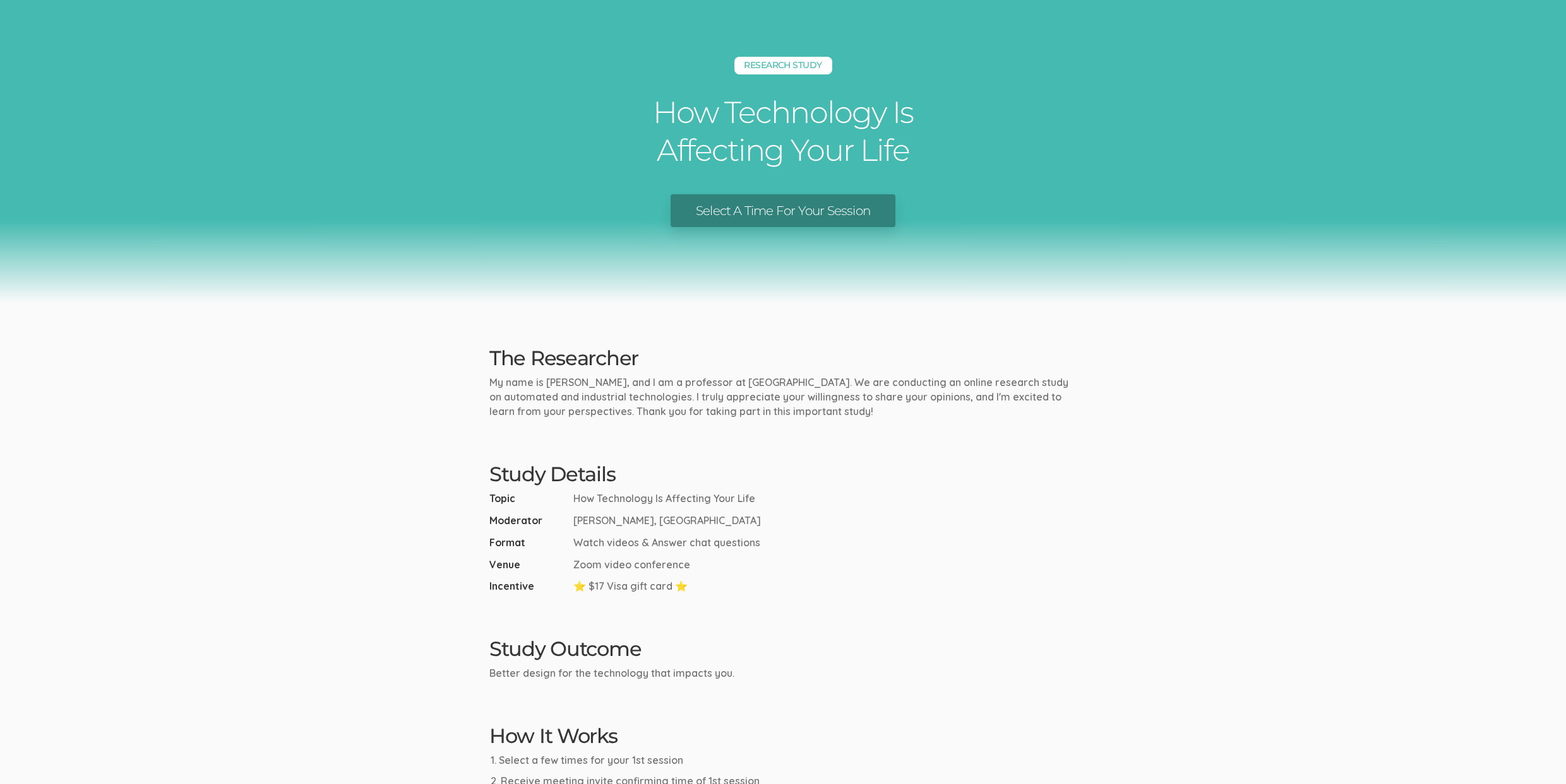
click at [780, 214] on link "Select A Time For Your Session" at bounding box center [783, 211] width 224 height 33
click at [349, 288] on div "Research Study How Technology Is Affecting Your Life Select A Time For Your Ses…" at bounding box center [783, 151] width 1566 height 303
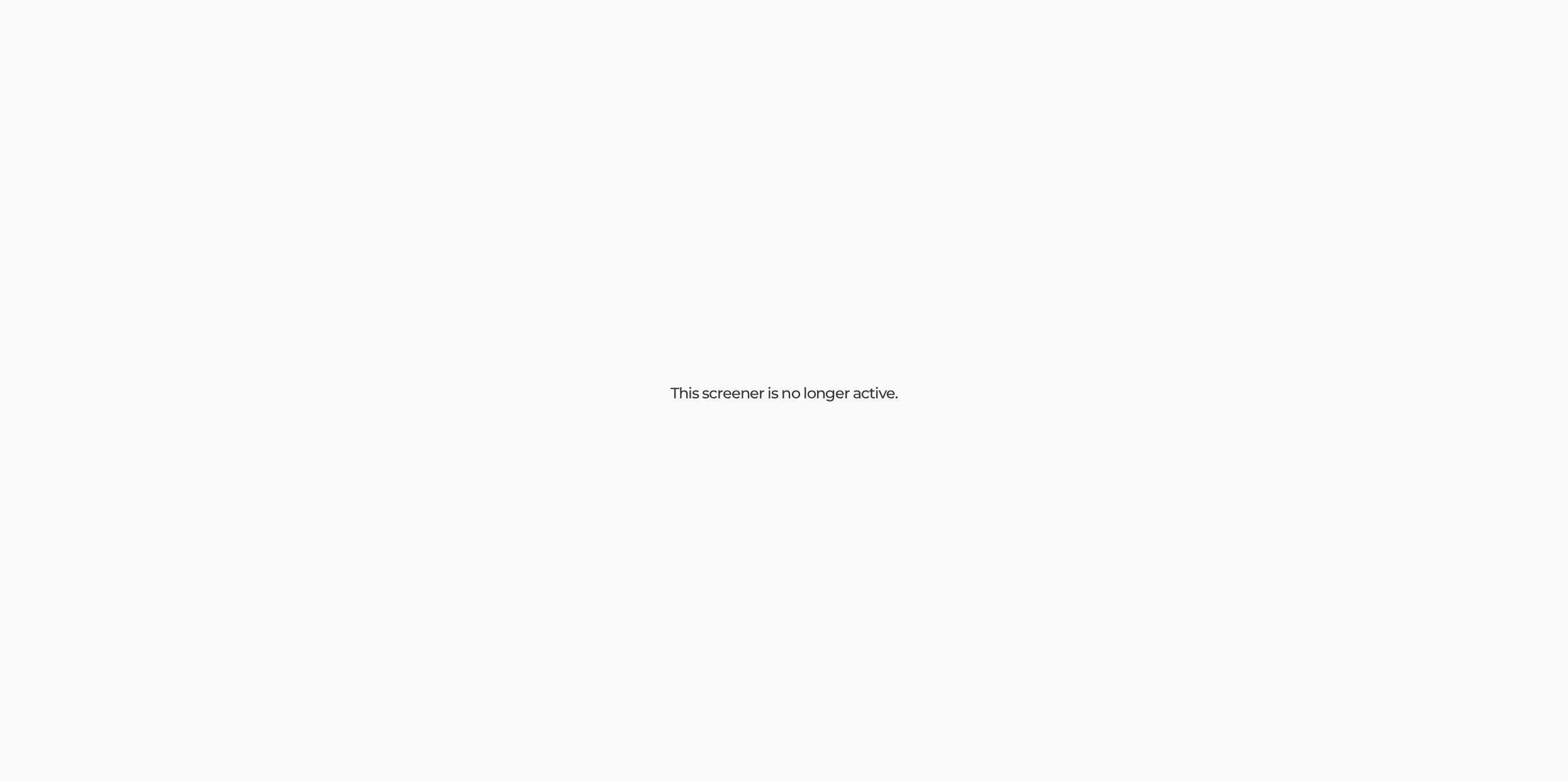
click at [358, 287] on div "This screener is no longer active." at bounding box center [784, 390] width 1568 height 781
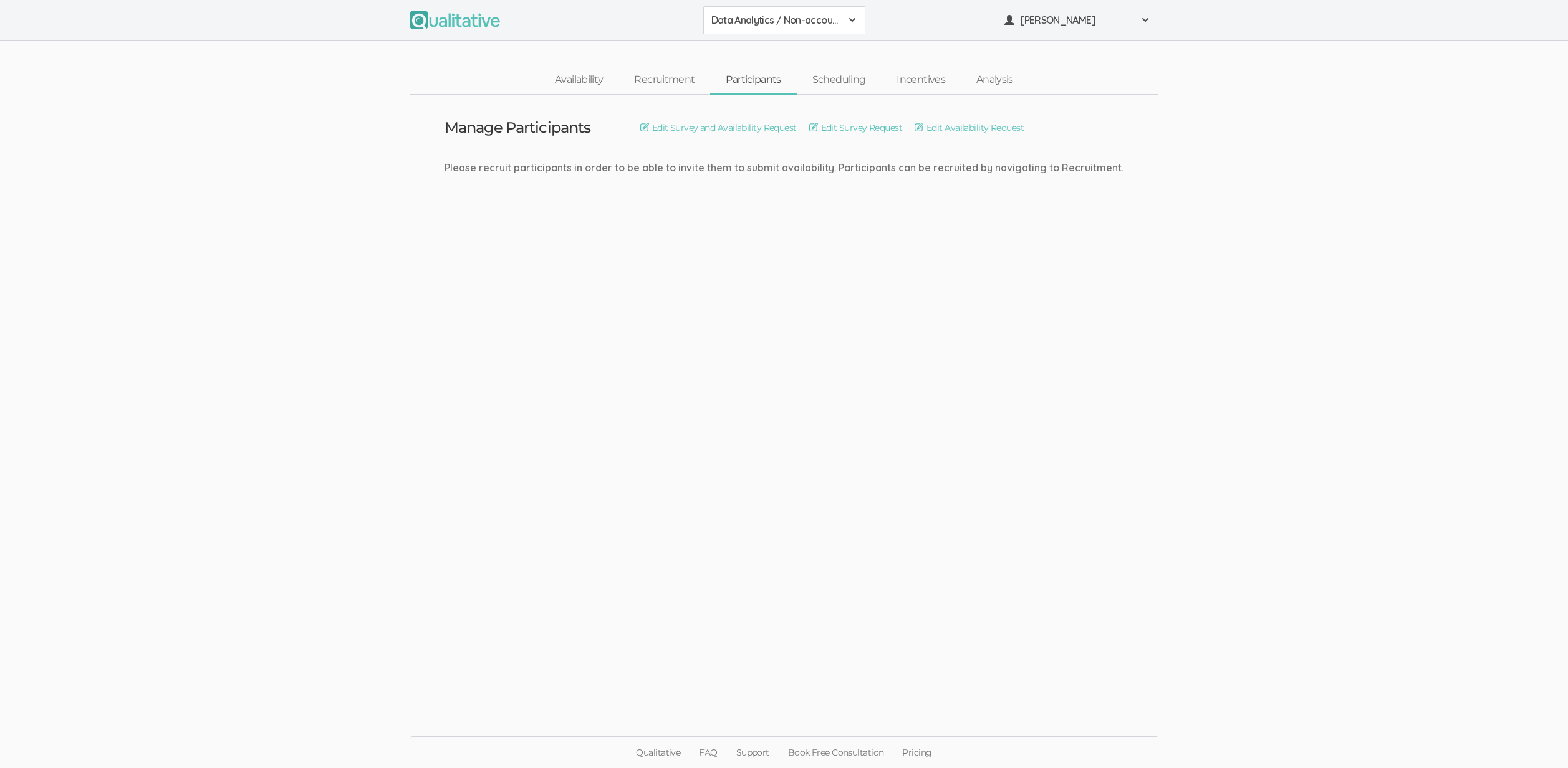
click at [736, 32] on button "Data Analytics / Non-accounting" at bounding box center [784, 19] width 162 height 28
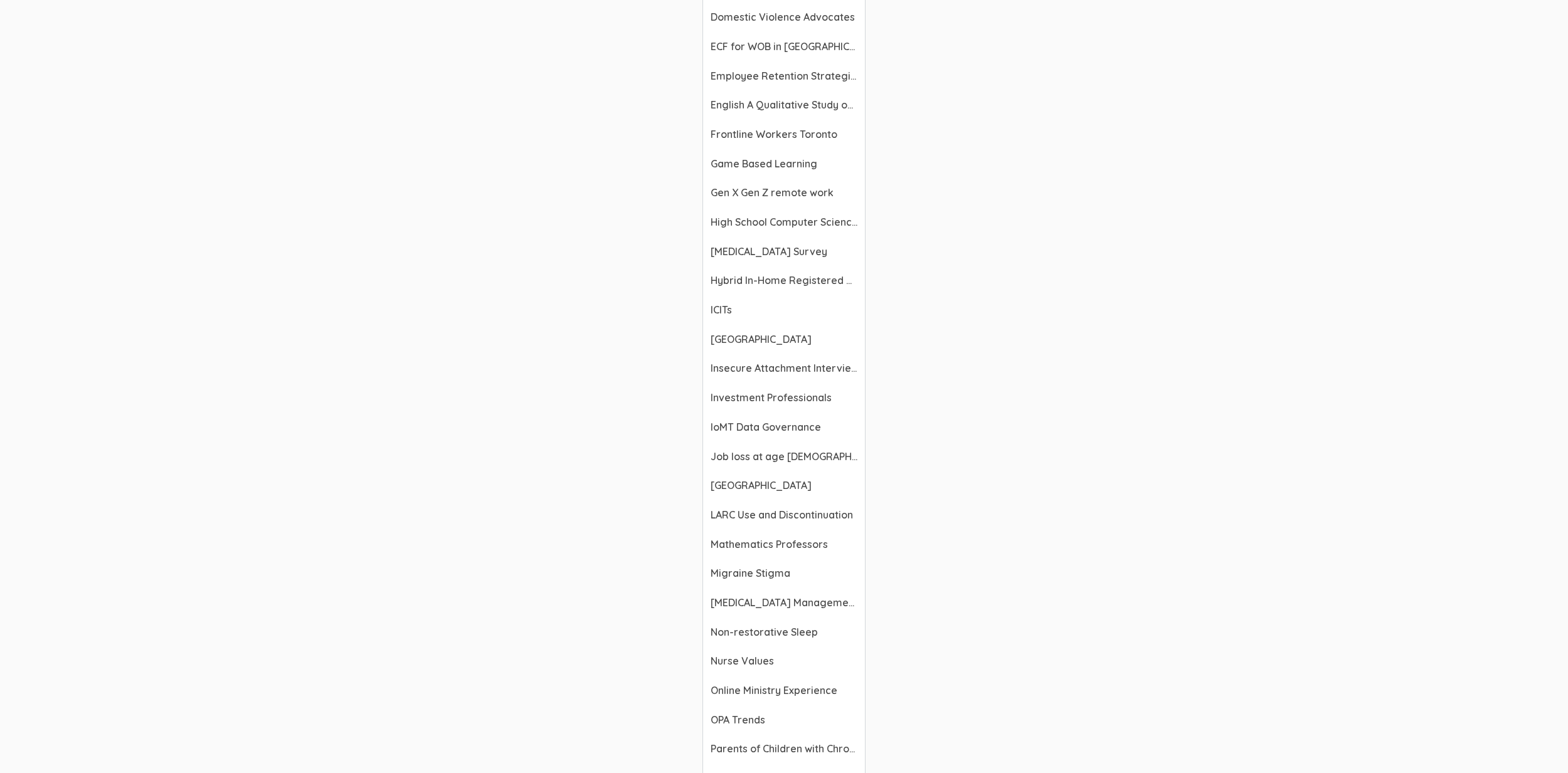
scroll to position [3383, 0]
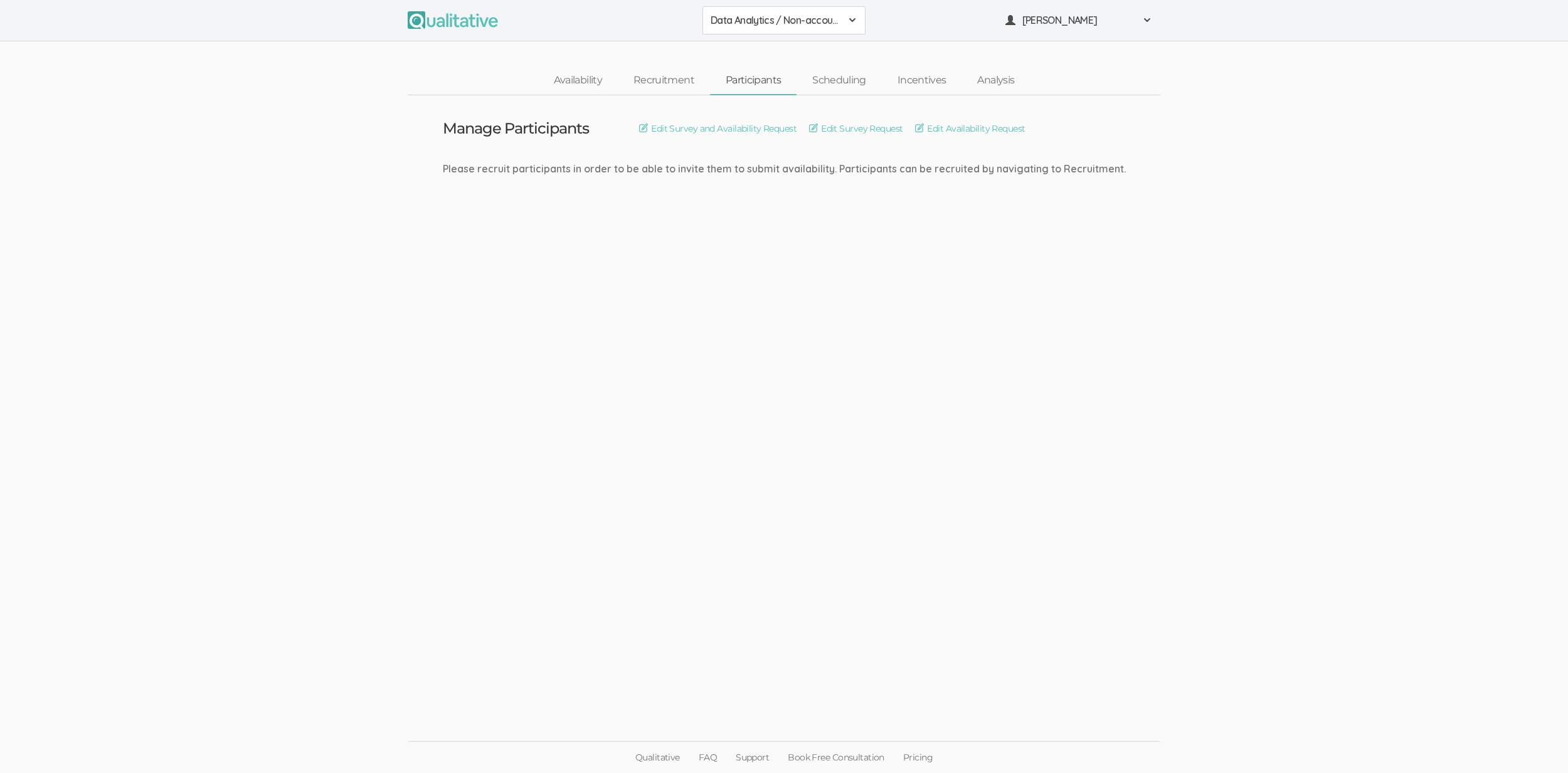
scroll to position [0, 0]
click at [1077, 4] on div "Data Analytics / Non-accounting 2310 FL Elic AAM 2310 FL Elic LTXF 2310 FL Elic…" at bounding box center [789, 21] width 1578 height 41
click at [1075, 20] on span "[PERSON_NAME]" at bounding box center [1082, 20] width 112 height 15
click at [1068, 115] on link "Project Settings" at bounding box center [1084, 124] width 162 height 25
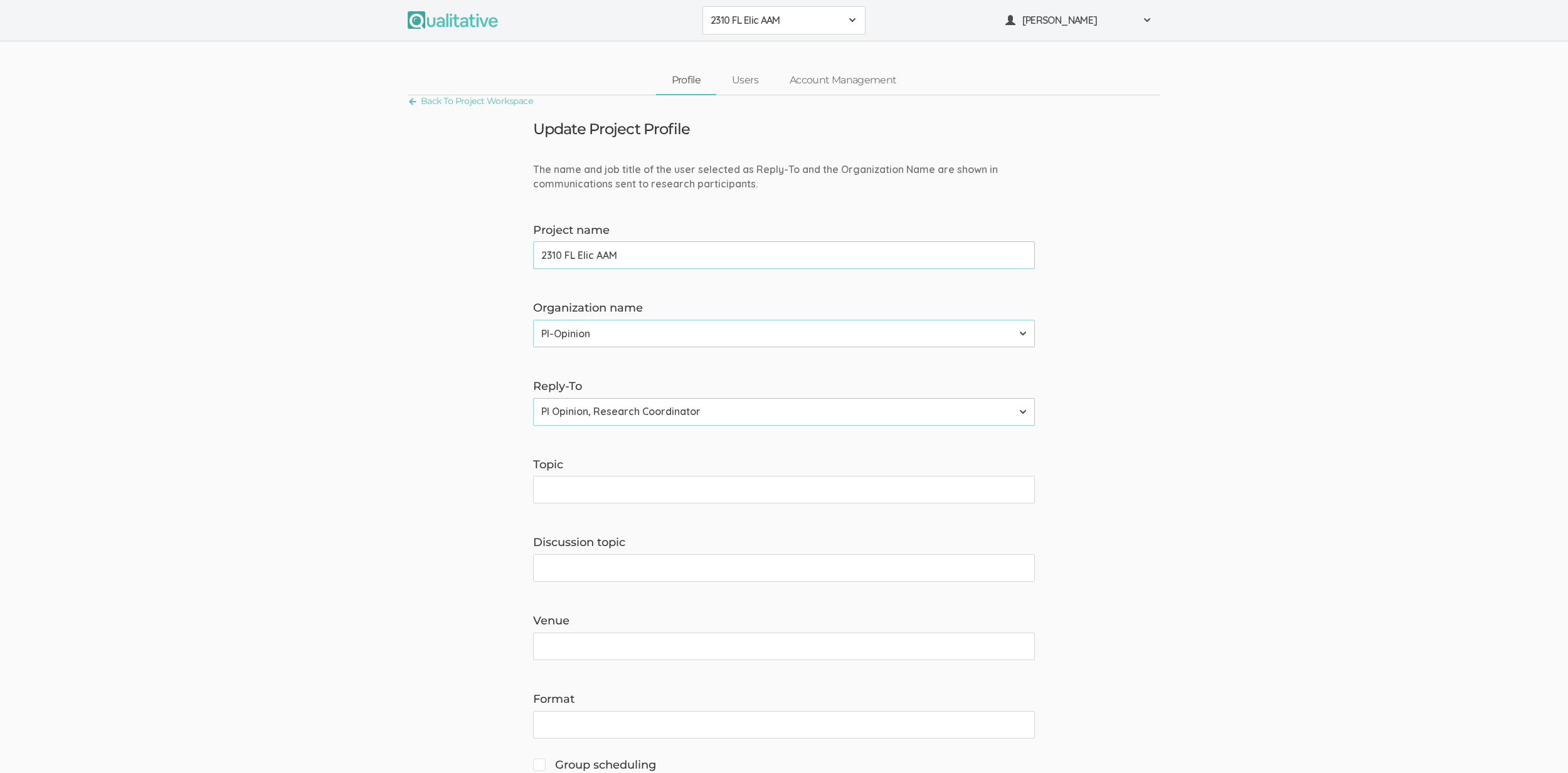
click at [789, 18] on span "2310 FL Elic AAM" at bounding box center [775, 20] width 130 height 15
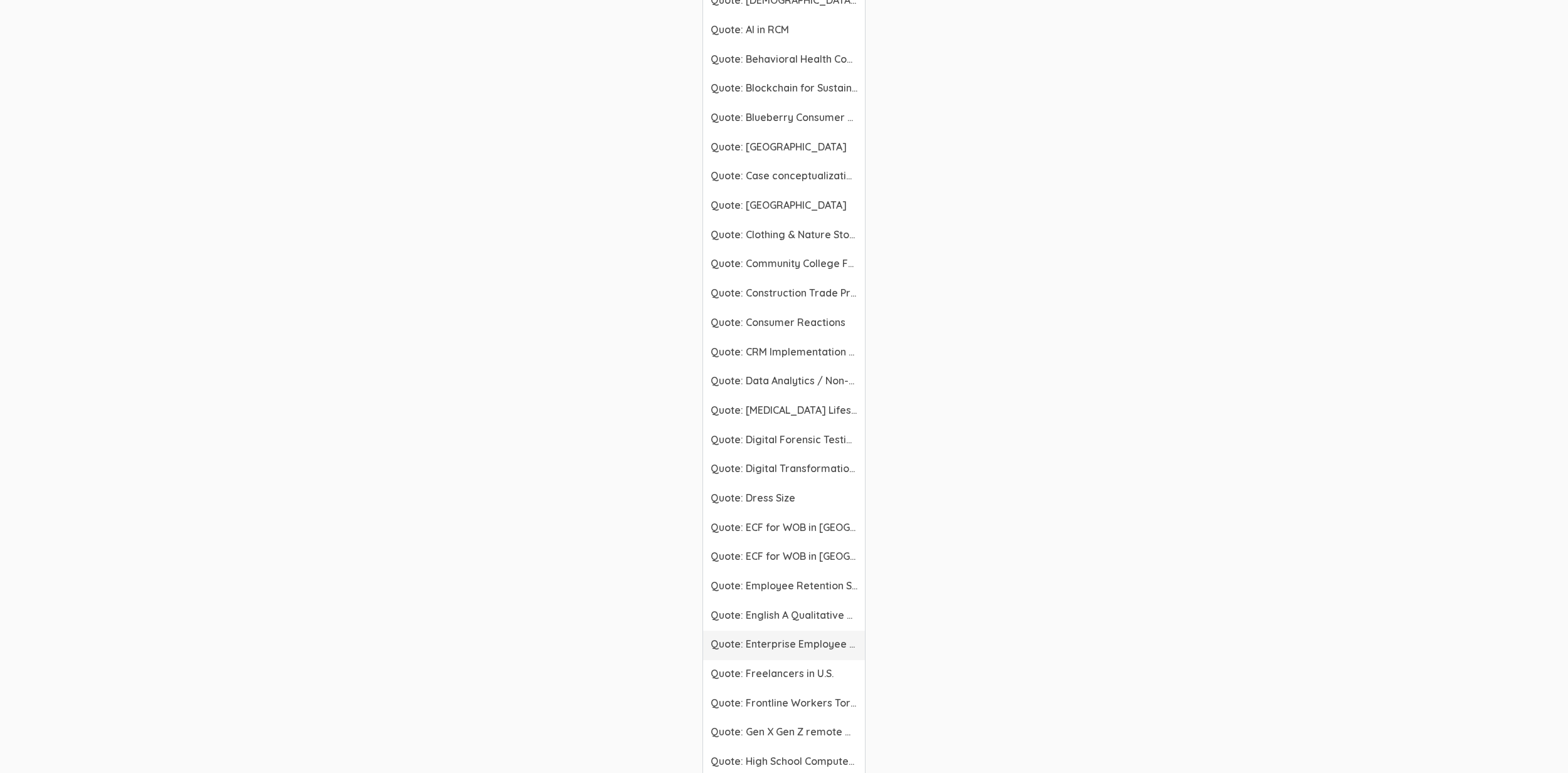
scroll to position [2483, 0]
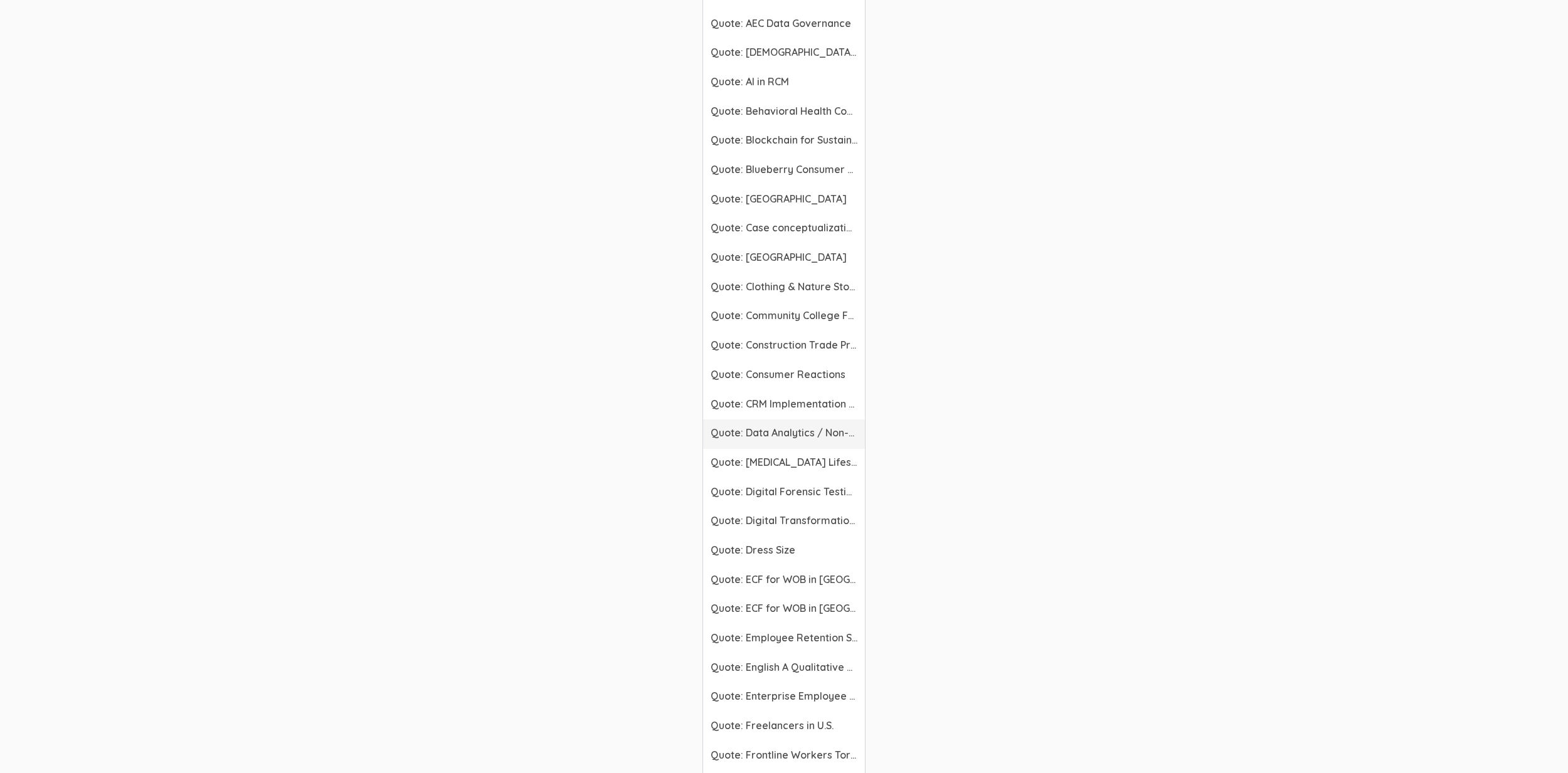
click at [805, 446] on link "Quote: Data Analytics / Non-accounting" at bounding box center [784, 434] width 162 height 29
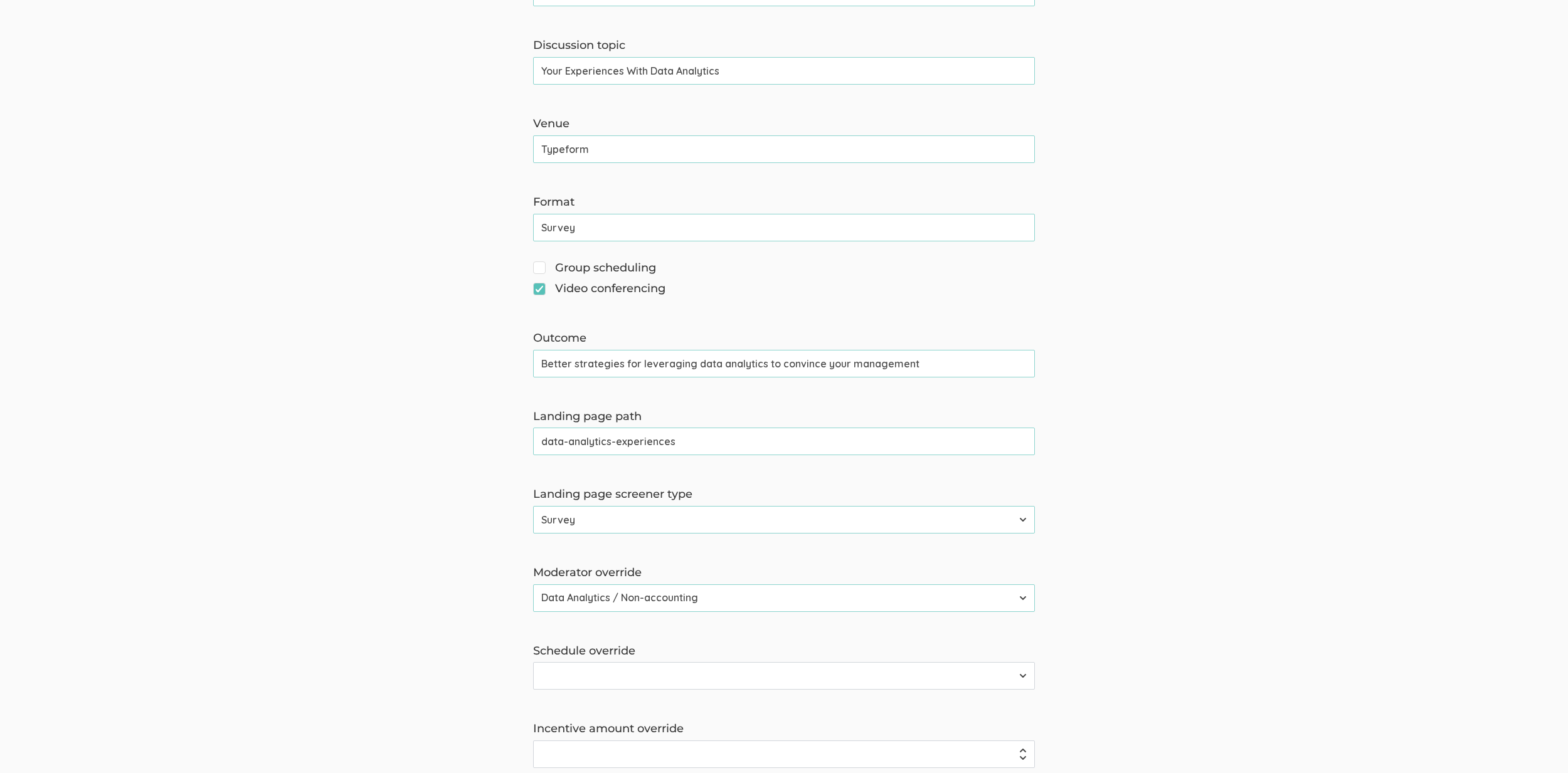
scroll to position [496, 0]
click at [598, 438] on input "data-analytics-experiences" at bounding box center [783, 442] width 501 height 27
click at [382, 453] on form "The name and job title of the user selected as Reply-To and the Organization Na…" at bounding box center [784, 304] width 1568 height 1276
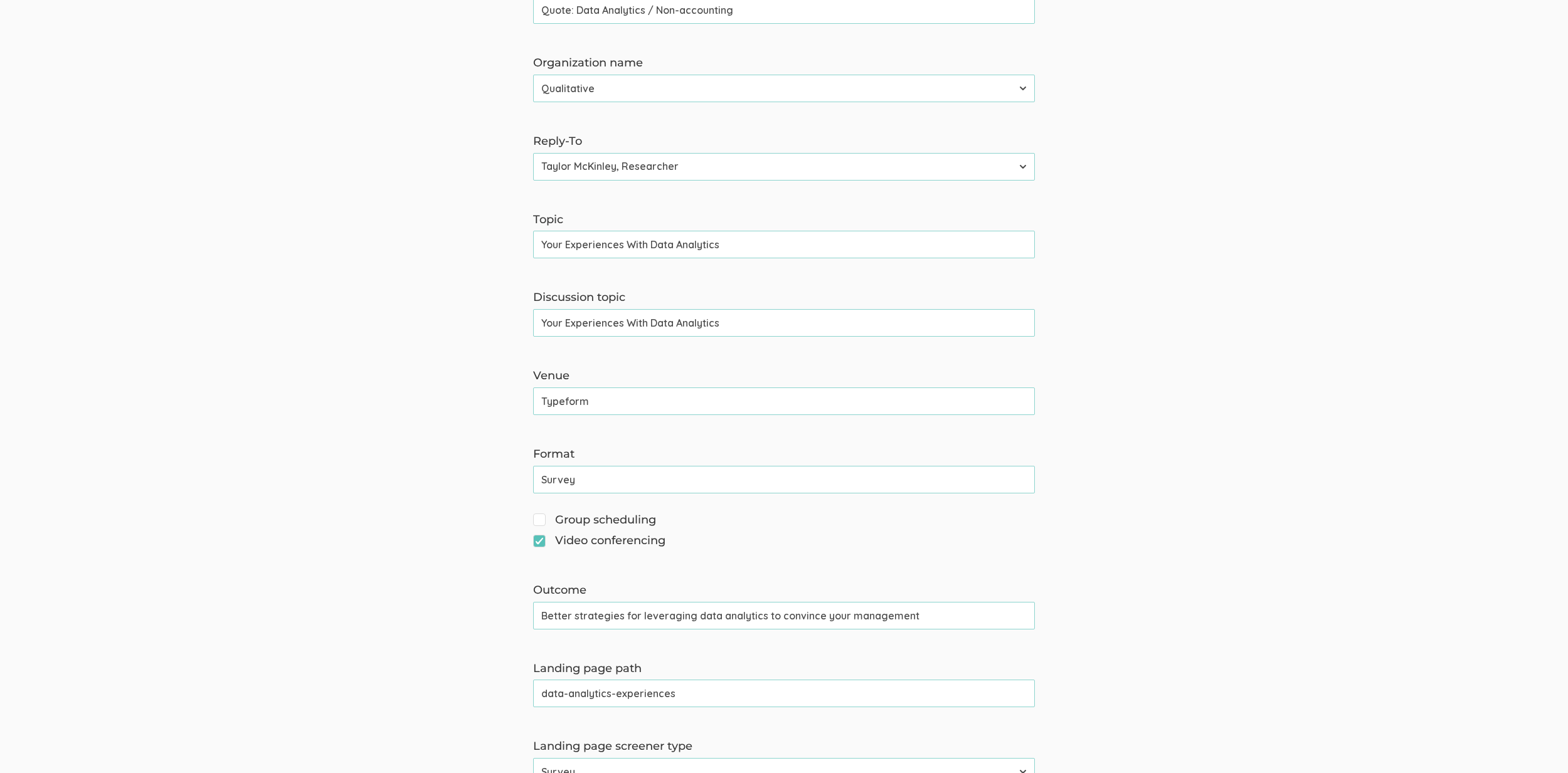
scroll to position [195, 0]
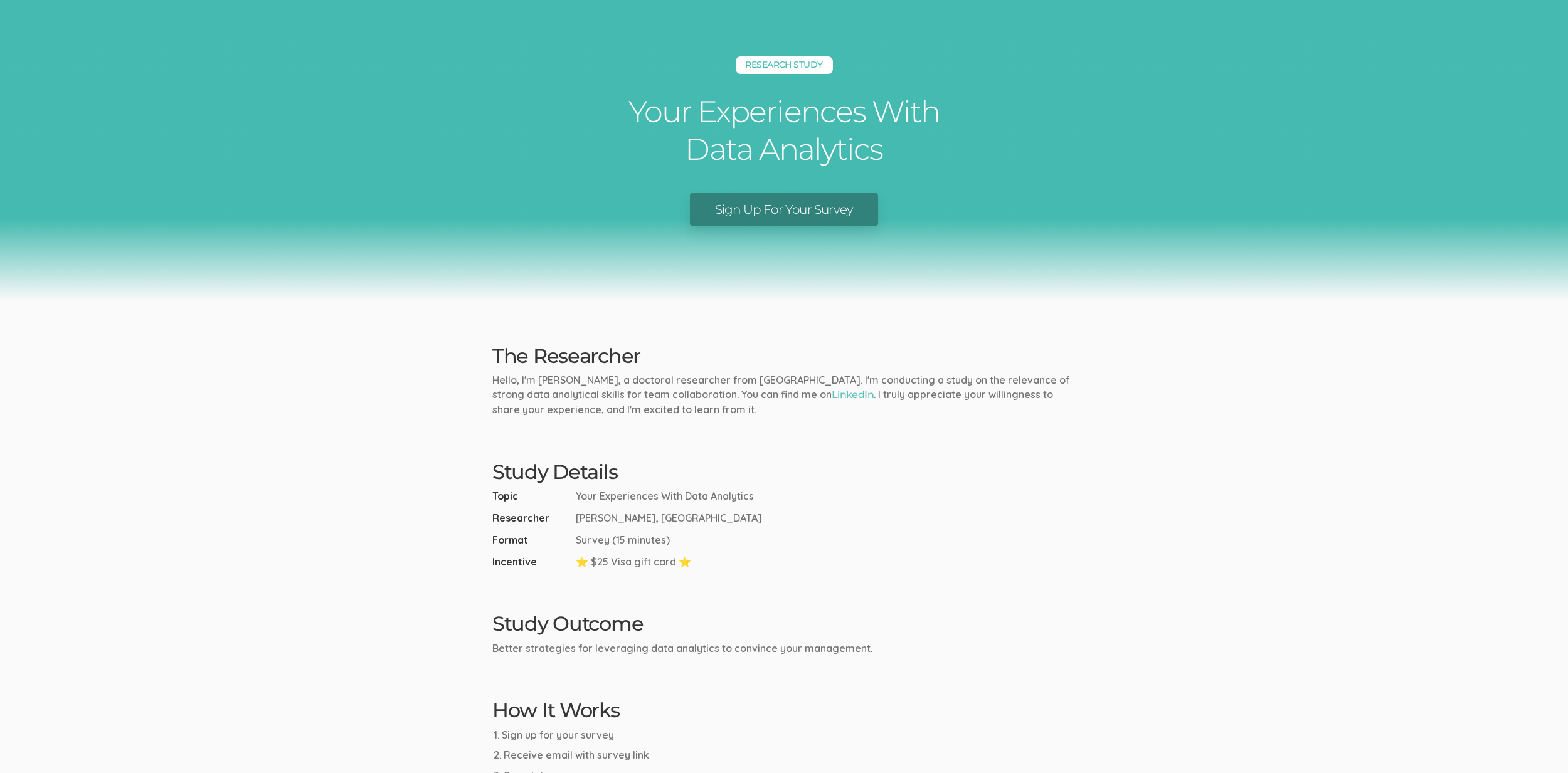
click at [748, 215] on link "Sign Up For Your Survey" at bounding box center [784, 210] width 189 height 33
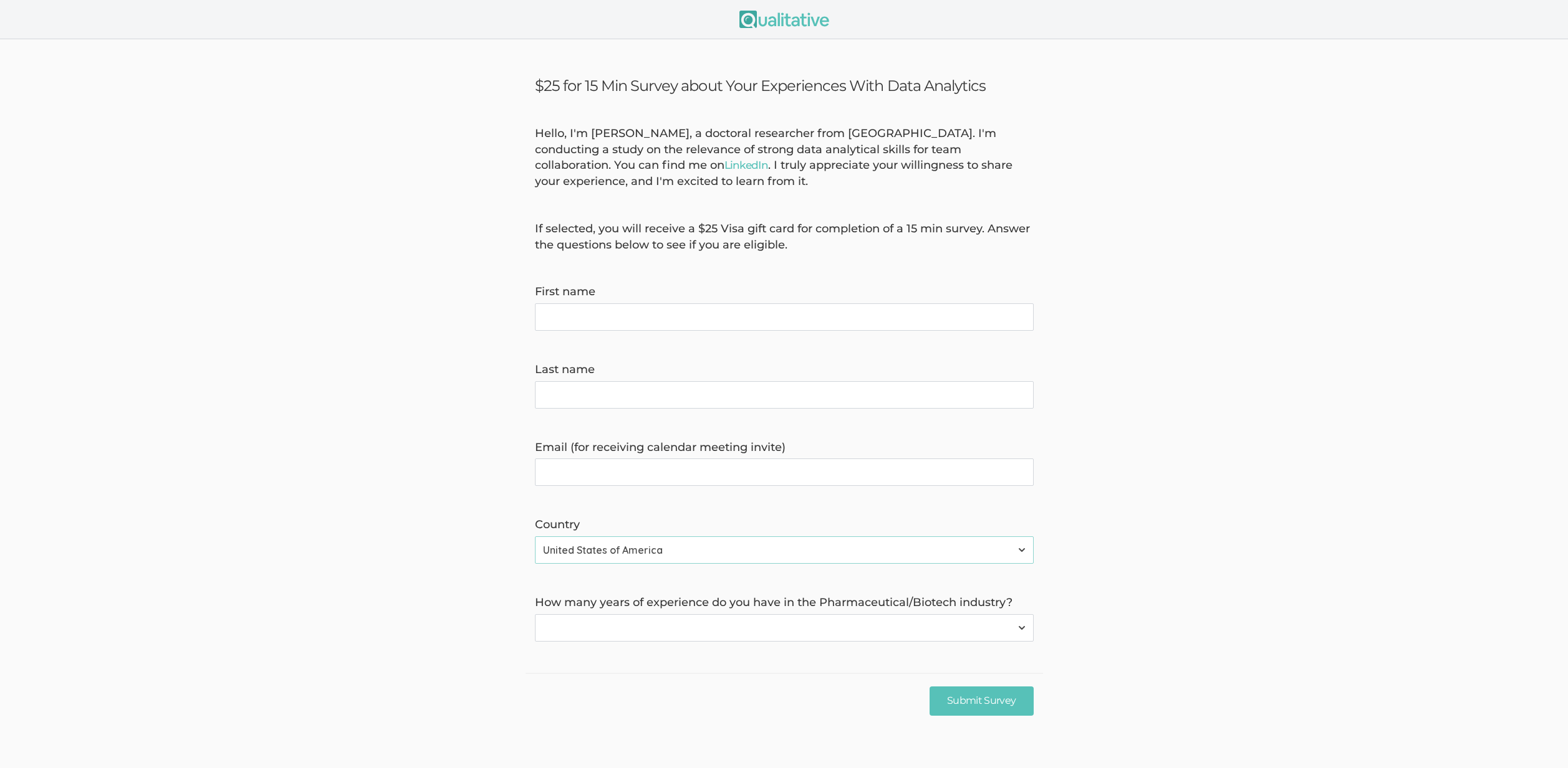
click at [366, 173] on form "Hello, I'm [PERSON_NAME], a doctoral researcher from [GEOGRAPHIC_DATA]. I'm con…" at bounding box center [784, 384] width 1568 height 516
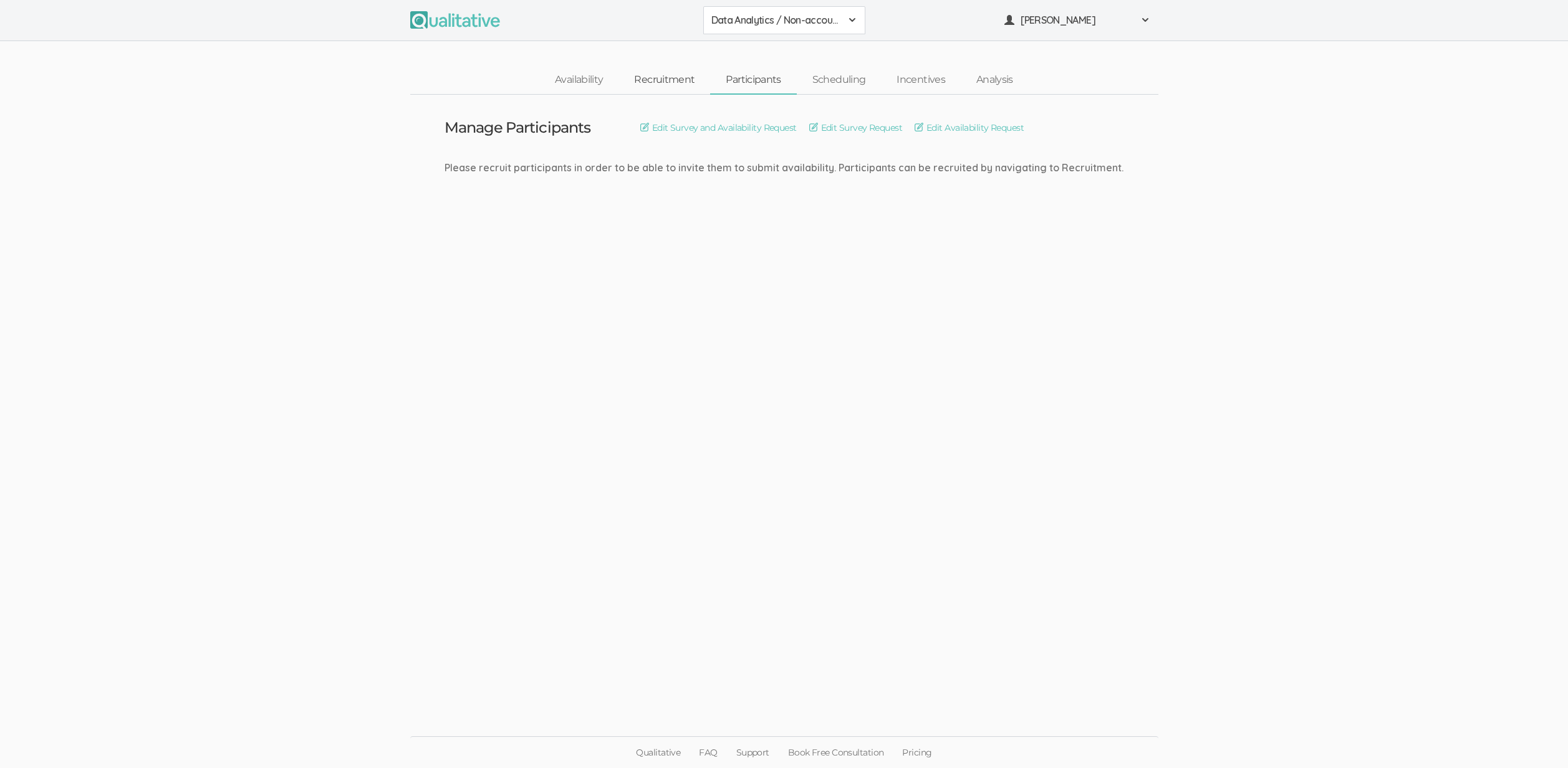
click at [658, 83] on link "Recruitment" at bounding box center [664, 81] width 91 height 27
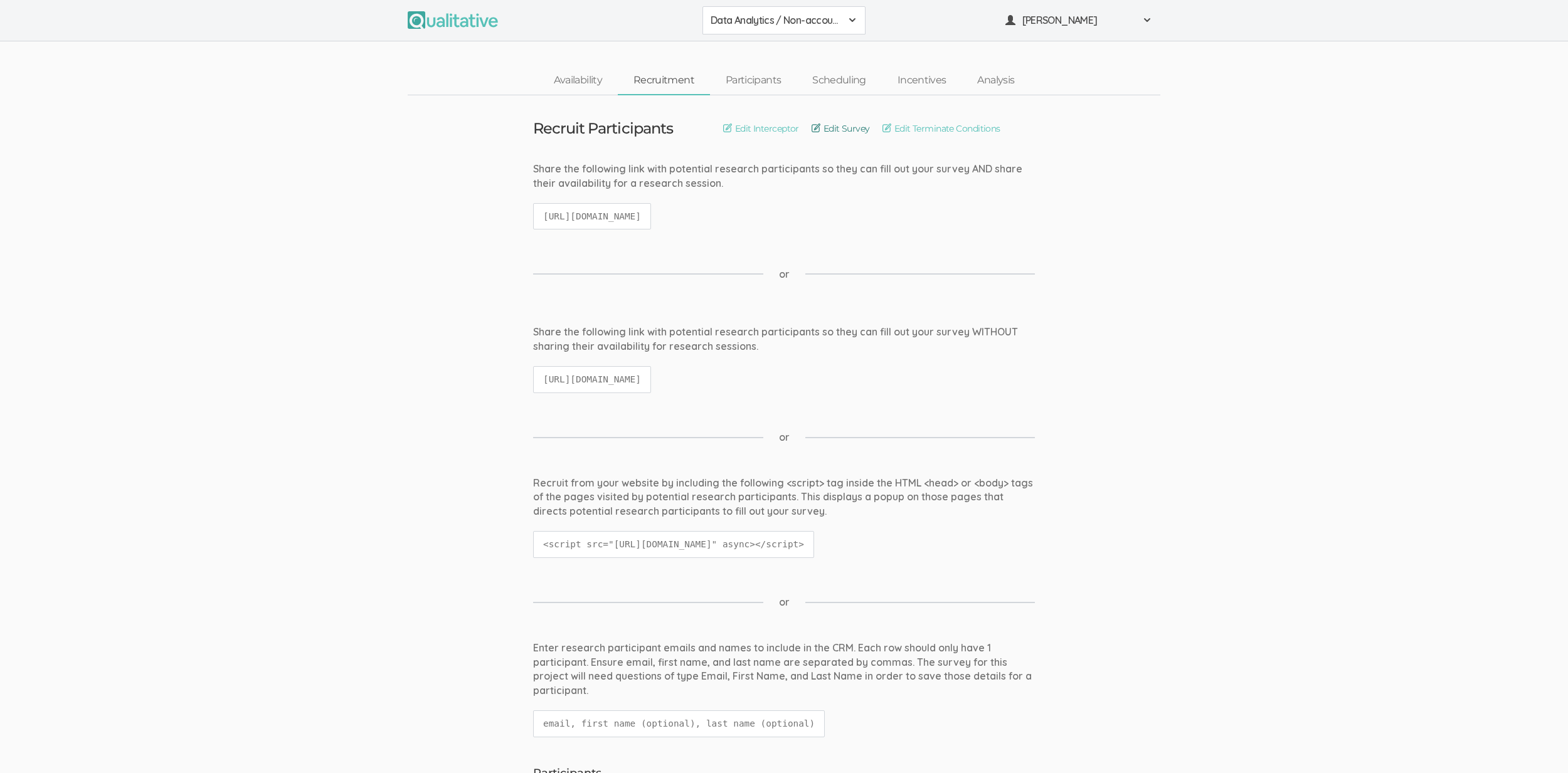
click at [849, 126] on link "Edit Survey" at bounding box center [841, 128] width 59 height 14
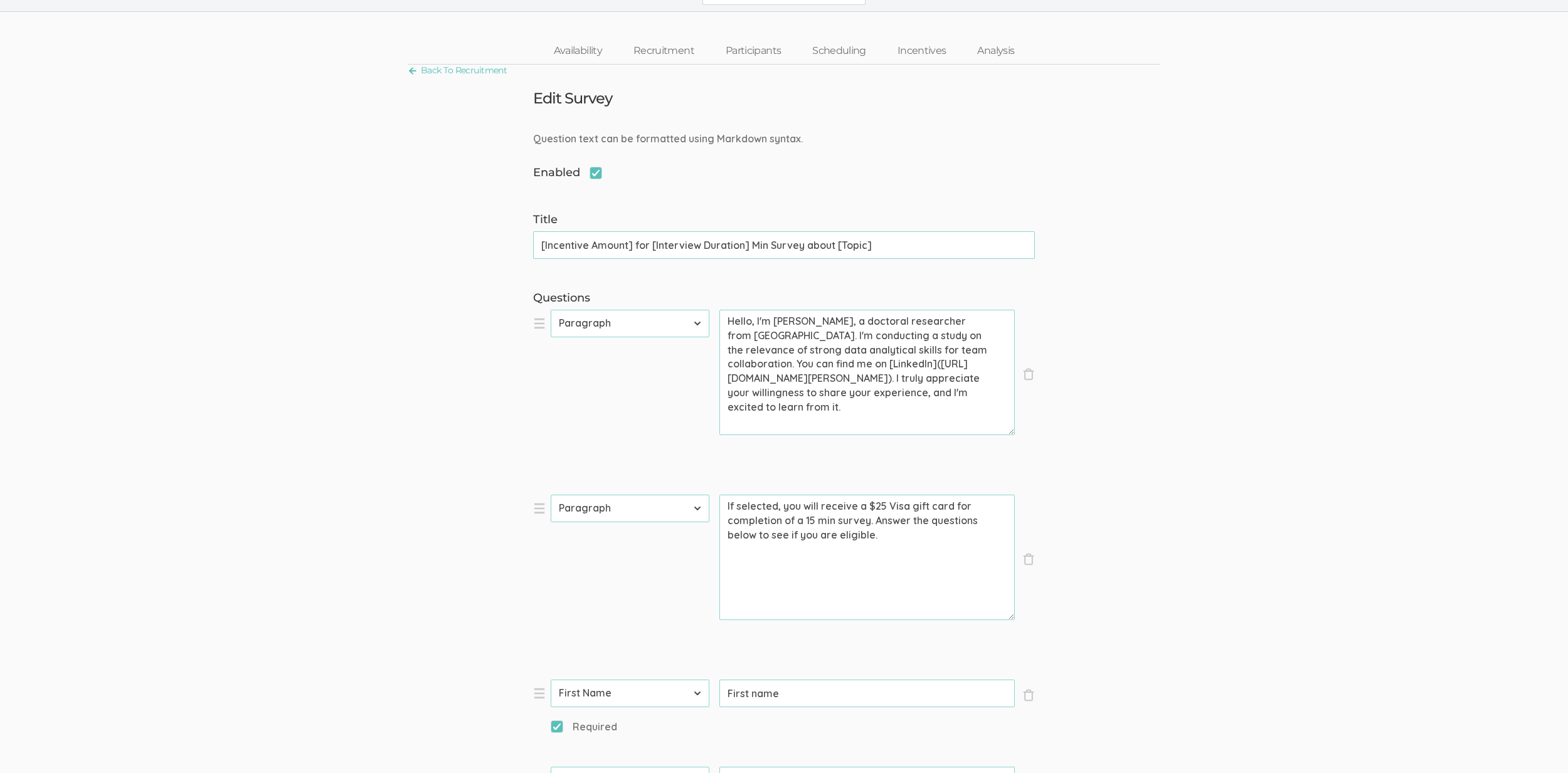
scroll to position [41, 0]
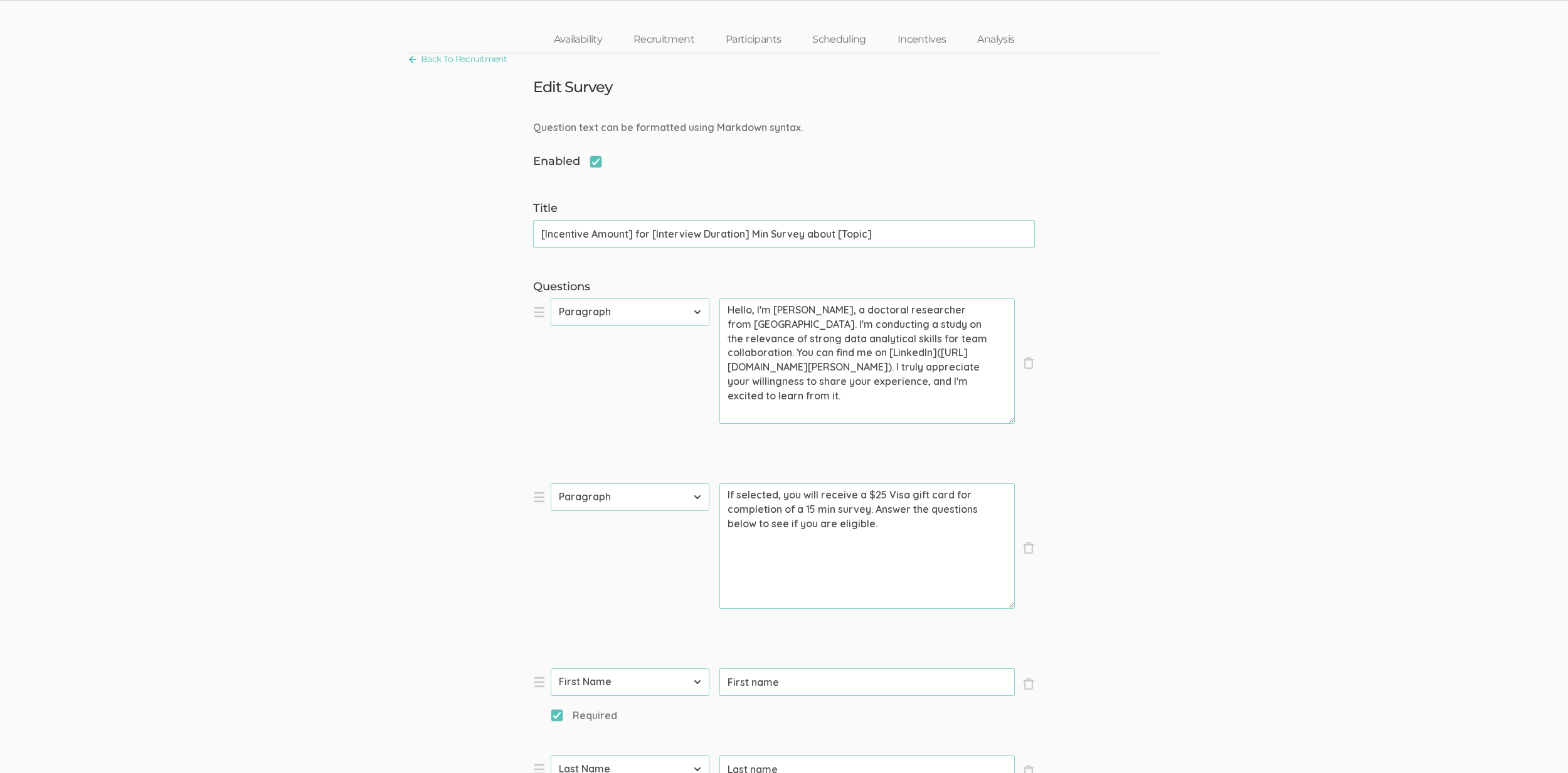
click at [980, 413] on textarea "Hello, I'm [PERSON_NAME], a doctoral researcher from [GEOGRAPHIC_DATA]. I'm con…" at bounding box center [867, 361] width 295 height 125
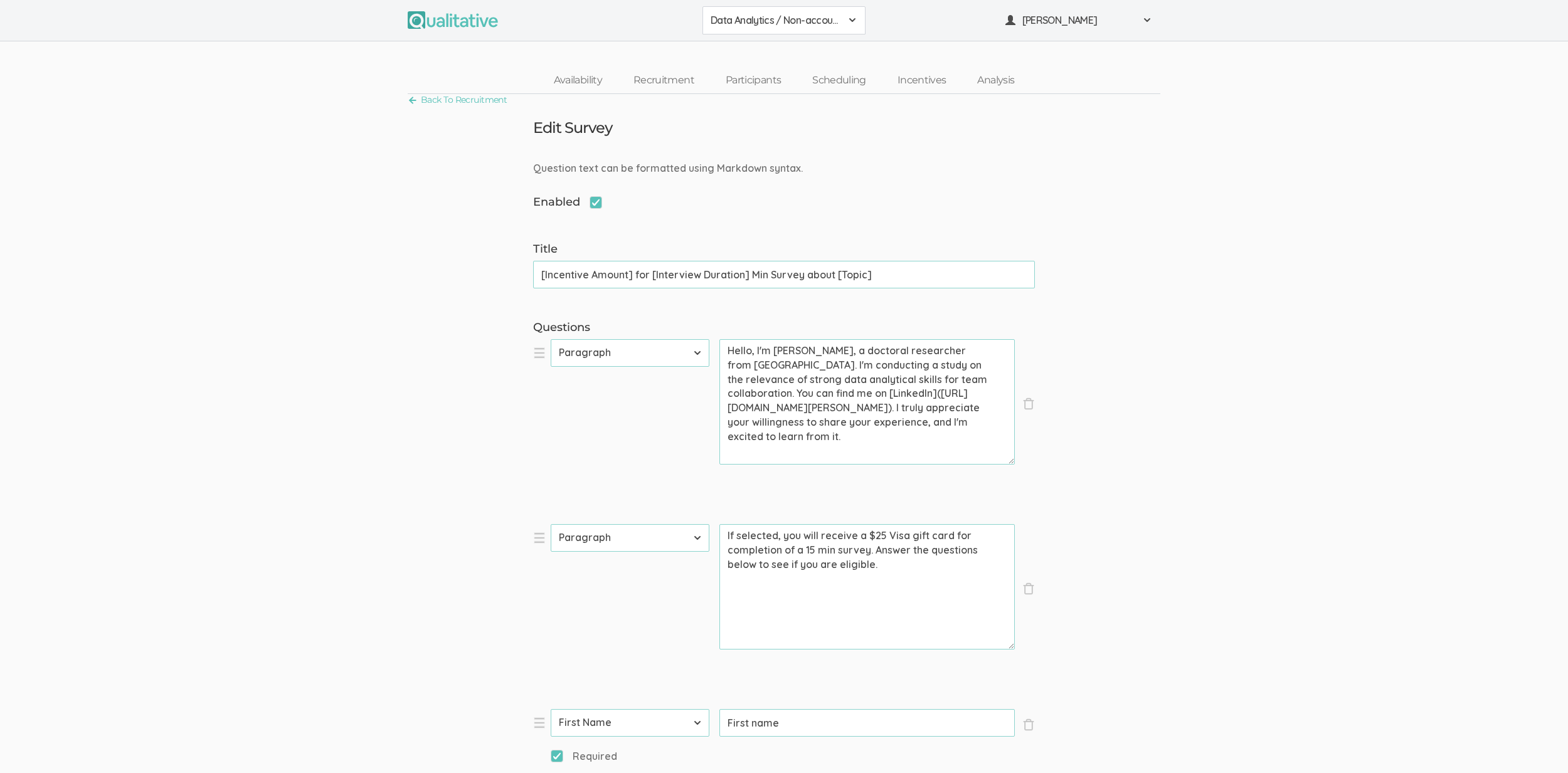
drag, startPoint x: 876, startPoint y: 553, endPoint x: 678, endPoint y: 514, distance: 201.8
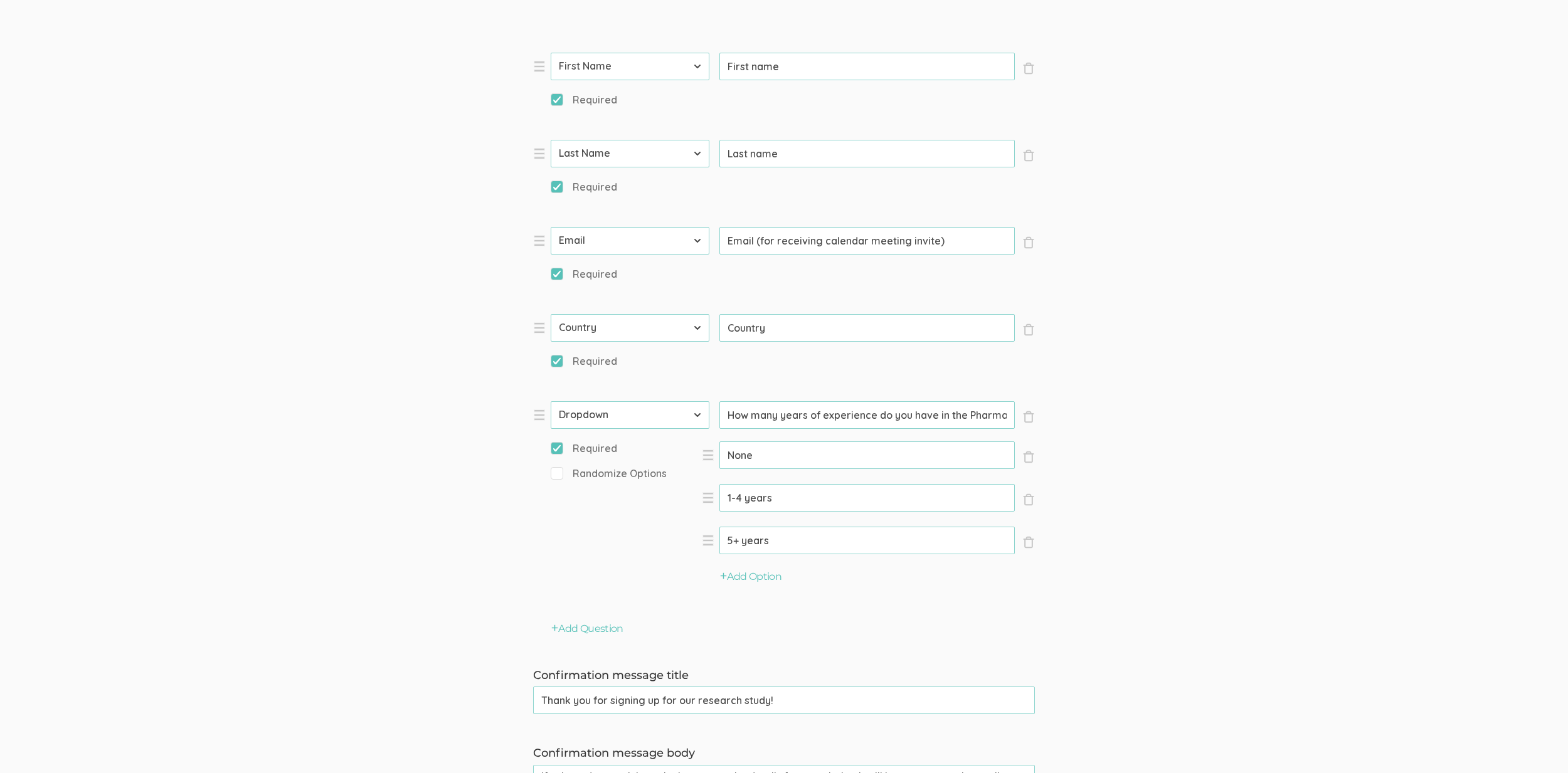
scroll to position [153, 0]
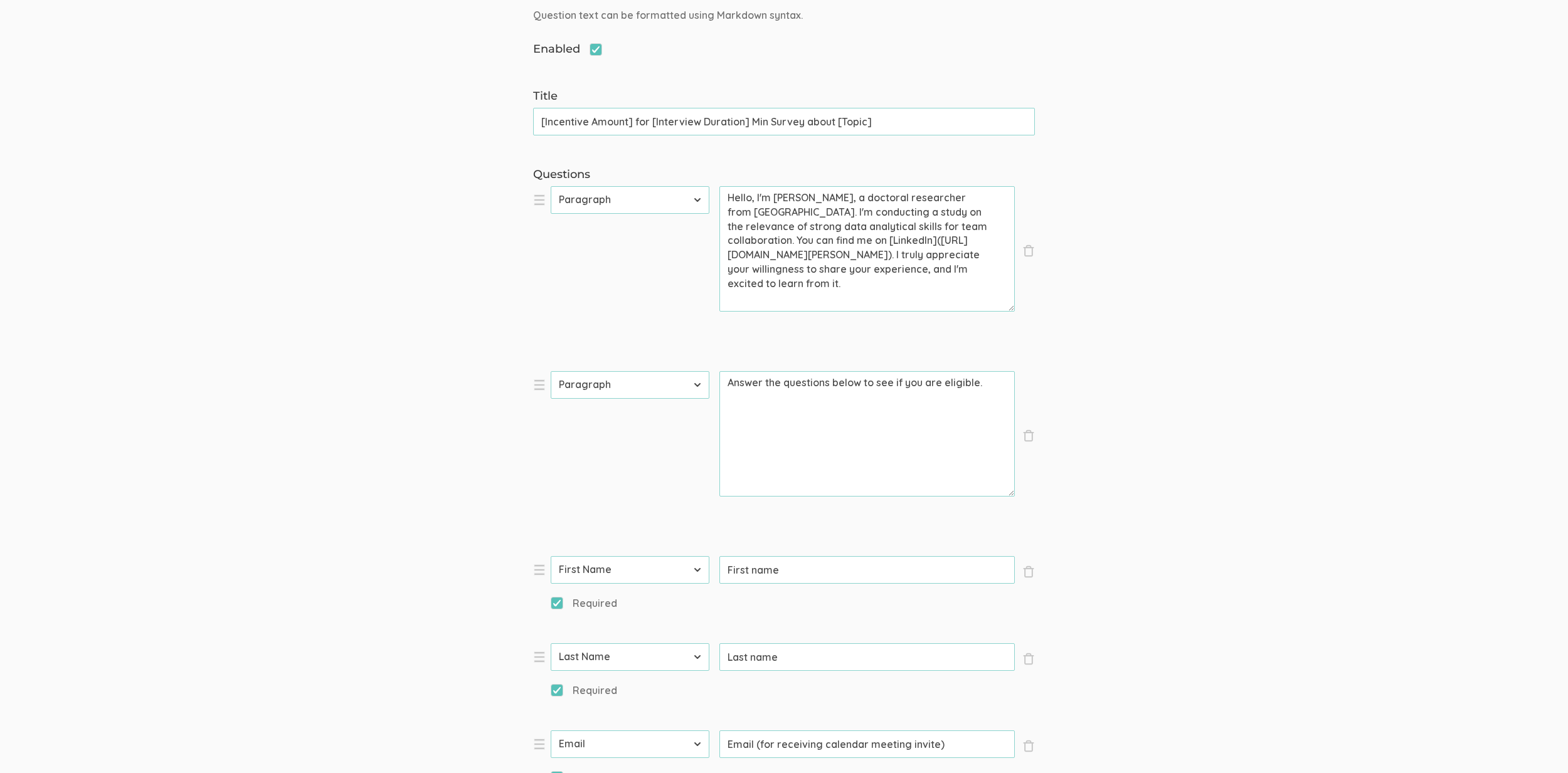
click at [976, 386] on textarea "Answer the questions below to see if you are eligible." at bounding box center [867, 434] width 295 height 125
drag, startPoint x: 732, startPoint y: 384, endPoint x: 721, endPoint y: 378, distance: 12.5
click at [721, 378] on textarea "Answer the questions below to see if you are eligible for this research study." at bounding box center [867, 434] width 295 height 125
type textarea "Please answer the questions below to see if you are eligible for this research …"
click at [1259, 471] on form "Question text can be formatted using Markdown syntax. Enabled Title [Incentive …" at bounding box center [784, 736] width 1568 height 1456
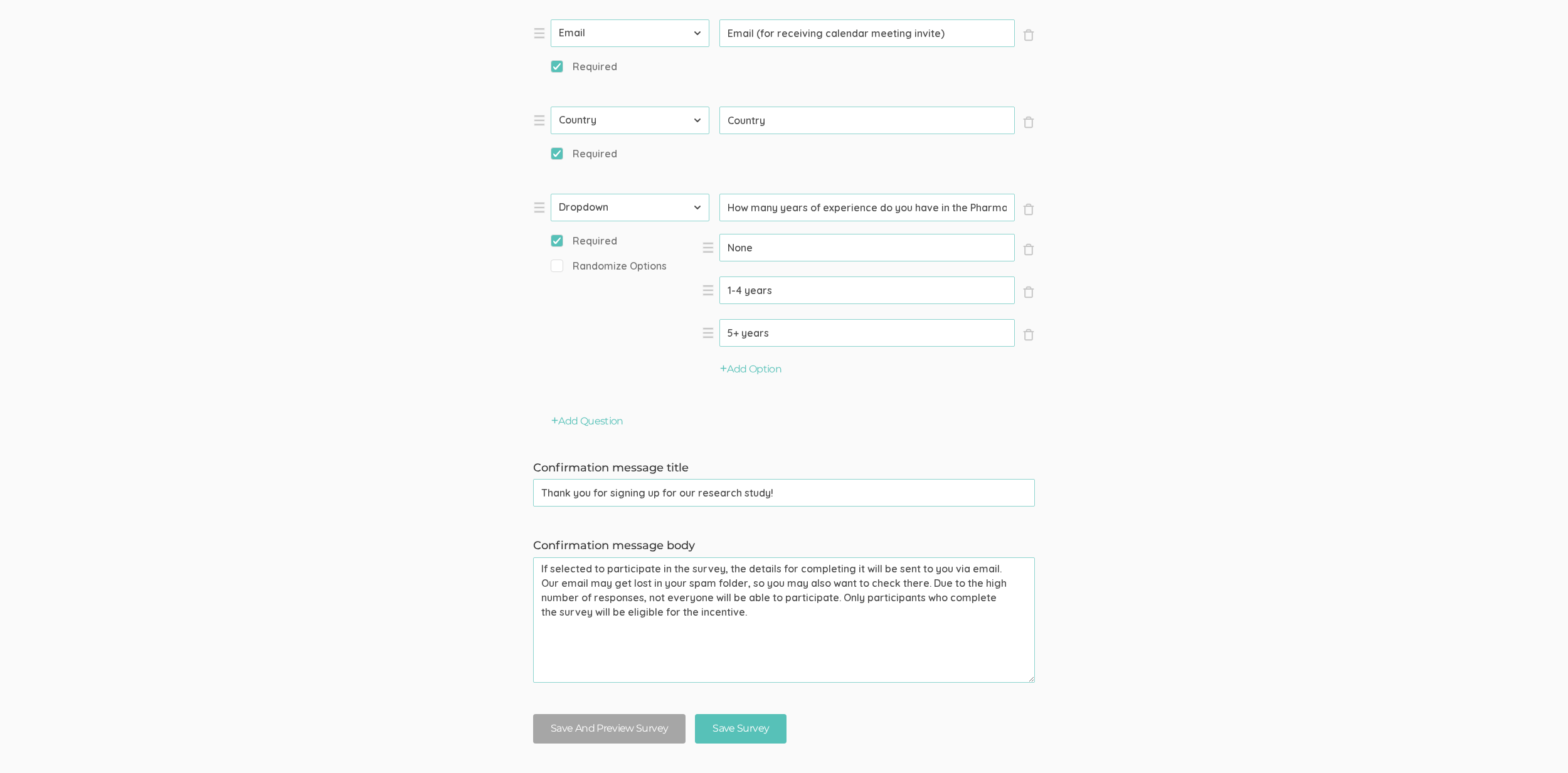
scroll to position [918, 0]
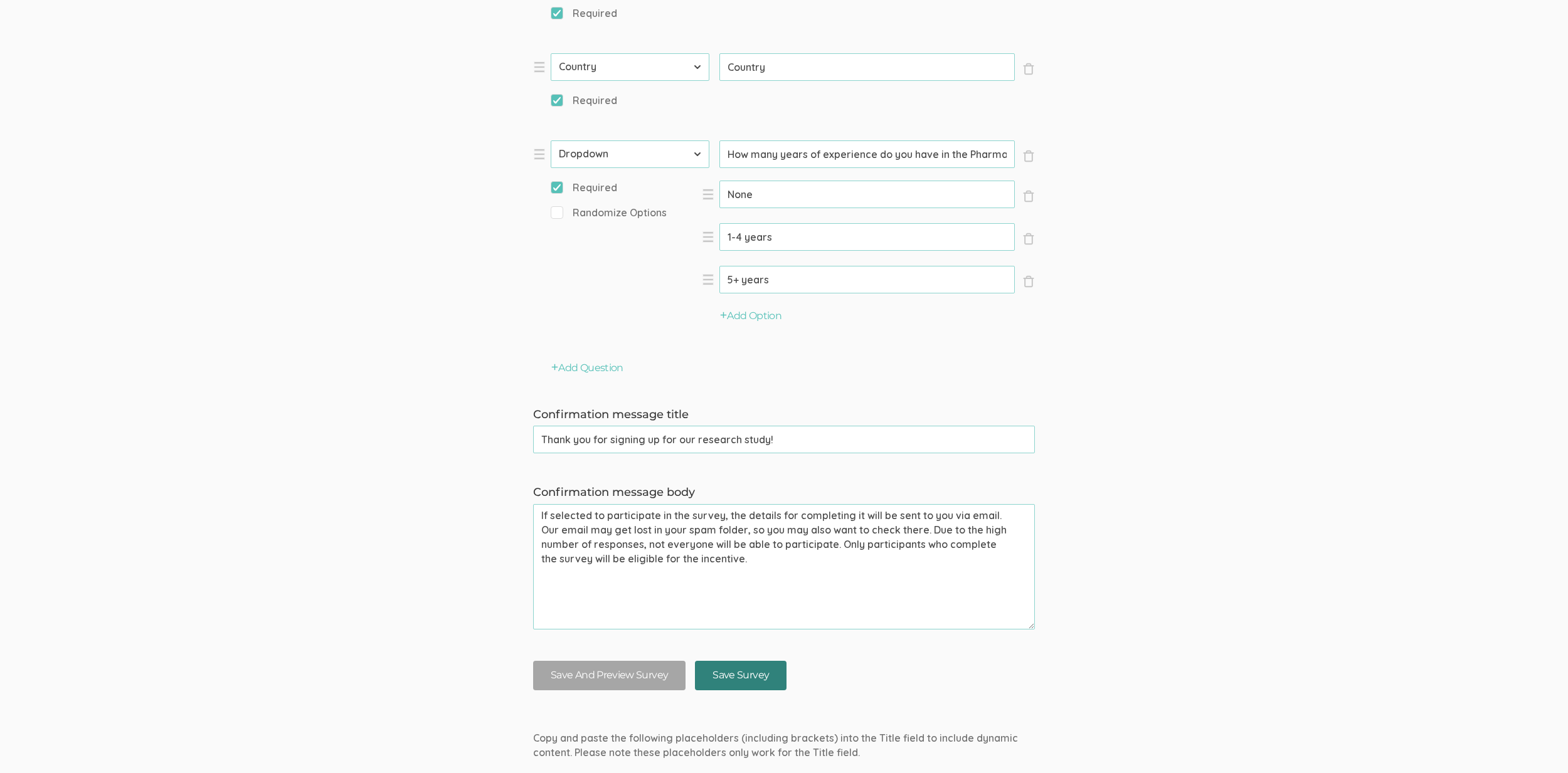
click at [752, 672] on input "Save Survey" at bounding box center [741, 675] width 92 height 29
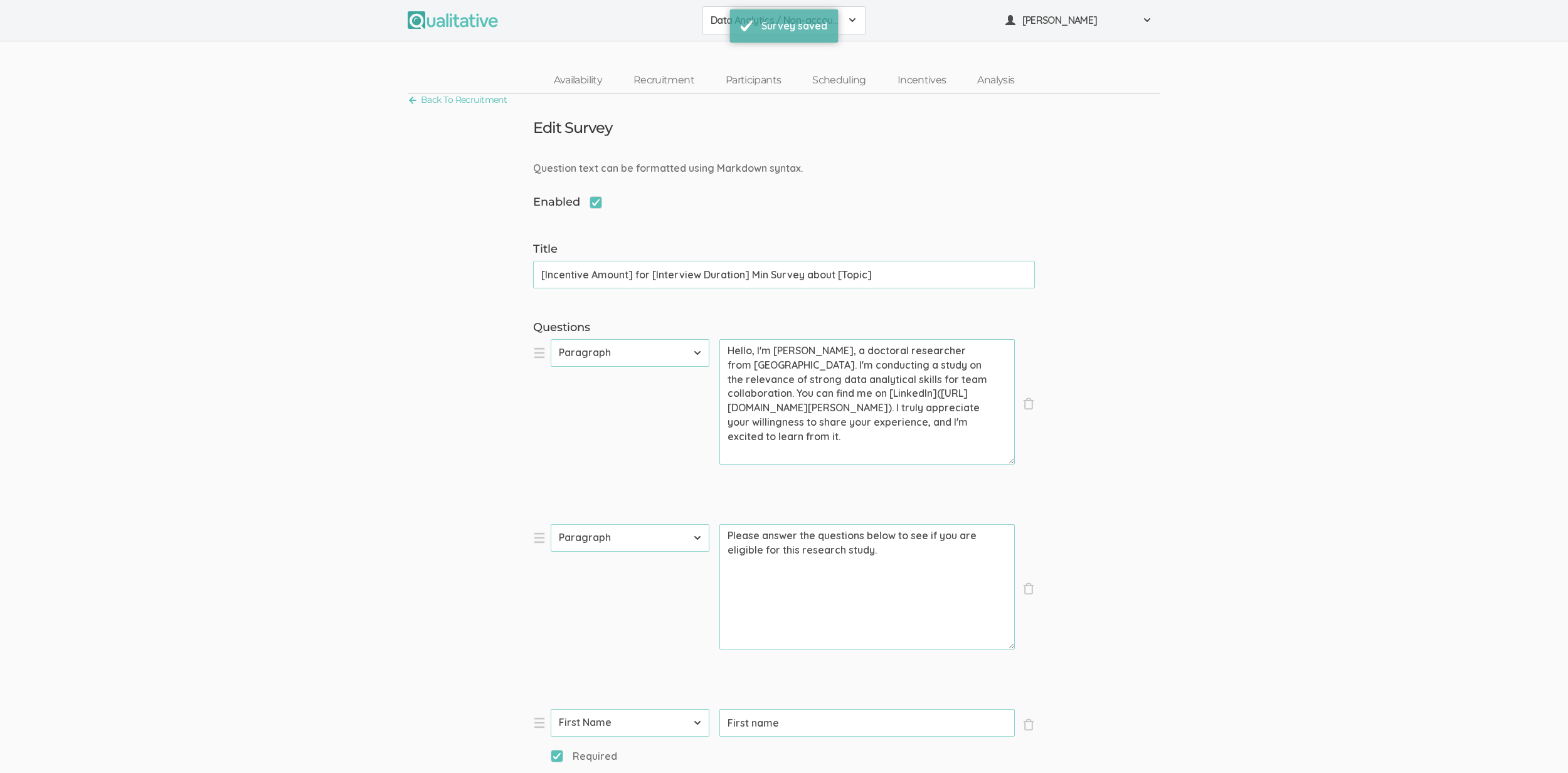
click at [709, 23] on button "Data Analytics / Non-accounting" at bounding box center [784, 20] width 163 height 28
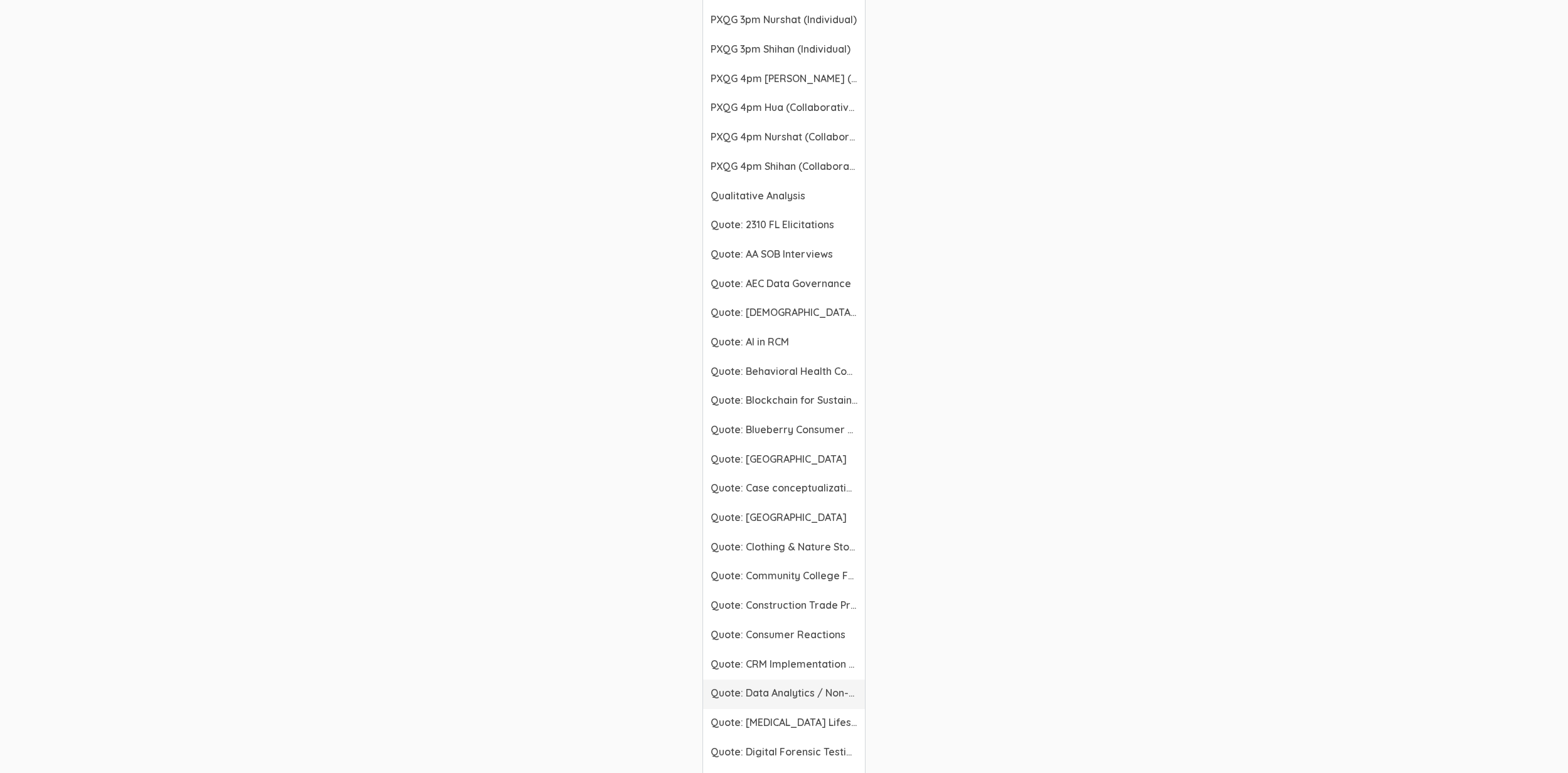
click at [798, 690] on span "Quote: Data Analytics / Non-accounting" at bounding box center [784, 693] width 147 height 15
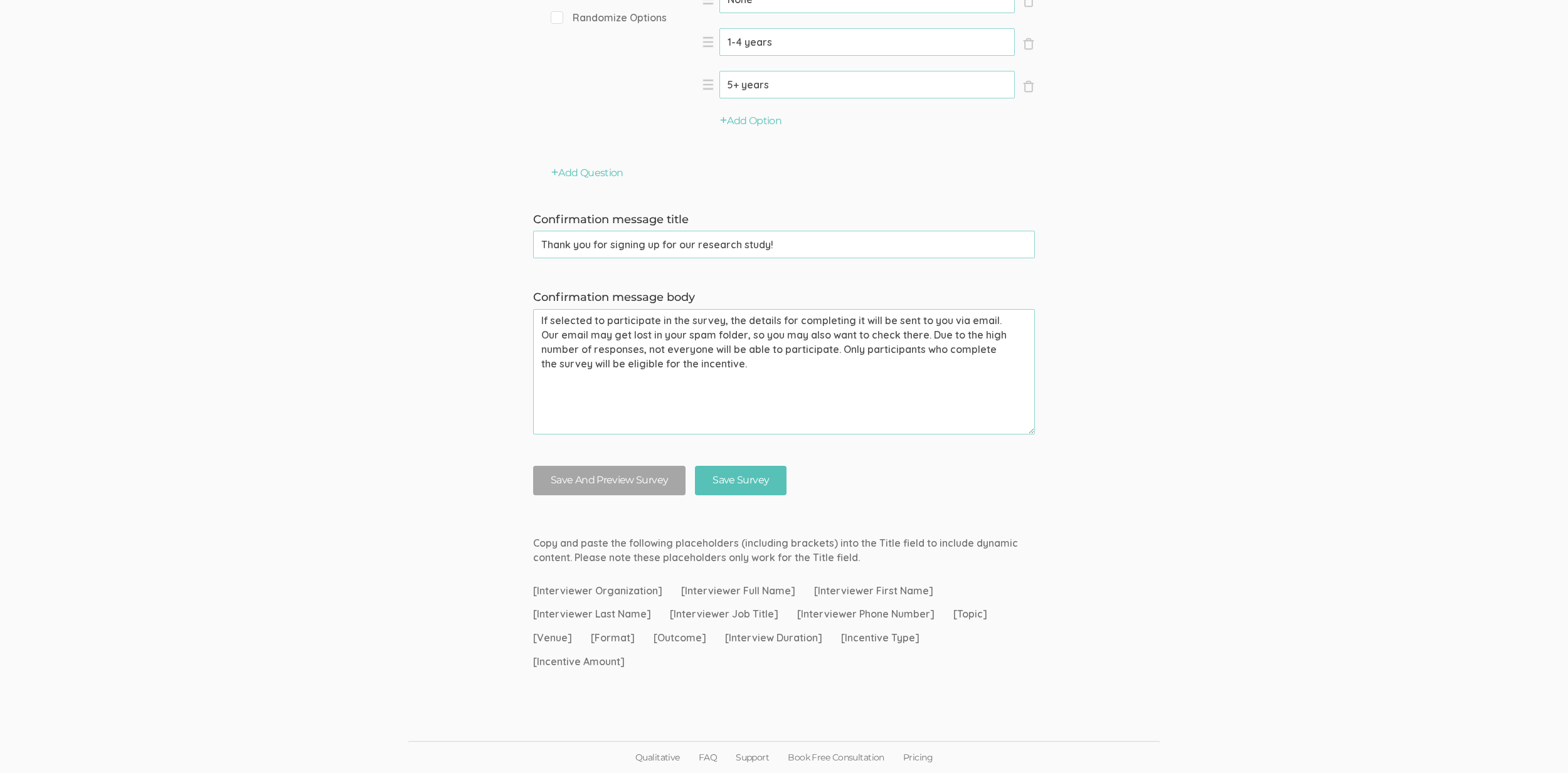
scroll to position [1111, 0]
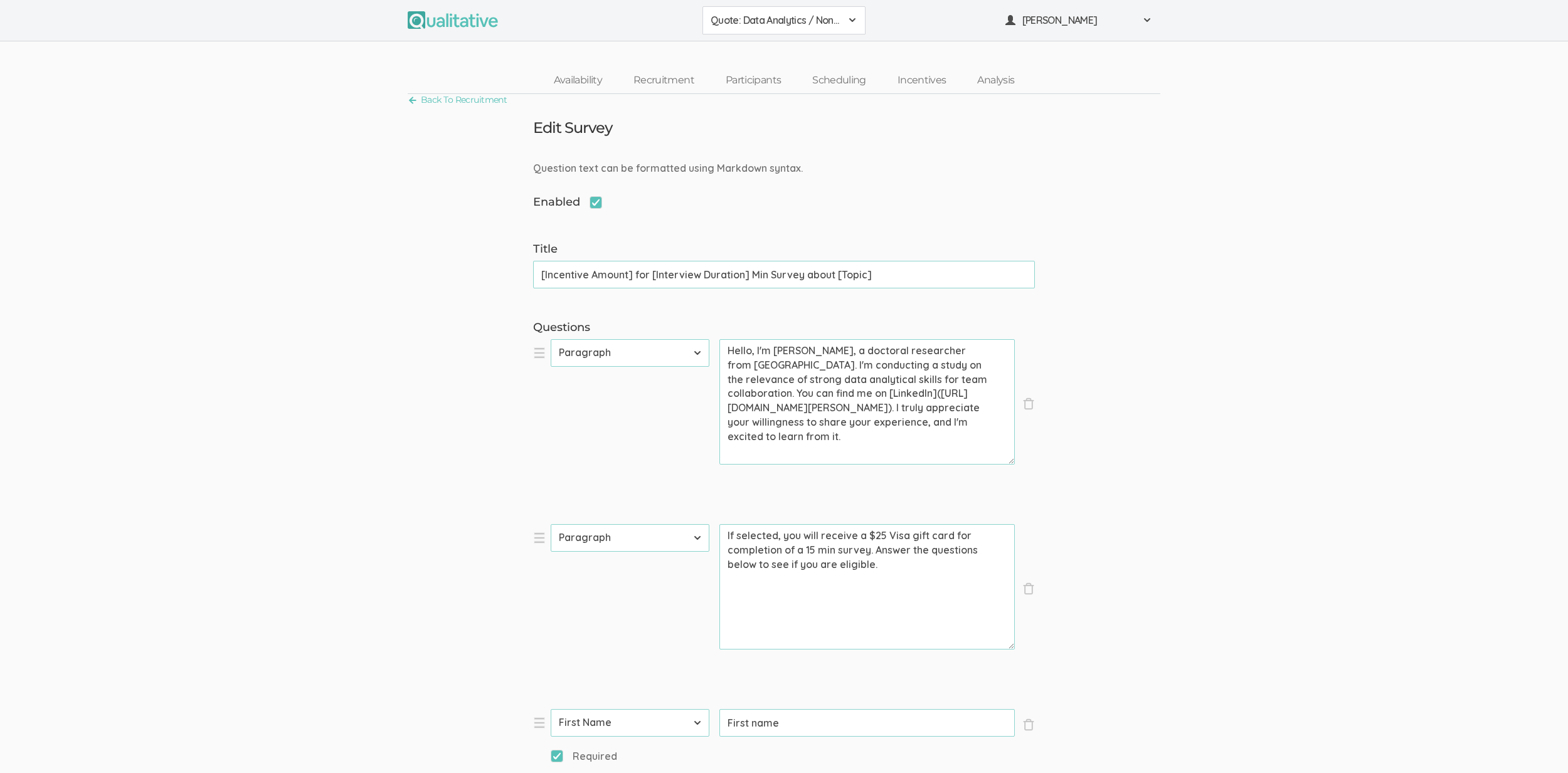
click at [792, 464] on textarea "If selected, you will receive a $25 Visa gift card for completion of a 15 min s…" at bounding box center [867, 402] width 295 height 125
paste textarea "Please answer the questions below to see if you are eligible for this research …"
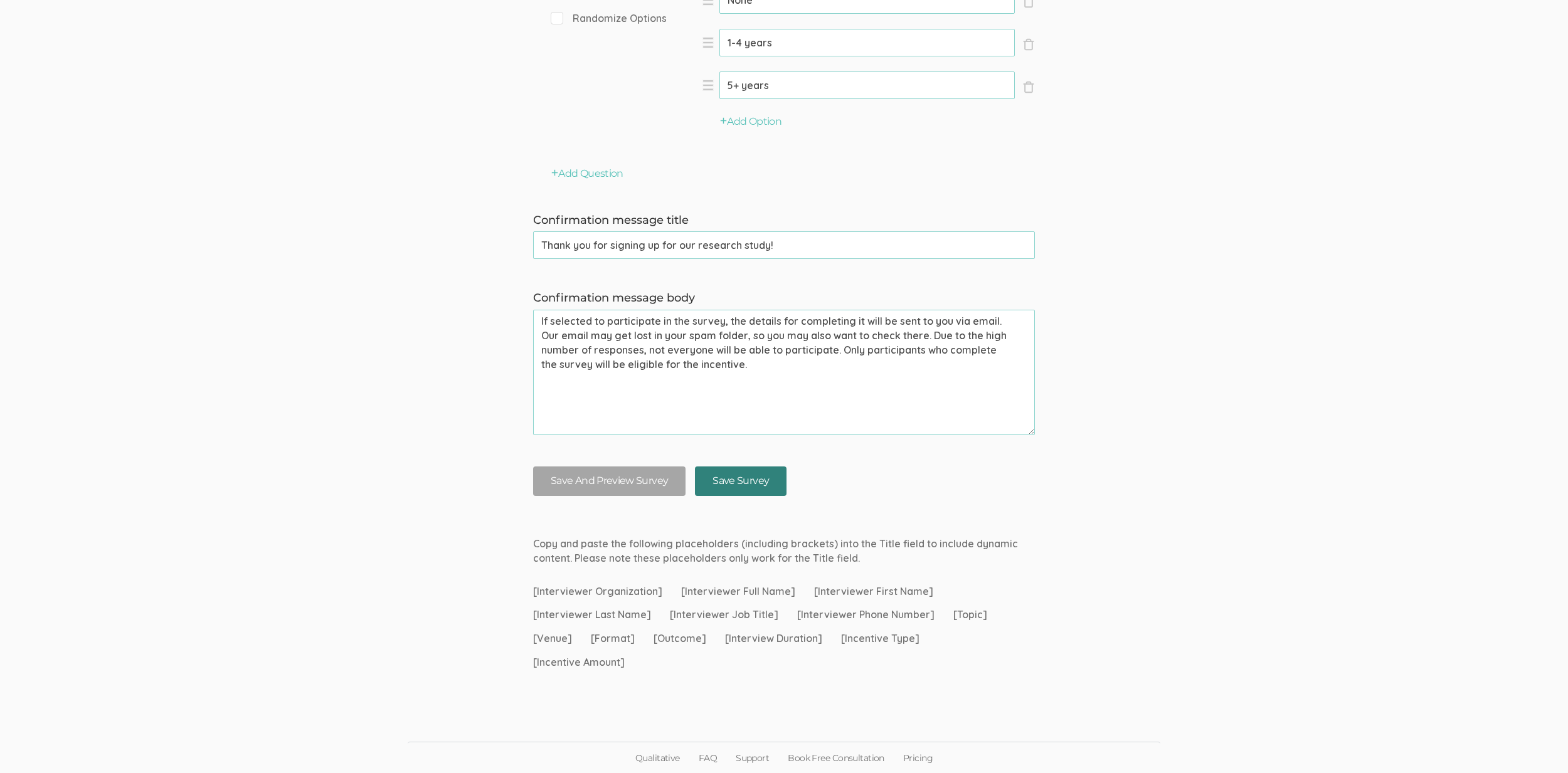
type textarea "Please answer the questions below to see if you are eligible for this research …"
click at [728, 484] on input "Save Survey" at bounding box center [741, 481] width 92 height 29
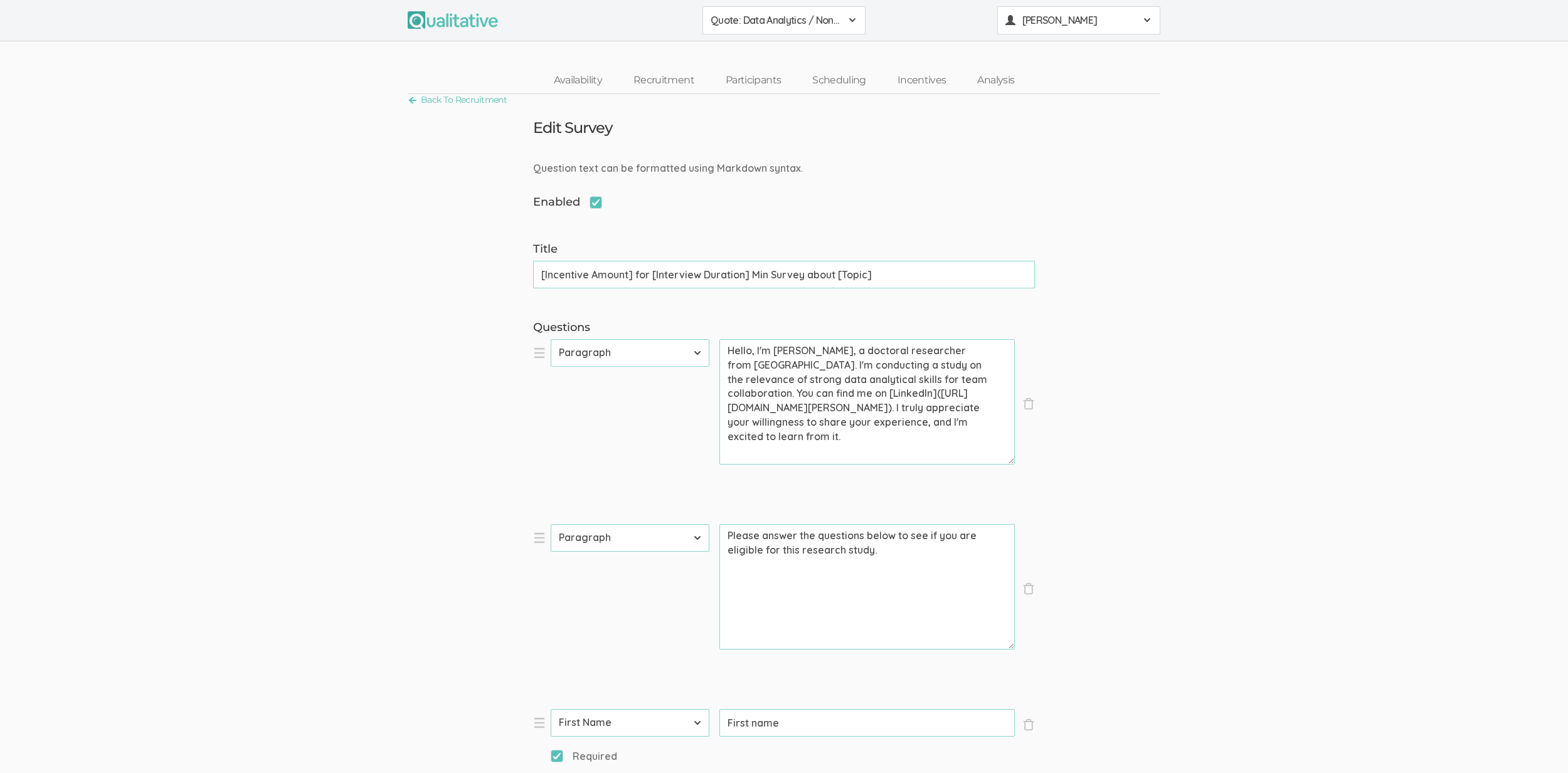
click at [1109, 21] on span "Neal Samarakkody" at bounding box center [1078, 20] width 112 height 15
click at [1080, 133] on link "Project Settings" at bounding box center [1079, 124] width 162 height 25
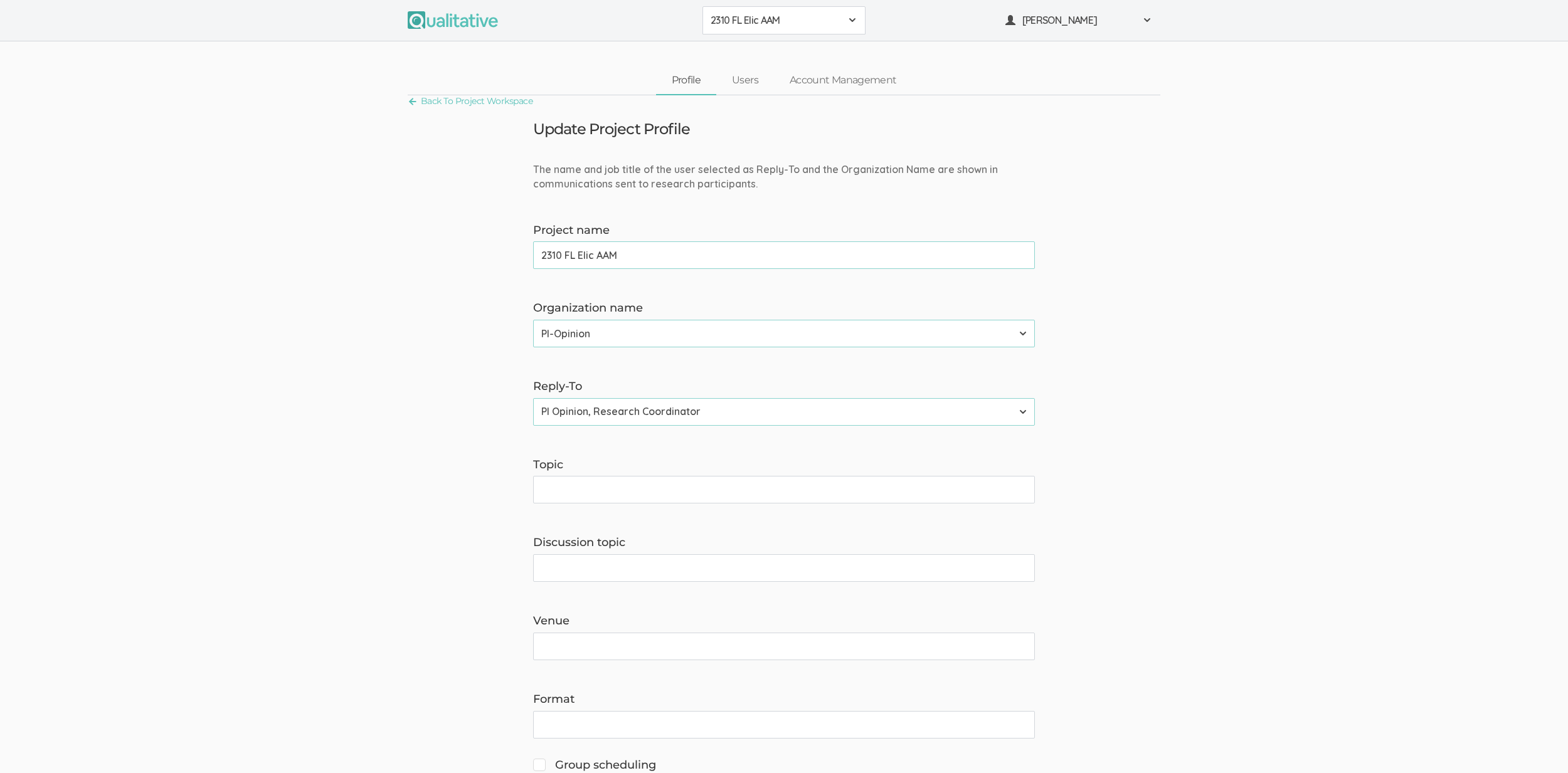
drag, startPoint x: 763, startPoint y: 23, endPoint x: 767, endPoint y: 48, distance: 25.3
click at [763, 23] on span "2310 FL Elic AAM" at bounding box center [775, 20] width 130 height 15
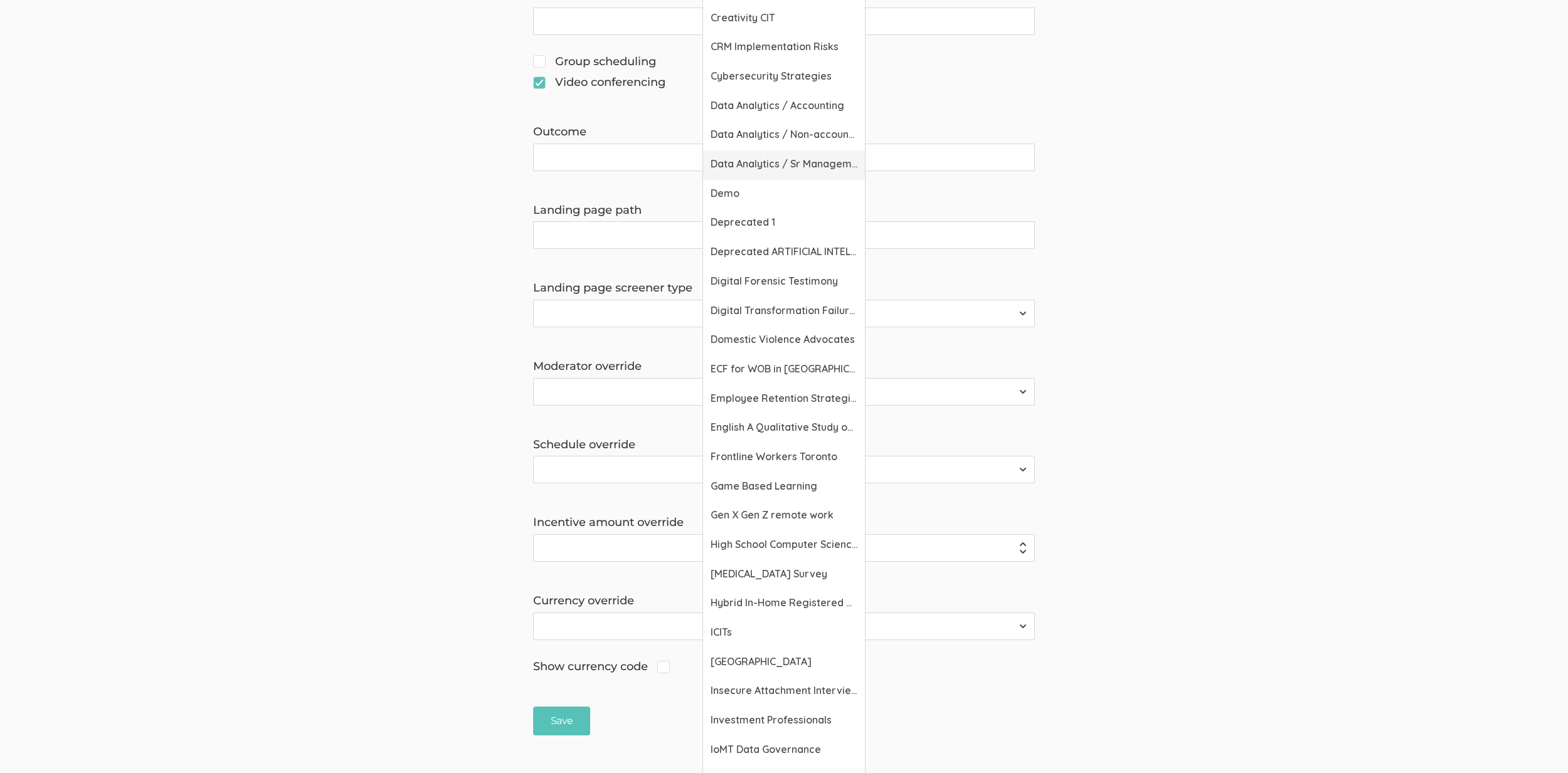
scroll to position [698, 0]
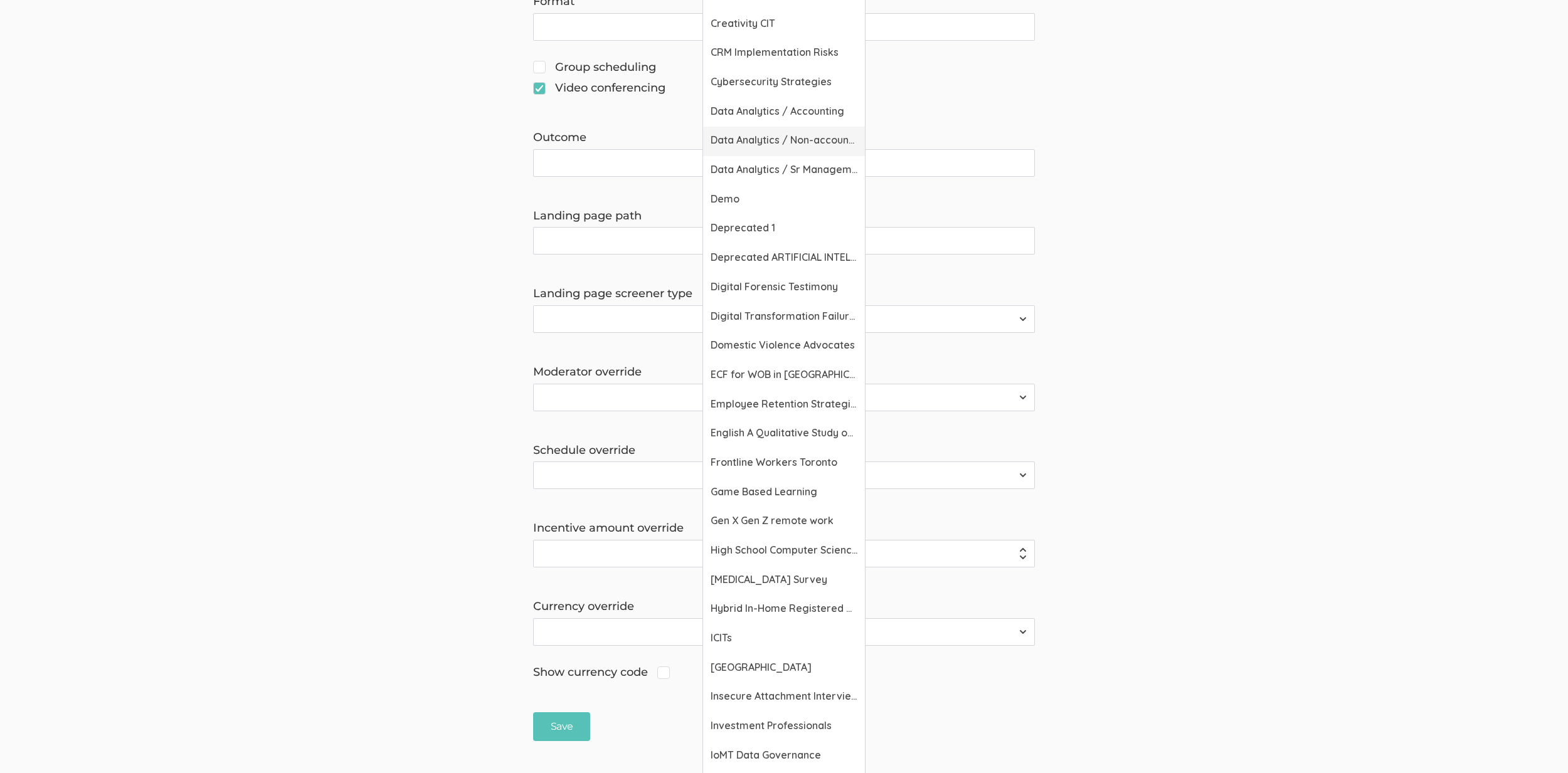
click at [802, 134] on span "Data Analytics / Non-accounting" at bounding box center [784, 140] width 147 height 15
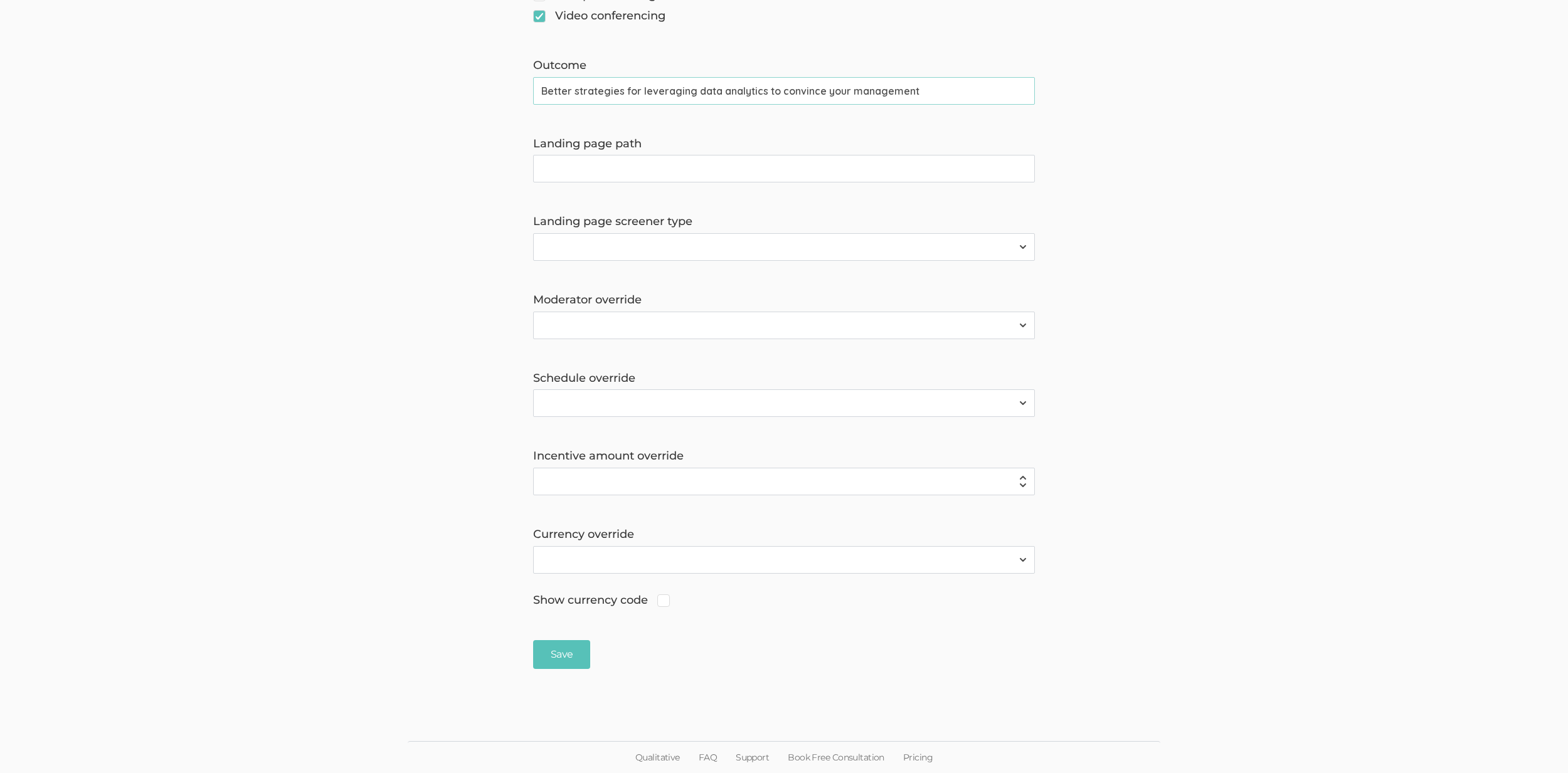
scroll to position [284, 0]
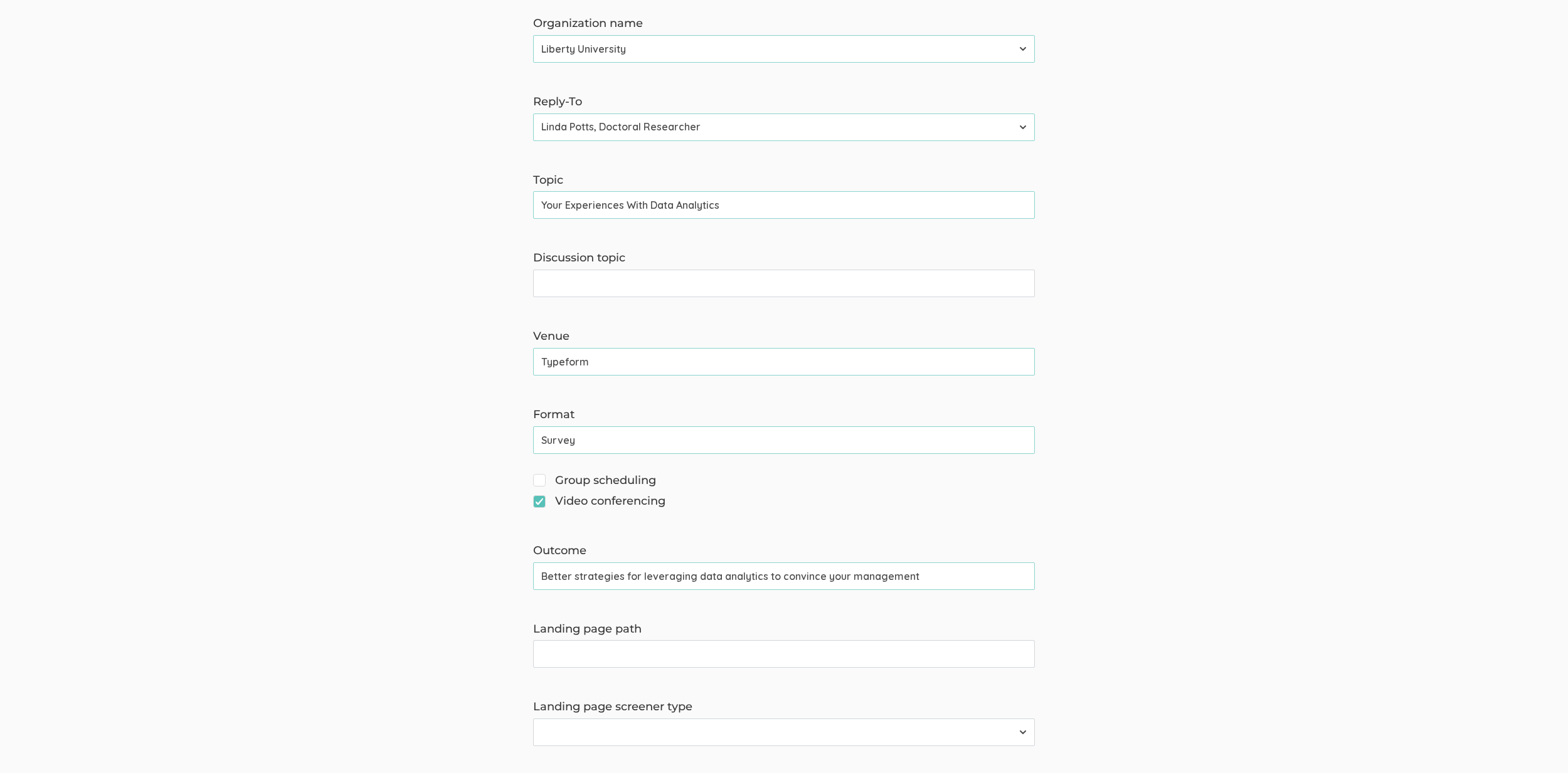
click at [692, 579] on input "Better strategies for leveraging data analytics to convince your management" at bounding box center [783, 576] width 501 height 27
paste input "individual contributors to leverage data analytics to convince thei"
click at [881, 573] on input "Better strategies for individual contributors to leverage data analytics to con…" at bounding box center [783, 576] width 501 height 27
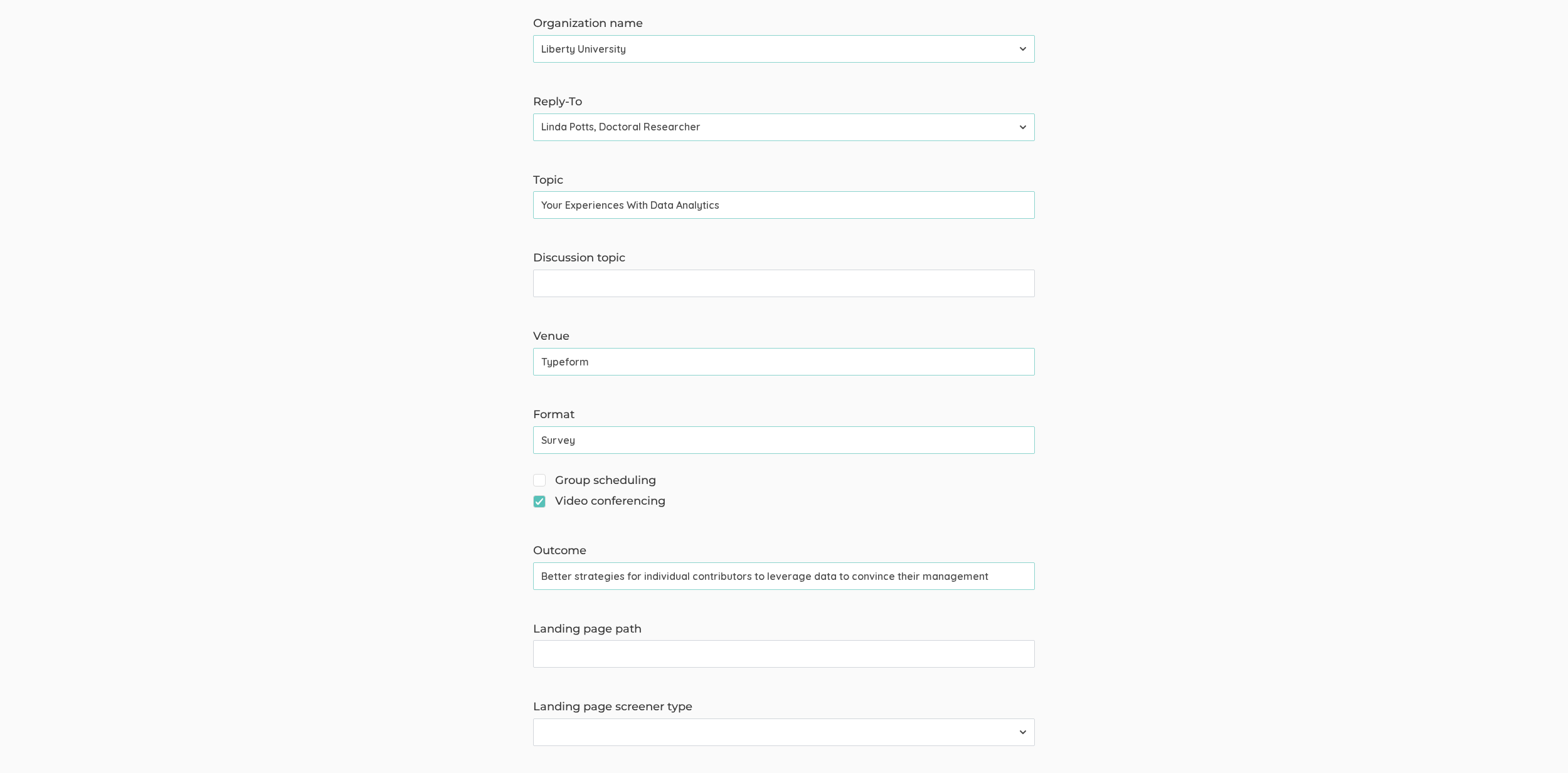
type input "Better strategies for individual contributors to leverage data to convince thei…"
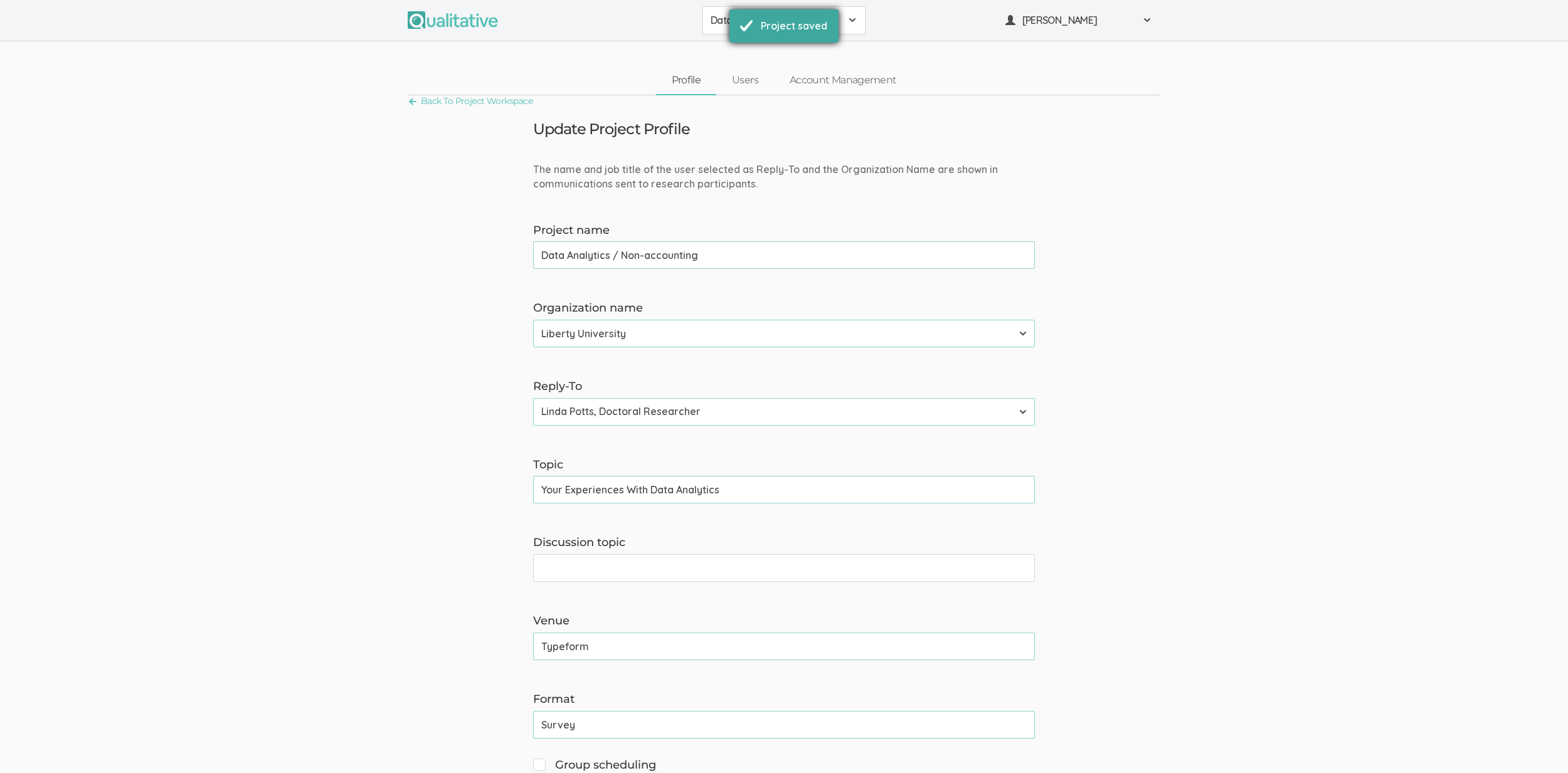
click at [812, 23] on div "Project saved" at bounding box center [794, 25] width 66 height 15
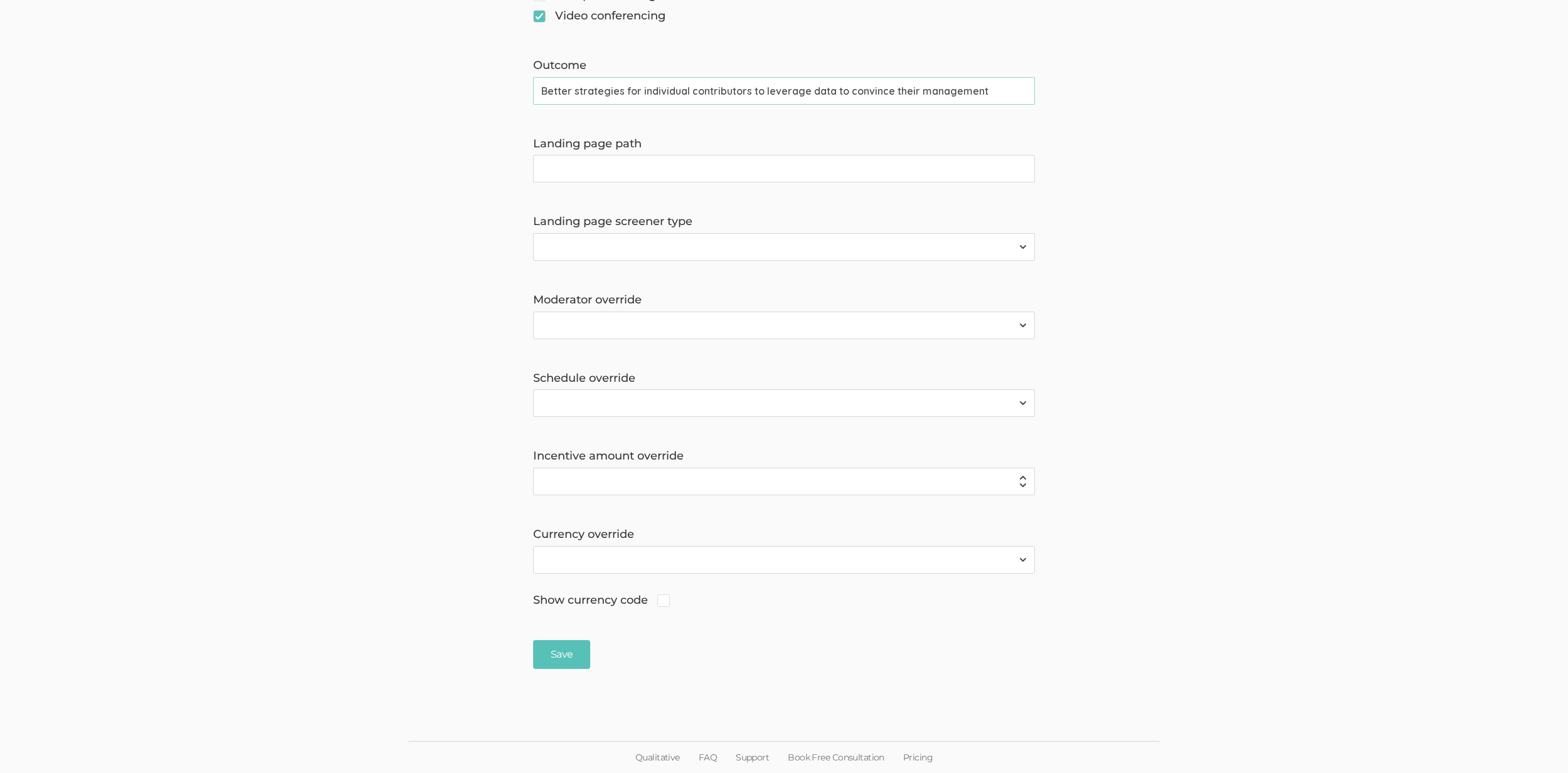
scroll to position [572, 0]
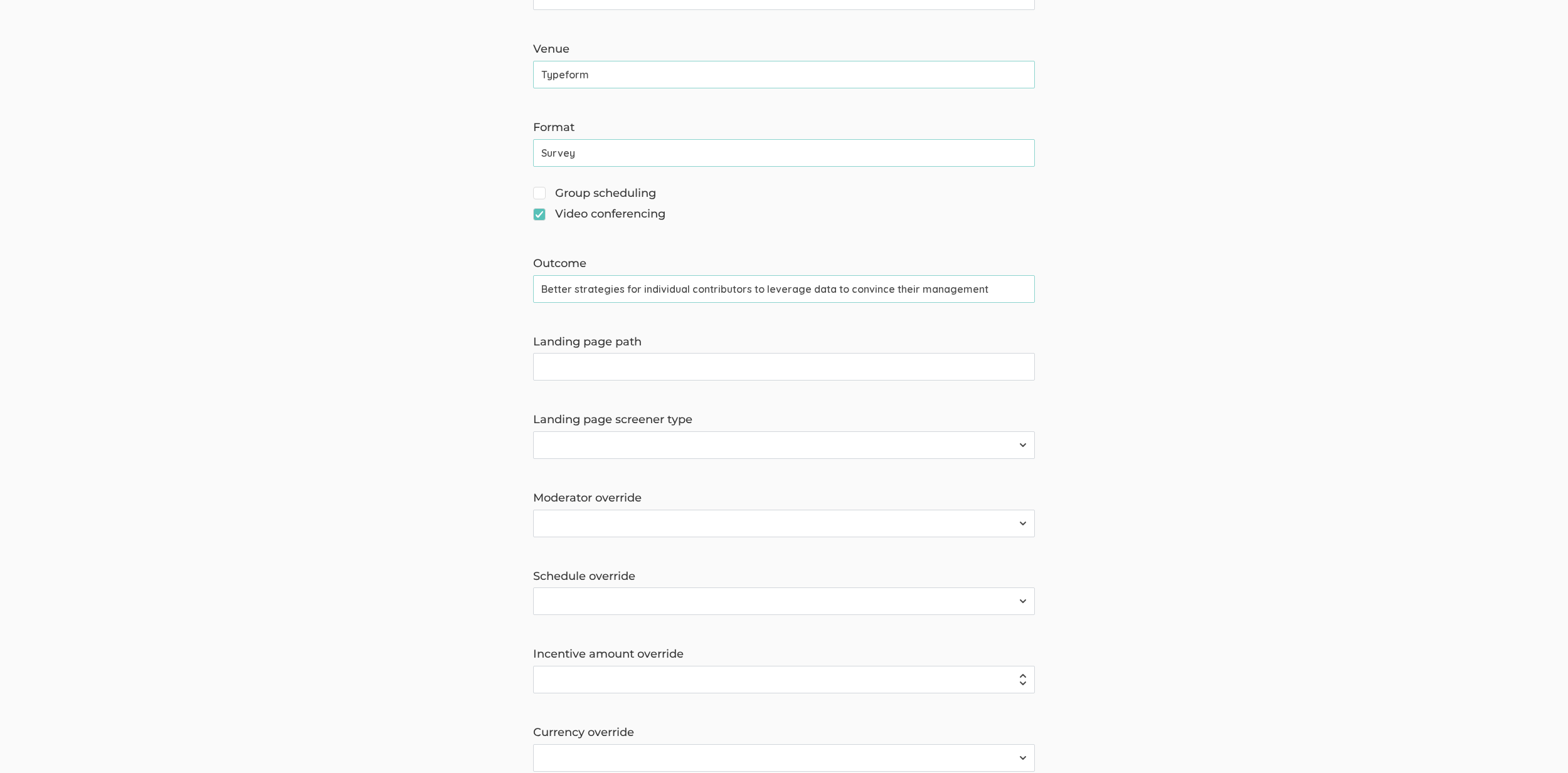
click at [702, 293] on input "Better strategies for individual contributors to leverage data to convince thei…" at bounding box center [783, 289] width 501 height 27
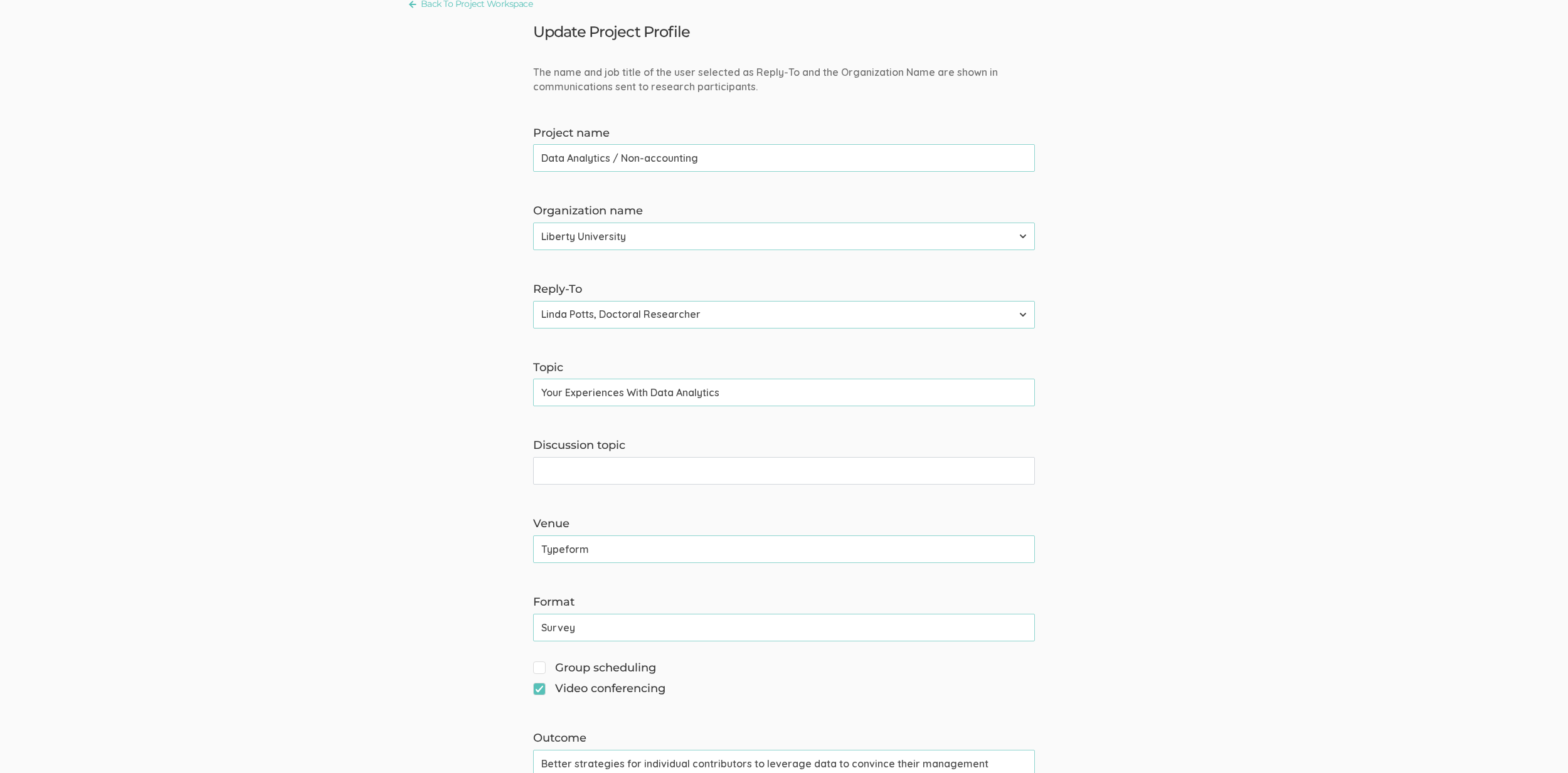
scroll to position [0, 0]
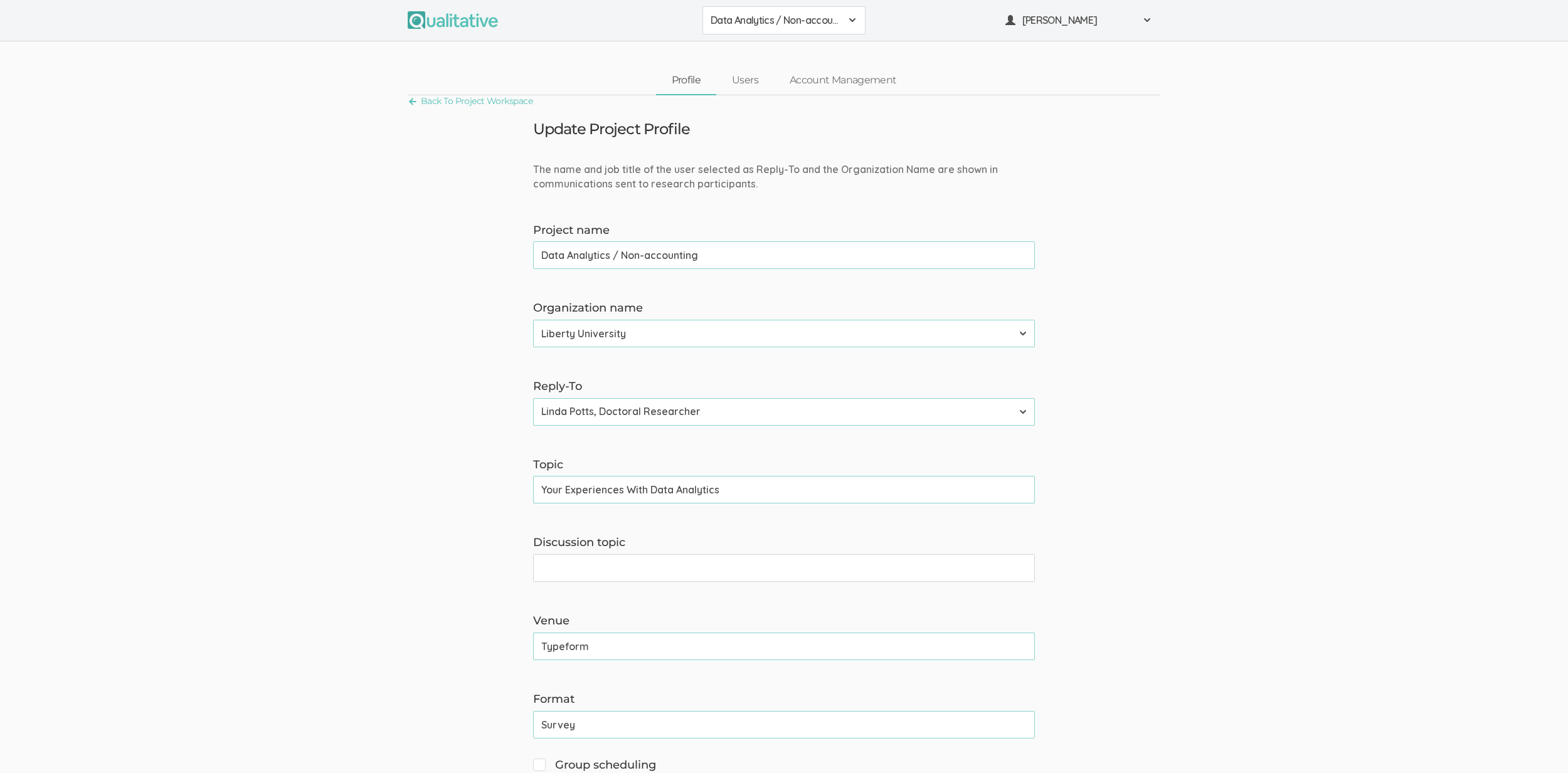
click at [759, 25] on span "Data Analytics / Non-accounting" at bounding box center [775, 20] width 130 height 15
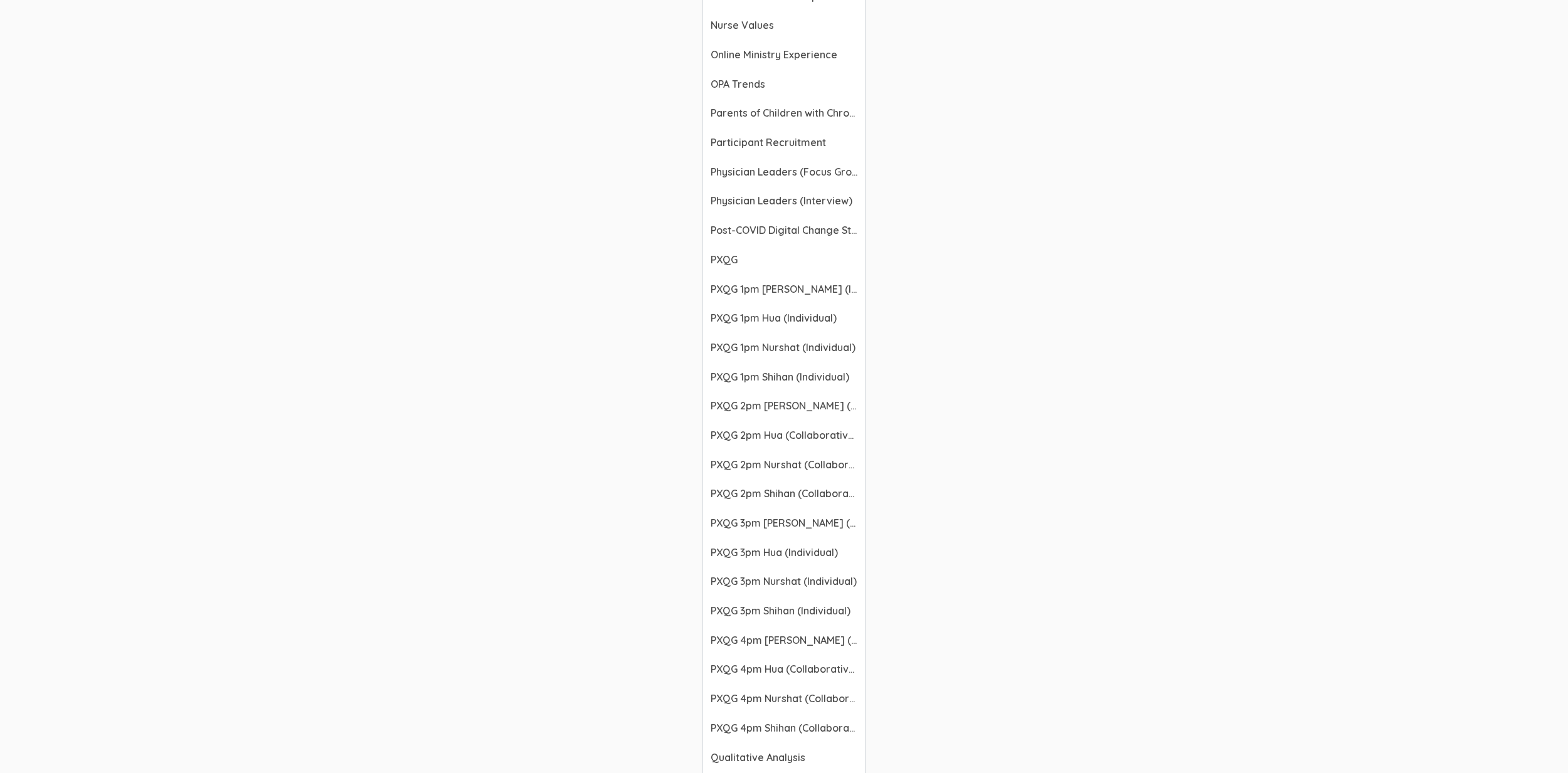
scroll to position [1651, 0]
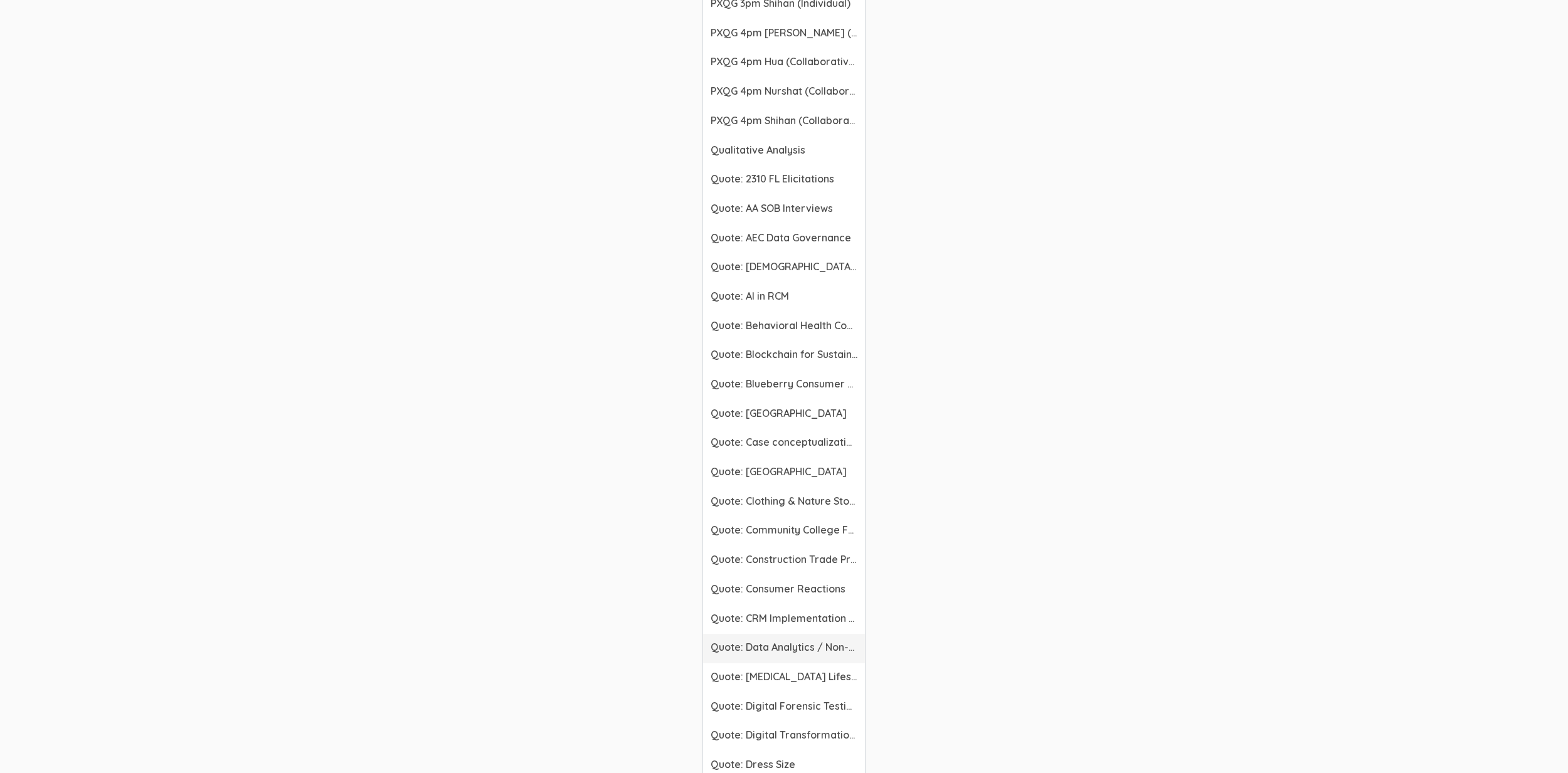
click at [803, 652] on span "Quote: Data Analytics / Non-accounting" at bounding box center [784, 647] width 147 height 15
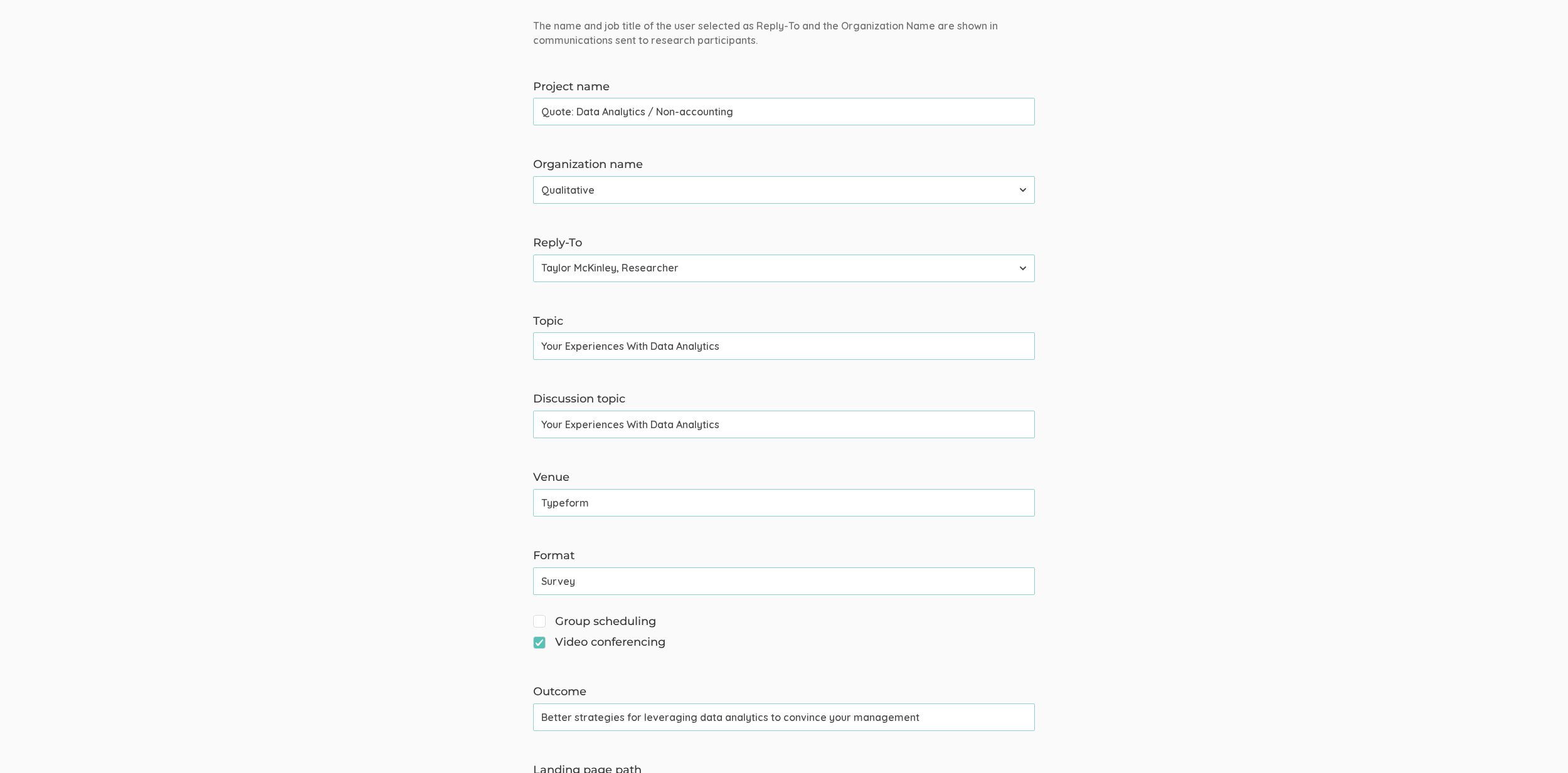
scroll to position [245, 0]
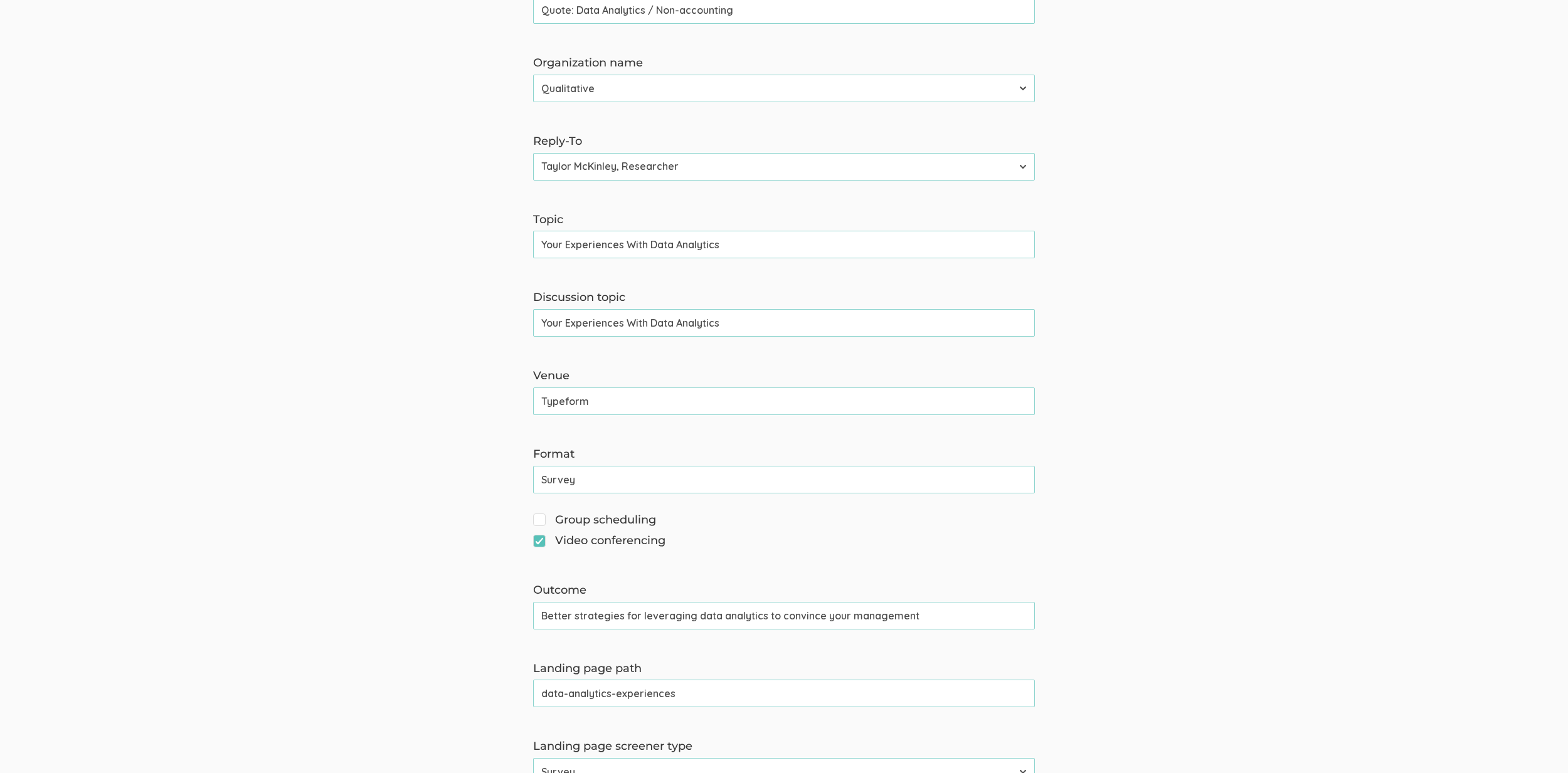
click at [634, 620] on input "Better strategies for leveraging data analytics to convince your management" at bounding box center [783, 616] width 501 height 27
paste input "individual contributors to leverage data to convince thei"
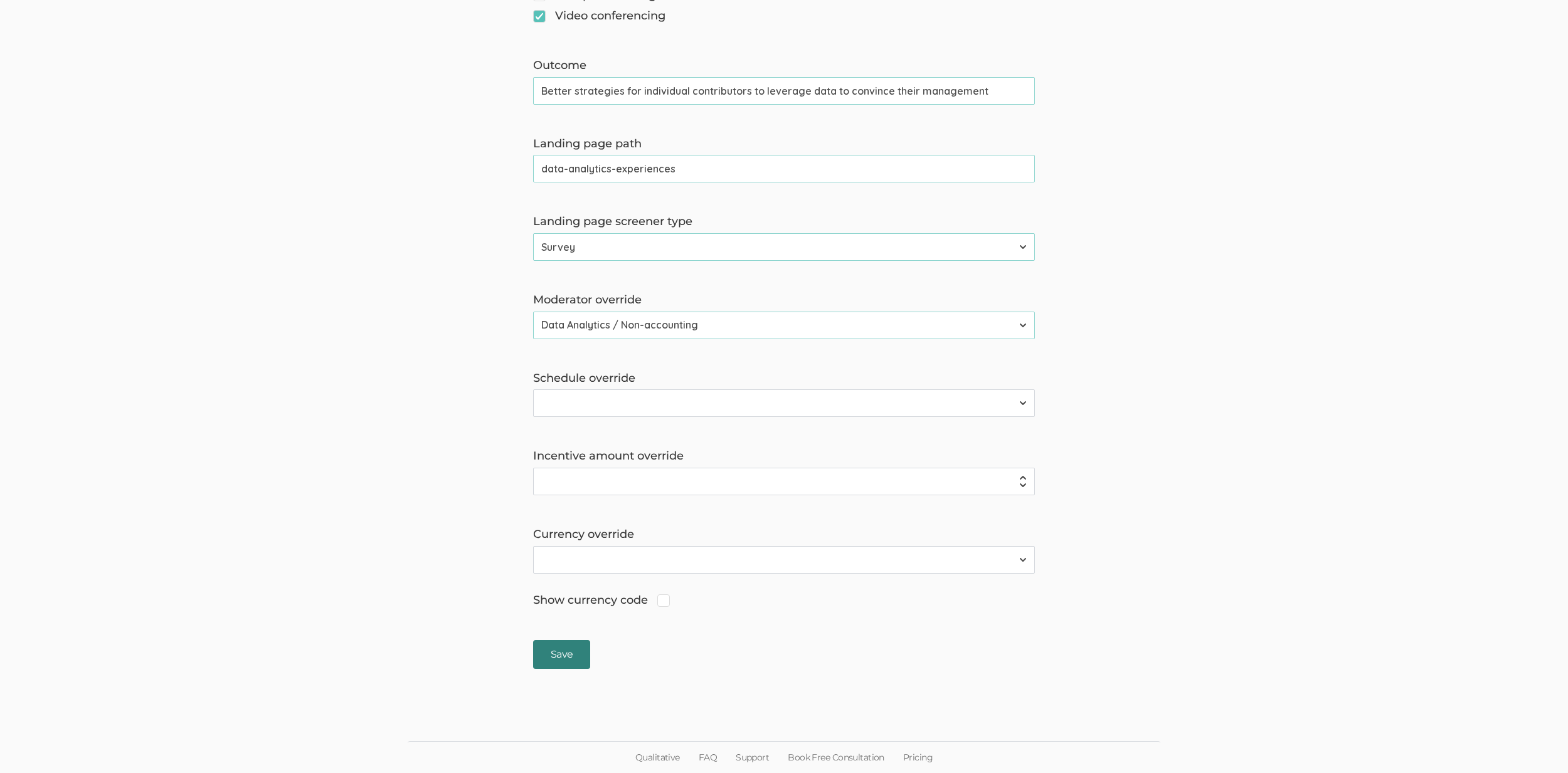
type input "Better strategies for individual contributors to leverage data to convince thei…"
click at [570, 653] on input "Save" at bounding box center [561, 655] width 57 height 29
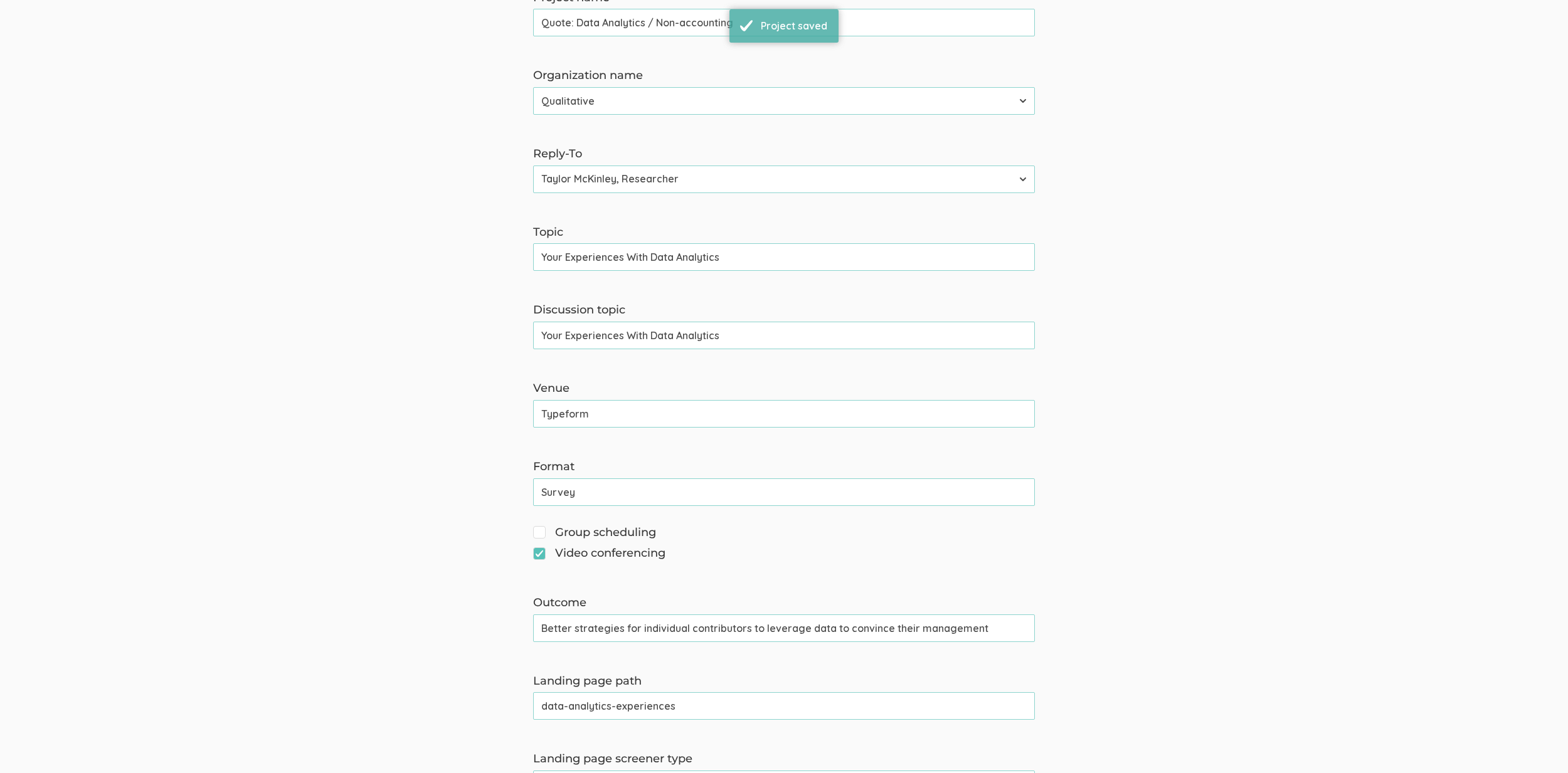
scroll to position [0, 0]
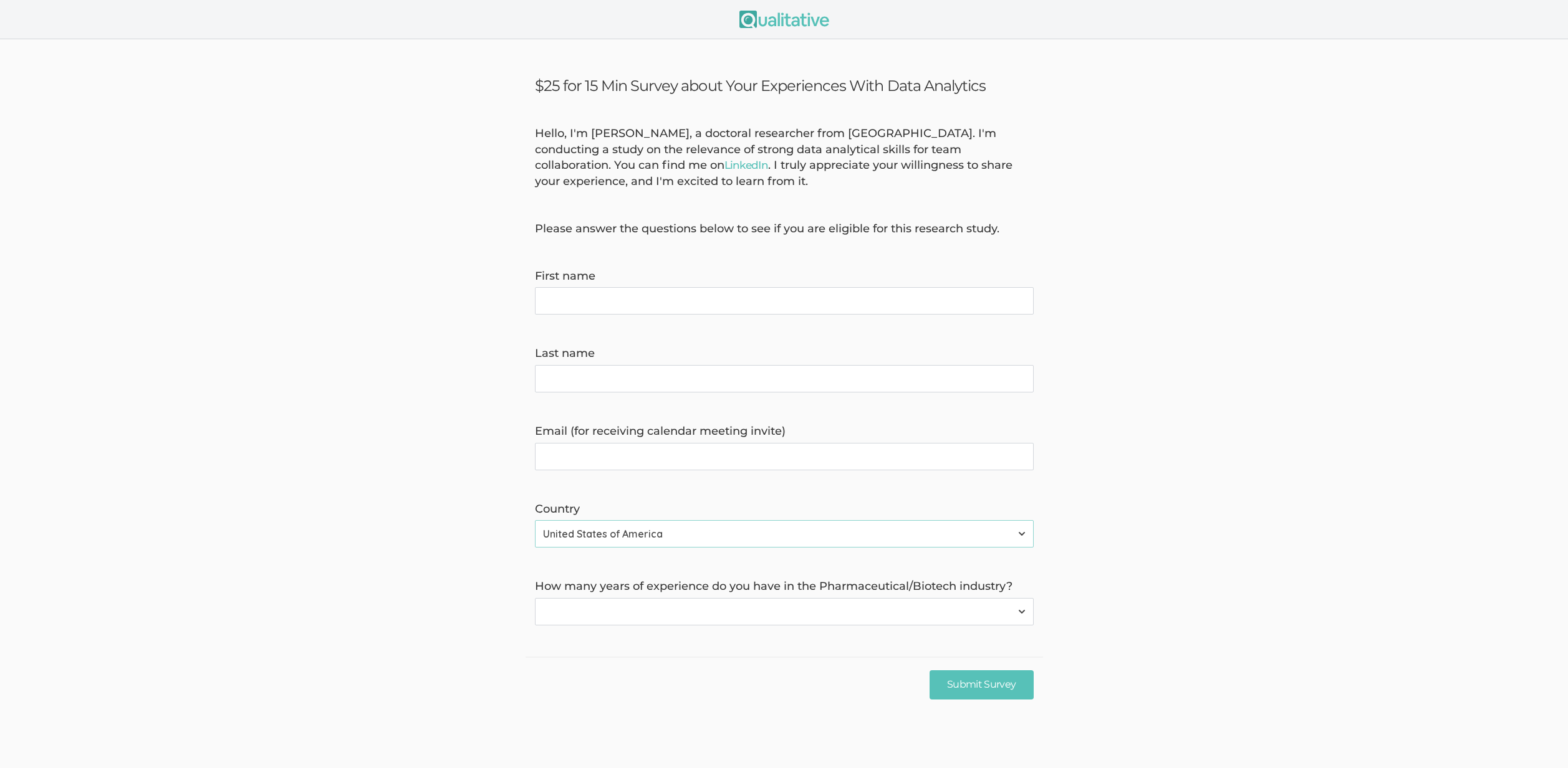
click at [685, 612] on select "None 1-4 years 5+ years" at bounding box center [783, 612] width 498 height 27
click at [206, 206] on form "Hello, I'm [PERSON_NAME], a doctoral researcher from [GEOGRAPHIC_DATA]. I'm con…" at bounding box center [784, 376] width 1568 height 500
